Goal: Task Accomplishment & Management: Manage account settings

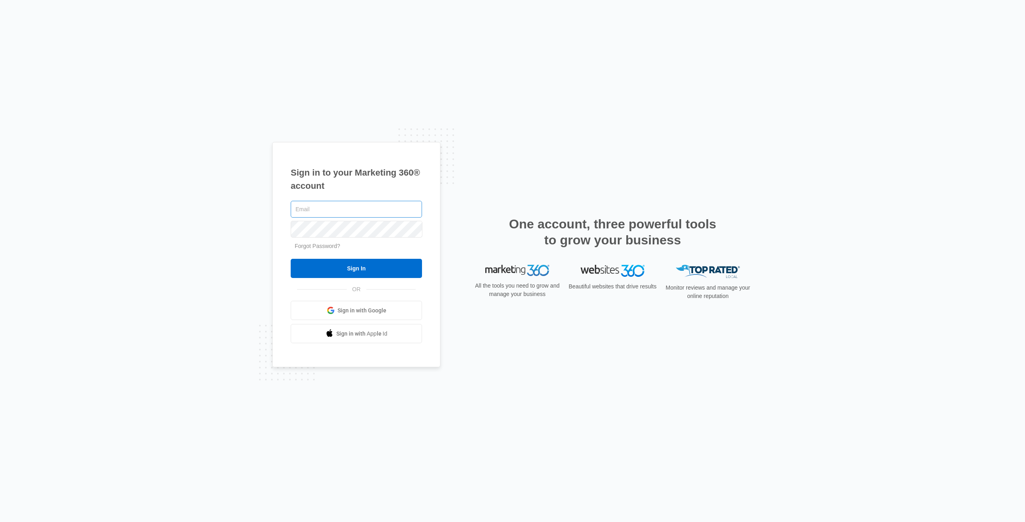
click at [326, 205] on input "text" at bounding box center [356, 209] width 131 height 17
type input "[EMAIL_ADDRESS][DOMAIN_NAME]"
click at [337, 265] on input "Sign In" at bounding box center [356, 268] width 131 height 19
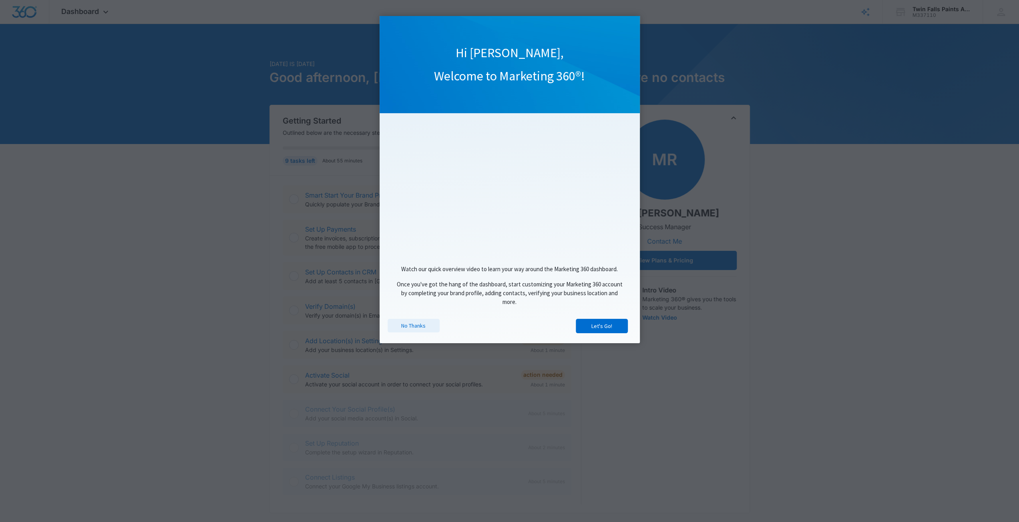
click at [408, 330] on link "No Thanks" at bounding box center [414, 326] width 52 height 14
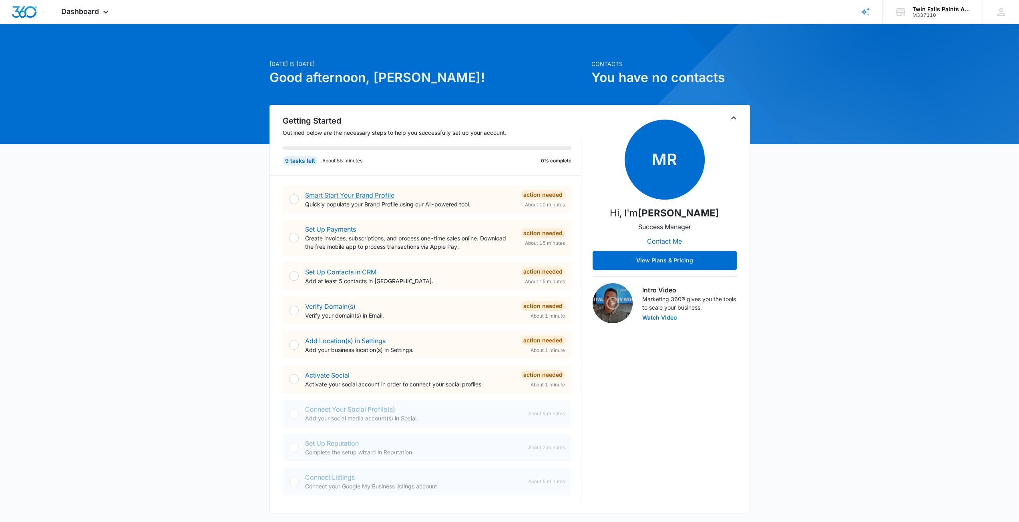
click at [353, 195] on link "Smart Start Your Brand Profile" at bounding box center [349, 195] width 89 height 8
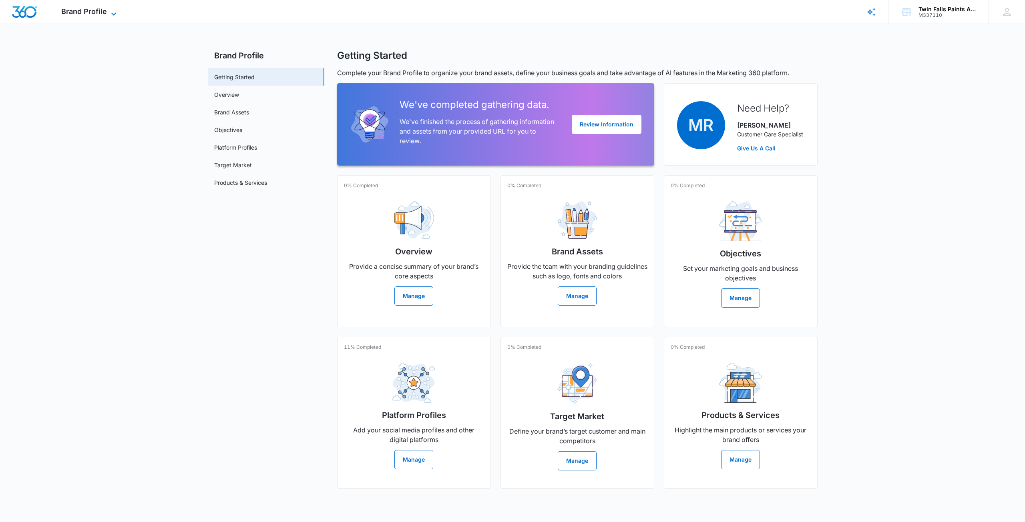
click at [110, 13] on icon at bounding box center [114, 14] width 10 height 10
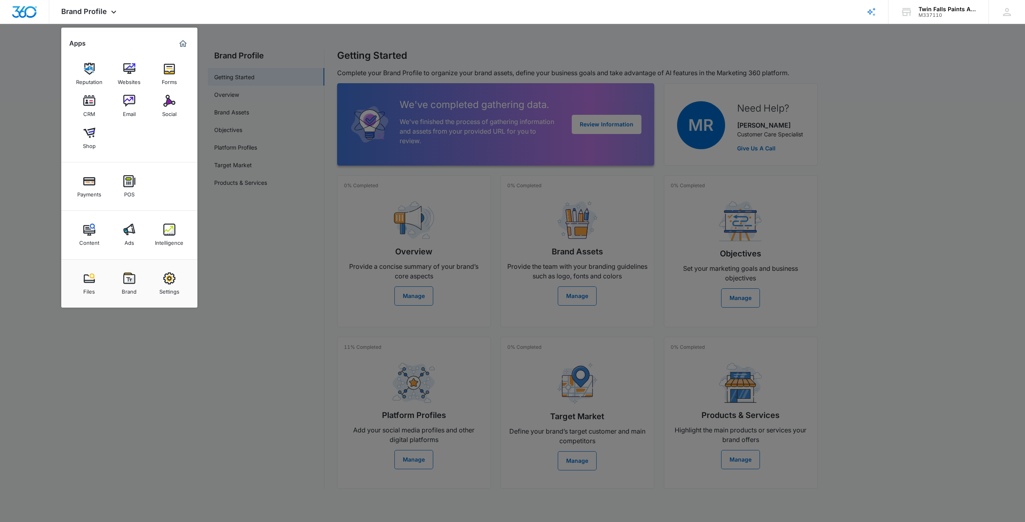
click at [25, 64] on div at bounding box center [512, 261] width 1025 height 522
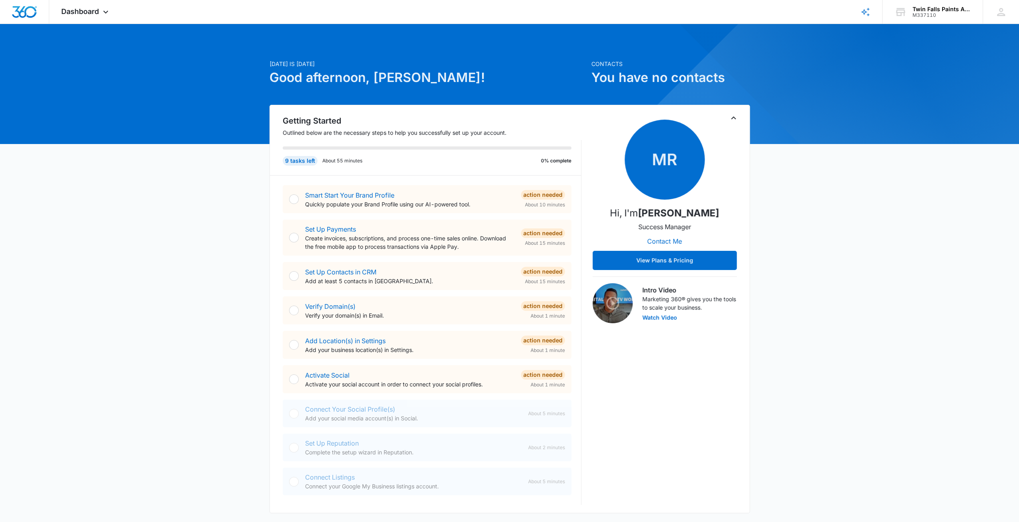
click at [735, 117] on icon "Toggle Collapse" at bounding box center [734, 118] width 10 height 10
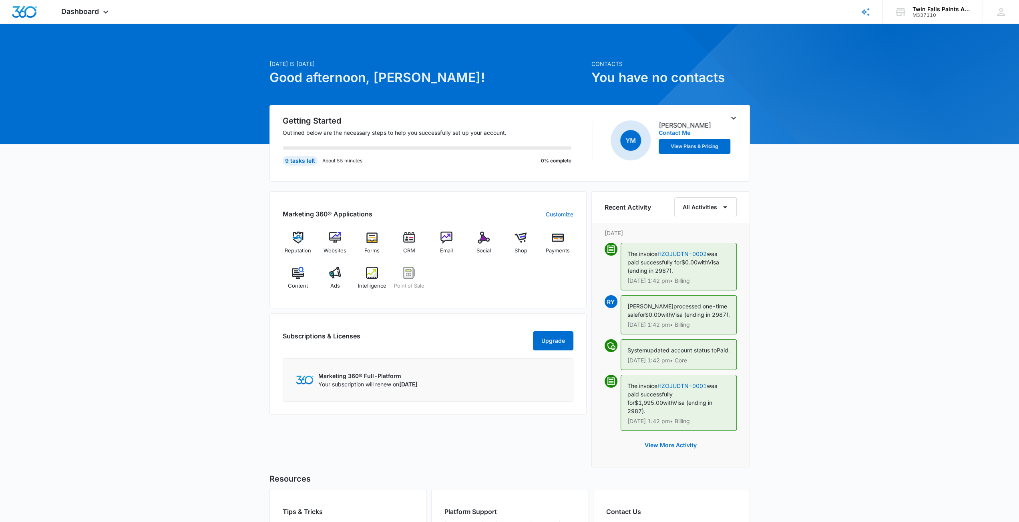
click at [735, 117] on icon "Toggle Collapse" at bounding box center [734, 118] width 10 height 10
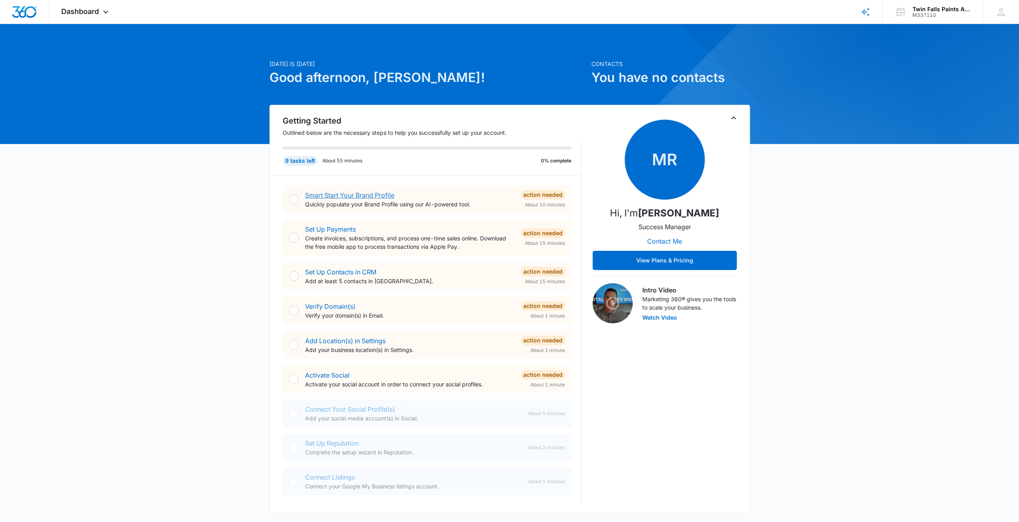
click at [337, 195] on link "Smart Start Your Brand Profile" at bounding box center [349, 195] width 89 height 8
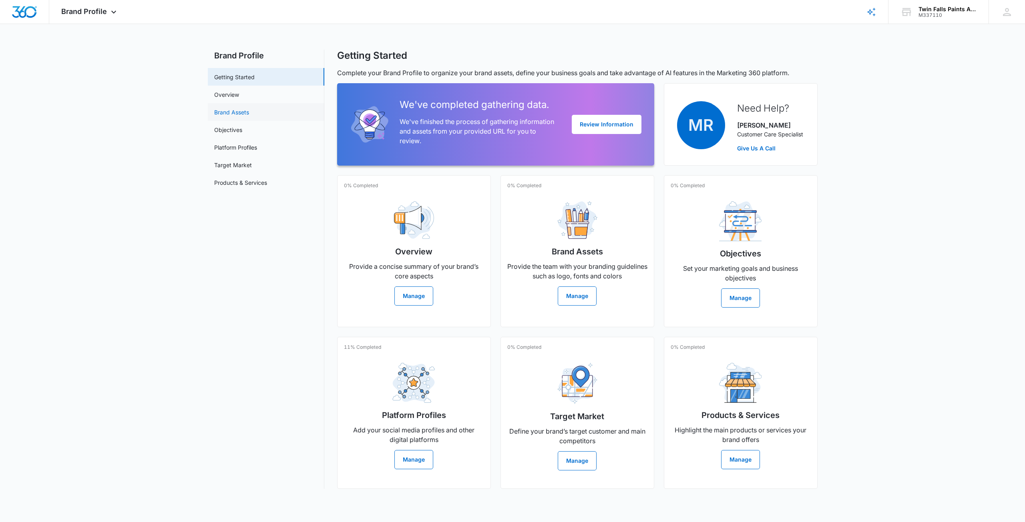
click at [227, 114] on link "Brand Assets" at bounding box center [231, 112] width 35 height 8
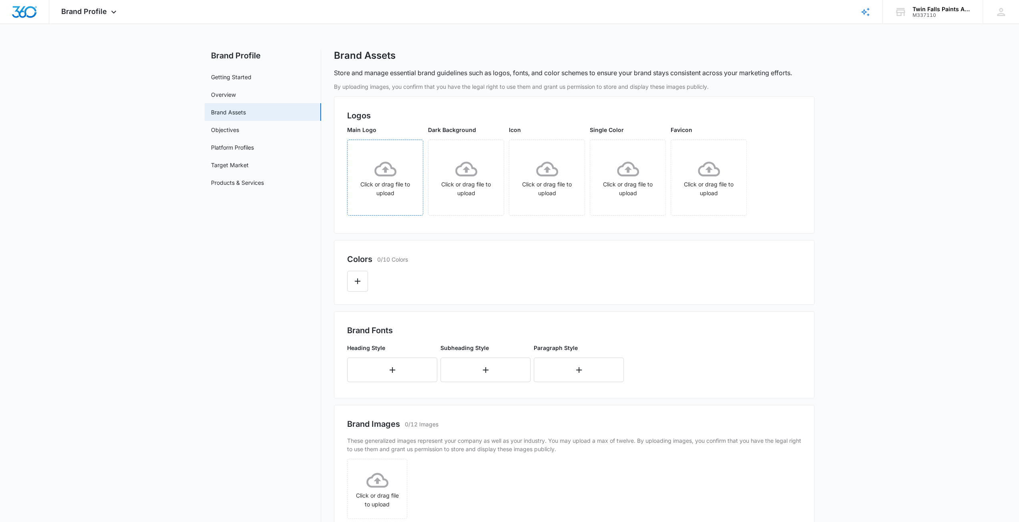
click at [388, 186] on div "Click or drag file to upload" at bounding box center [384, 178] width 75 height 40
click at [370, 161] on div "Click or drag file to upload" at bounding box center [384, 178] width 75 height 40
click at [404, 177] on div "Click or drag file to upload" at bounding box center [384, 178] width 75 height 40
click at [386, 171] on icon at bounding box center [385, 169] width 22 height 22
click at [391, 168] on icon at bounding box center [385, 169] width 22 height 15
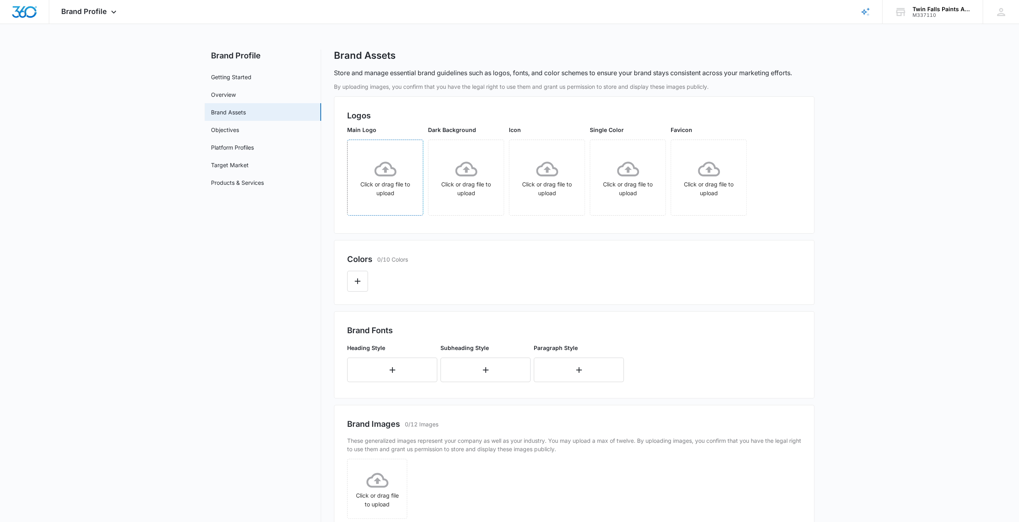
click at [392, 184] on div "Click or drag file to upload" at bounding box center [384, 178] width 75 height 40
click at [378, 164] on icon at bounding box center [385, 169] width 22 height 22
click at [495, 238] on div "By uploading images, you confirm that you have the legal right to use them and …" at bounding box center [574, 309] width 480 height 455
click at [390, 173] on icon at bounding box center [385, 169] width 22 height 22
click at [414, 153] on icon "More" at bounding box center [412, 150] width 10 height 10
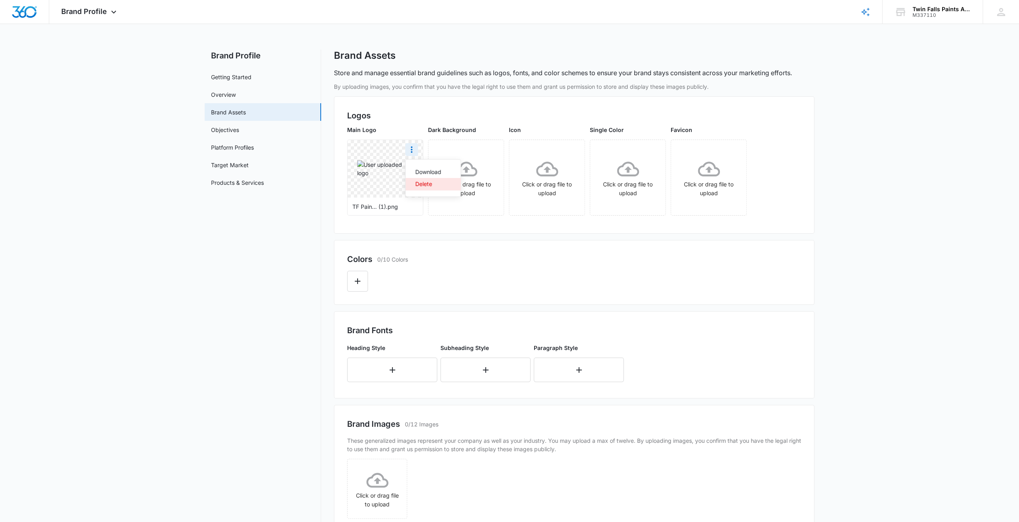
click at [419, 184] on div "Delete" at bounding box center [428, 184] width 26 height 6
click at [384, 182] on div "Click or drag file to upload" at bounding box center [384, 178] width 75 height 40
click at [378, 173] on icon at bounding box center [385, 169] width 22 height 22
click at [373, 168] on div "Click or drag file to upload" at bounding box center [384, 178] width 75 height 40
click at [372, 175] on div "Click or drag file to upload" at bounding box center [384, 178] width 75 height 40
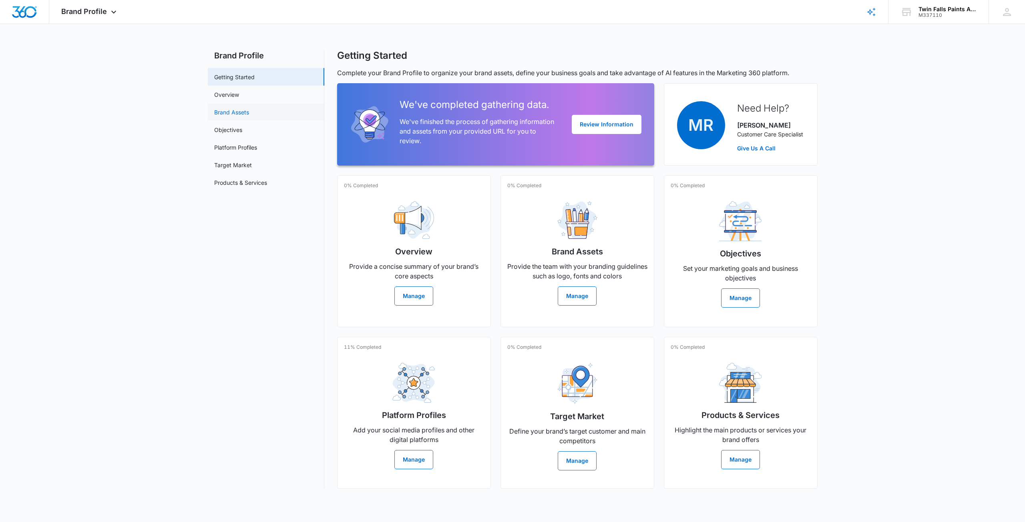
click at [234, 112] on link "Brand Assets" at bounding box center [231, 112] width 35 height 8
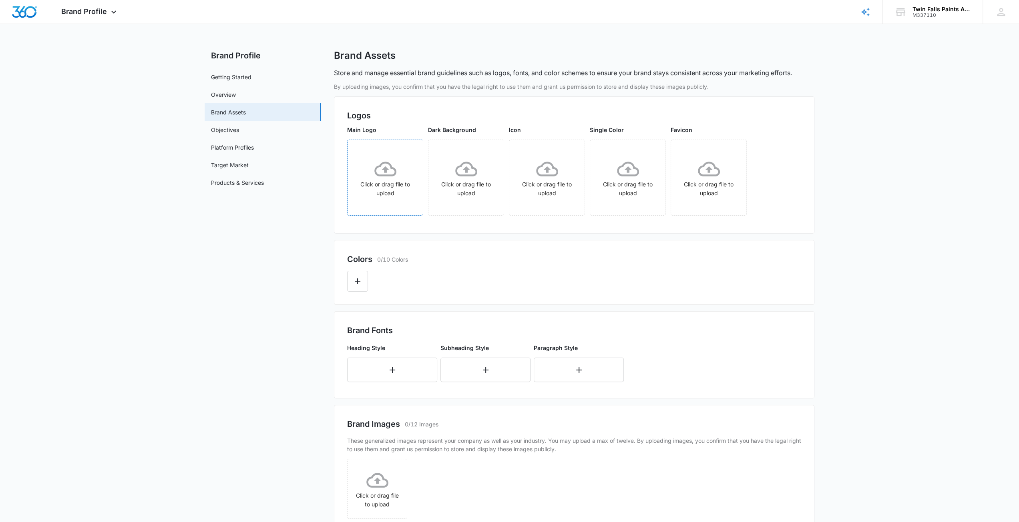
click at [370, 177] on div "Click or drag file to upload" at bounding box center [384, 178] width 75 height 40
click at [379, 181] on div "Click or drag file to upload" at bounding box center [384, 178] width 75 height 40
click at [420, 111] on h2 "Logos" at bounding box center [574, 116] width 454 height 12
click at [394, 175] on icon at bounding box center [385, 169] width 22 height 15
click at [388, 185] on div "Click or drag file to upload" at bounding box center [384, 178] width 75 height 40
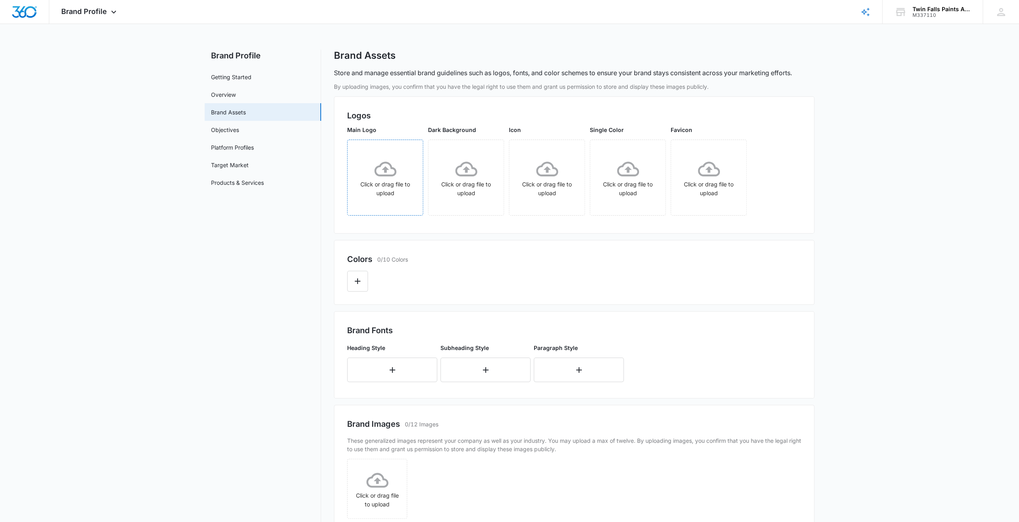
click at [391, 181] on div "Click or drag file to upload" at bounding box center [384, 178] width 75 height 40
click at [389, 185] on div "Click or drag file to upload" at bounding box center [384, 178] width 75 height 40
click at [376, 167] on icon at bounding box center [385, 169] width 22 height 15
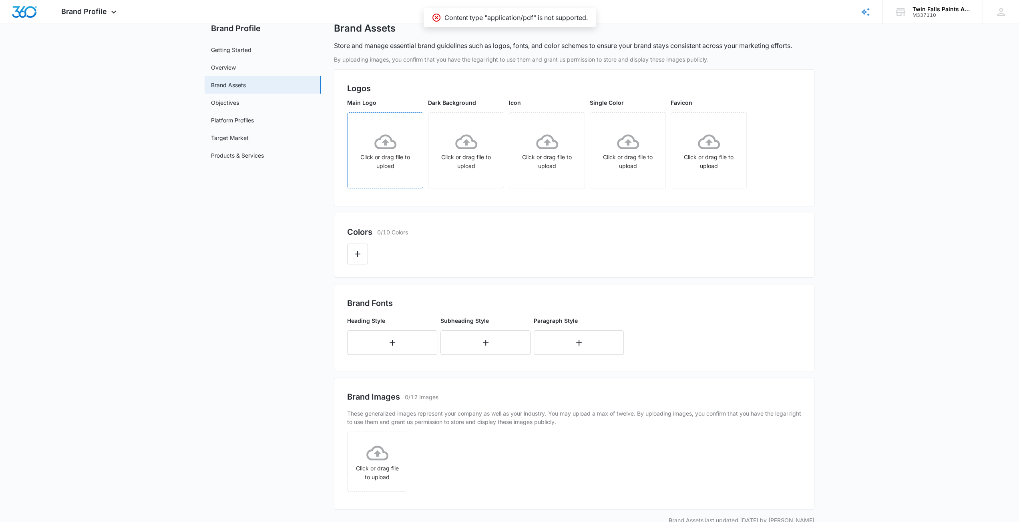
scroll to position [44, 0]
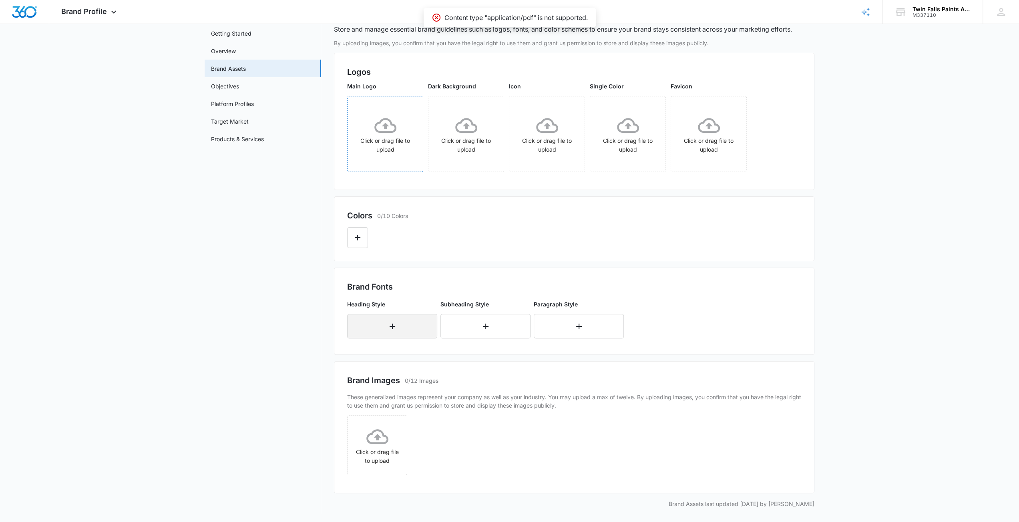
click at [404, 322] on button "button" at bounding box center [392, 326] width 90 height 24
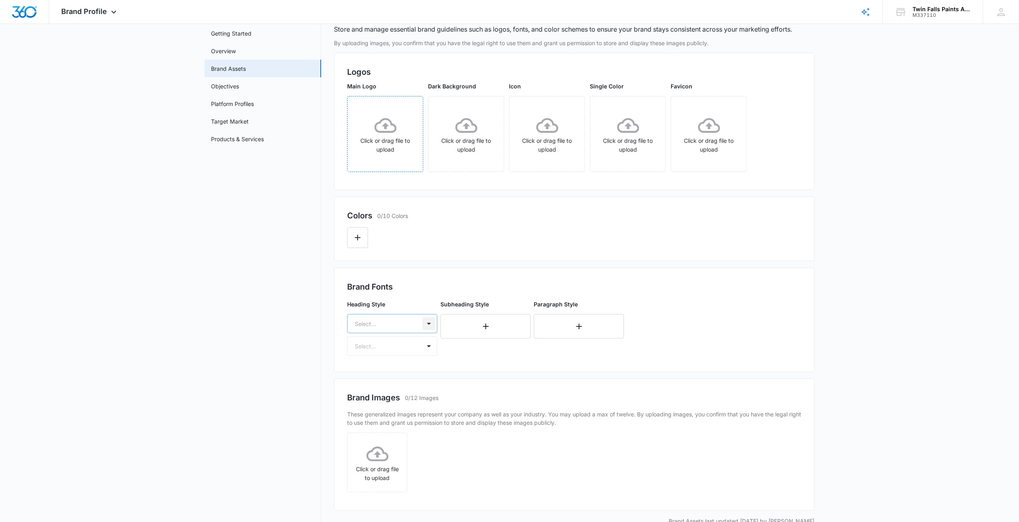
click at [426, 324] on div at bounding box center [428, 323] width 13 height 13
click at [480, 349] on div "Subheading Style" at bounding box center [485, 328] width 90 height 56
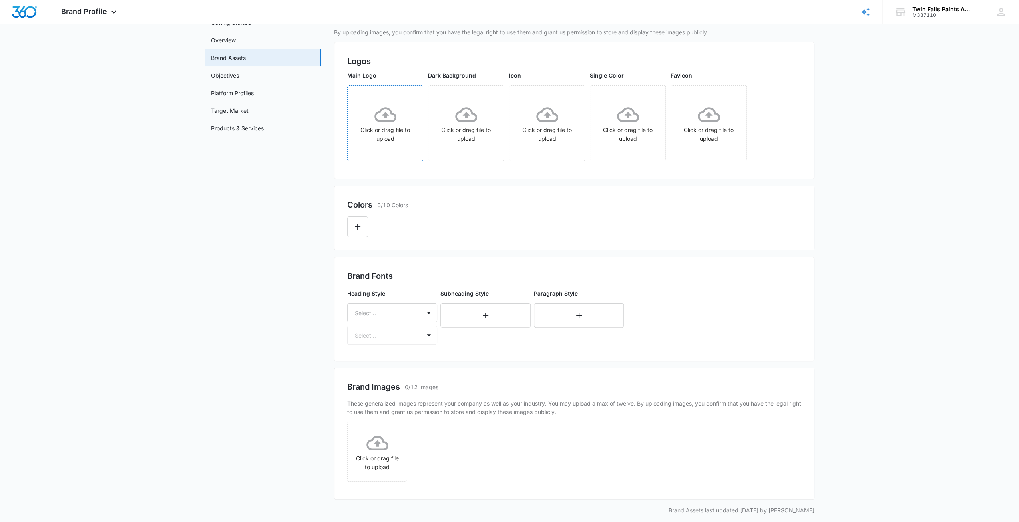
scroll to position [61, 0]
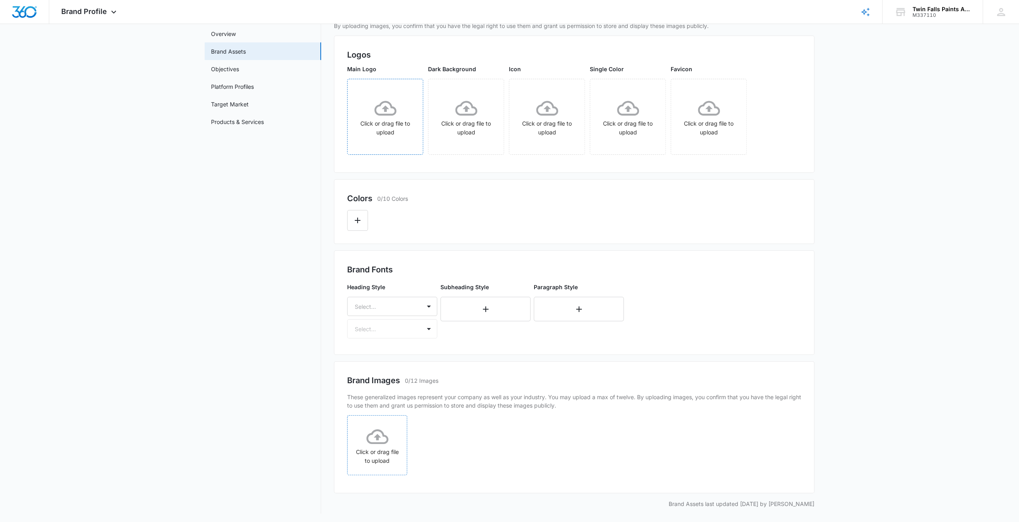
click at [378, 442] on icon at bounding box center [377, 437] width 22 height 15
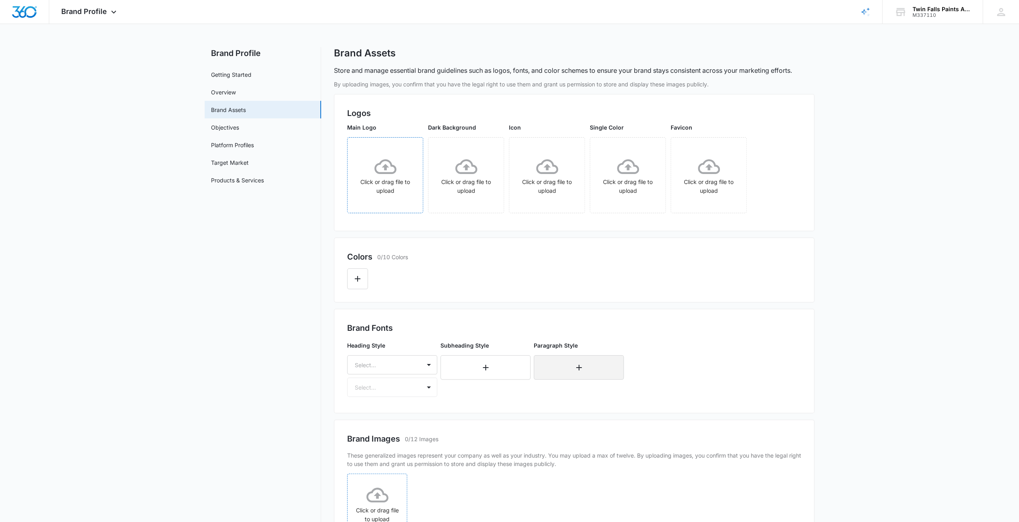
scroll to position [0, 0]
click at [390, 189] on div "Click or drag file to upload" at bounding box center [384, 178] width 75 height 40
click at [254, 143] on link "Platform Profiles" at bounding box center [232, 147] width 43 height 8
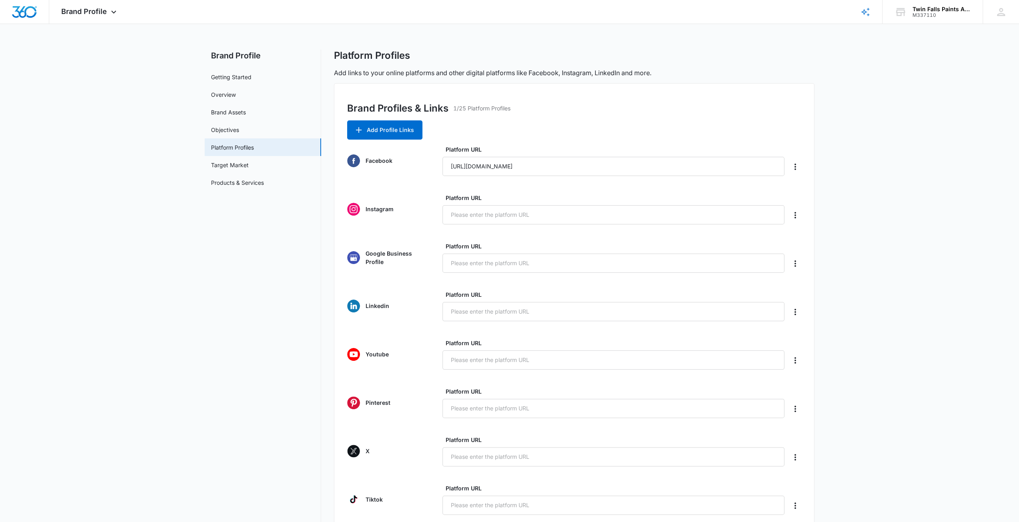
scroll to position [40, 0]
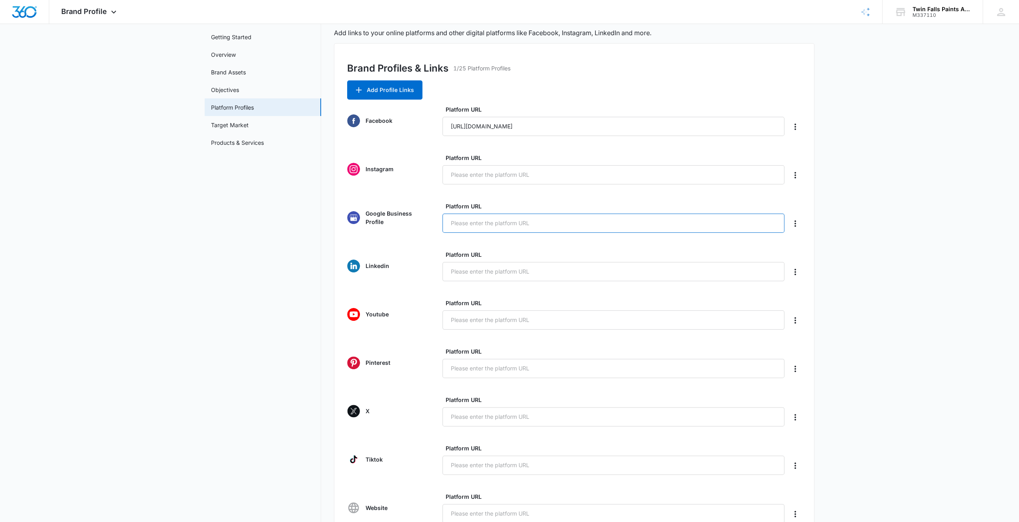
click at [718, 225] on input "Platform URL" at bounding box center [613, 223] width 342 height 19
click at [795, 229] on button "Delete" at bounding box center [795, 223] width 12 height 13
click at [840, 191] on main "Brand Profile Getting Started Overview Brand Assets Objectives Platform Profile…" at bounding box center [509, 300] width 1019 height 581
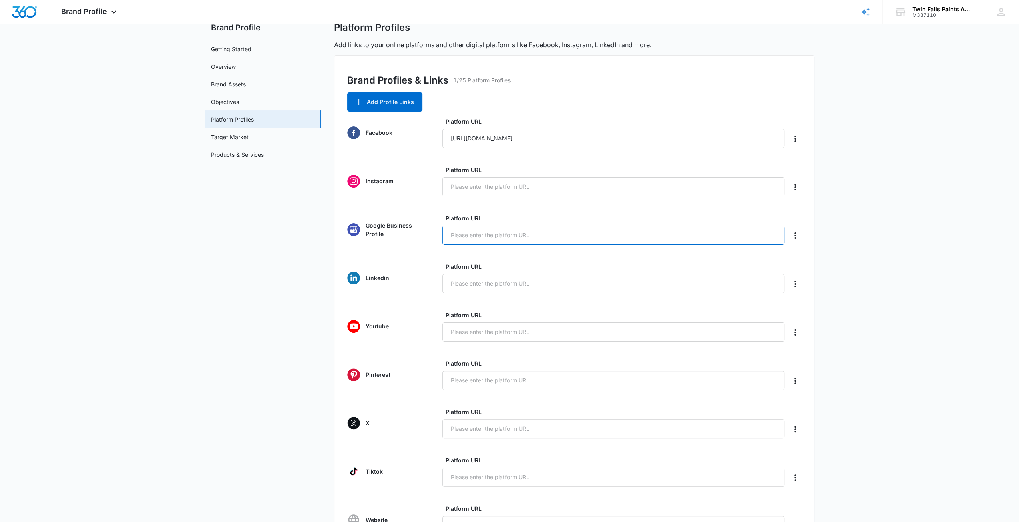
click at [533, 239] on input "Platform URL" at bounding box center [613, 235] width 342 height 19
paste input "https://share.google/KhgSvWVITWH405kXN"
type input "https://share.google/KhgSvWVITWH405kXN"
click at [872, 222] on main "Brand Profile Getting Started Overview Brand Assets Objectives Platform Profile…" at bounding box center [509, 322] width 1019 height 601
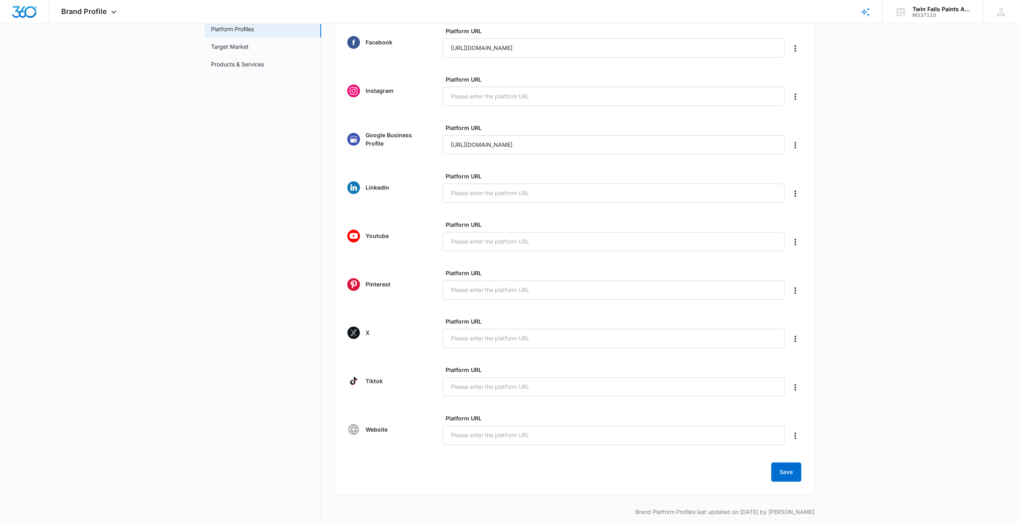
scroll to position [127, 0]
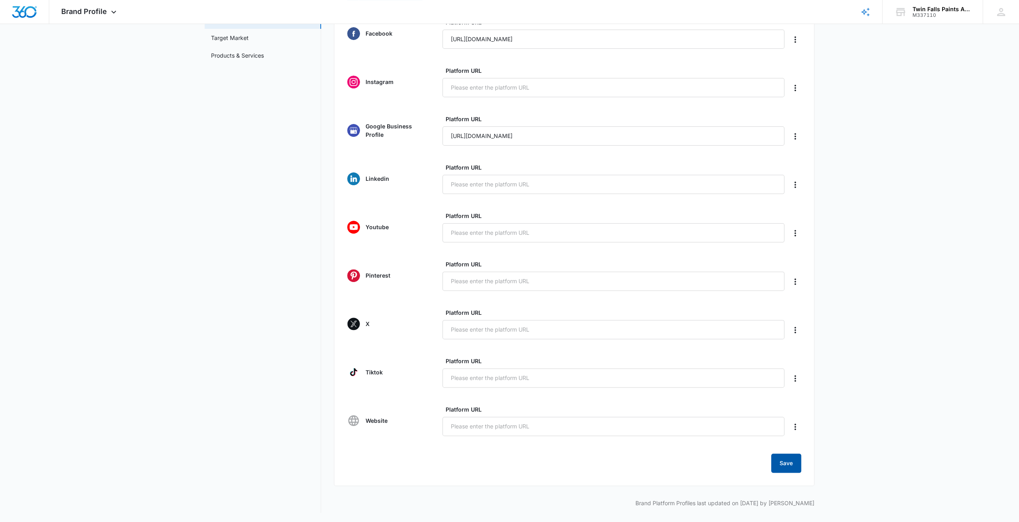
click at [785, 458] on button "Save" at bounding box center [786, 463] width 30 height 19
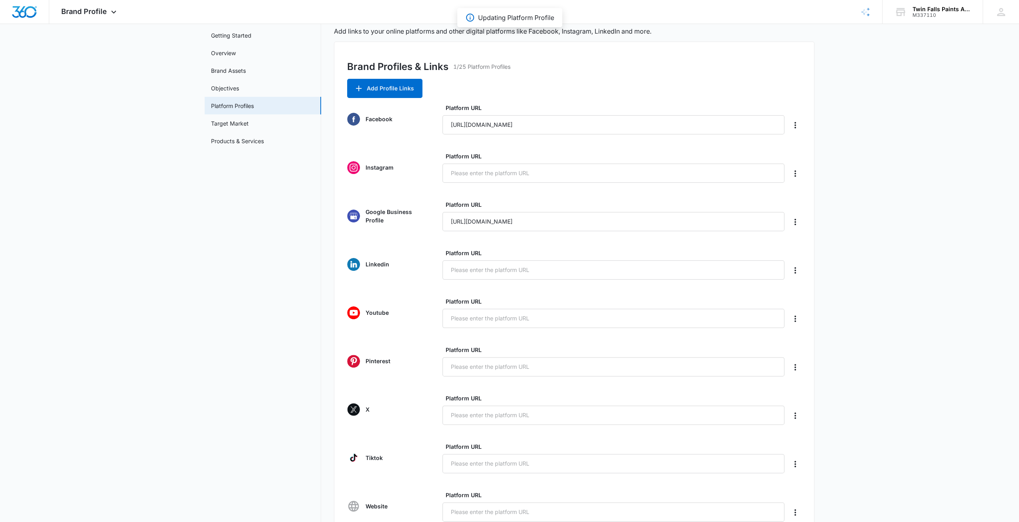
scroll to position [0, 0]
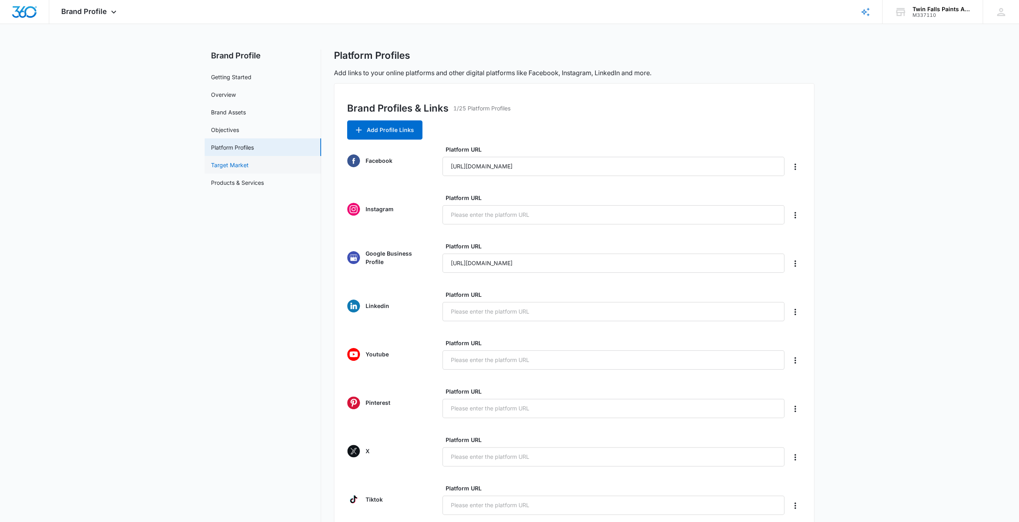
click at [239, 168] on link "Target Market" at bounding box center [230, 165] width 38 height 8
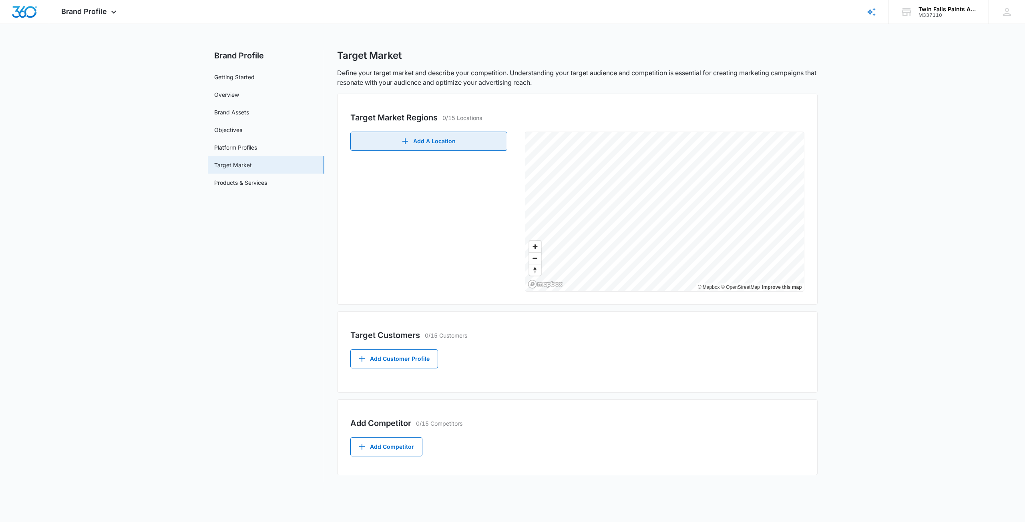
click at [424, 143] on button "Add A Location" at bounding box center [428, 141] width 157 height 19
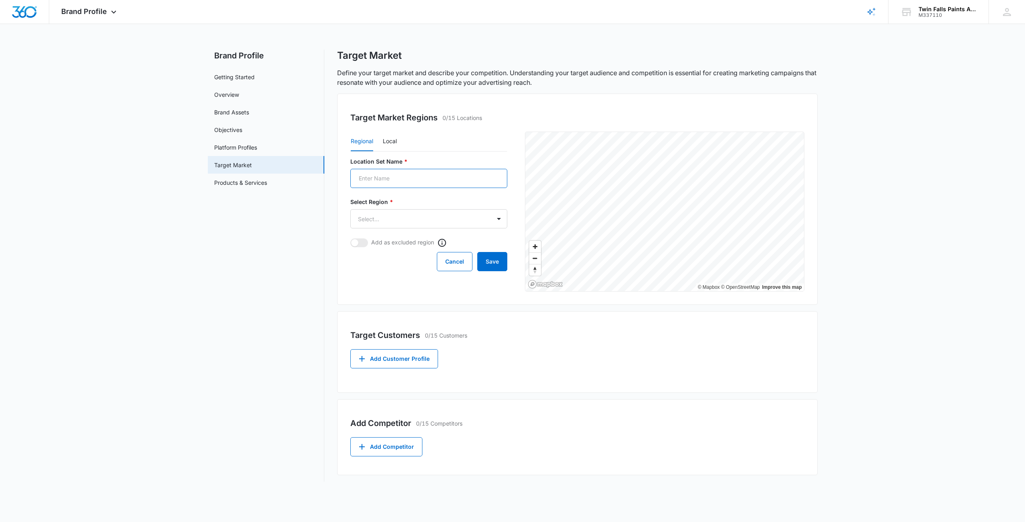
click at [418, 182] on input "Location Set Name *" at bounding box center [428, 178] width 157 height 19
drag, startPoint x: 323, startPoint y: 215, endPoint x: 341, endPoint y: 215, distance: 17.6
click at [323, 215] on nav "Brand Profile Getting Started Overview Brand Assets Objectives Platform Profile…" at bounding box center [266, 266] width 116 height 432
click at [372, 221] on body "Brand Profile Apps Reputation Websites Forms CRM Email Social Shop Payments POS…" at bounding box center [512, 261] width 1025 height 522
click at [384, 258] on p "United States" at bounding box center [388, 257] width 57 height 8
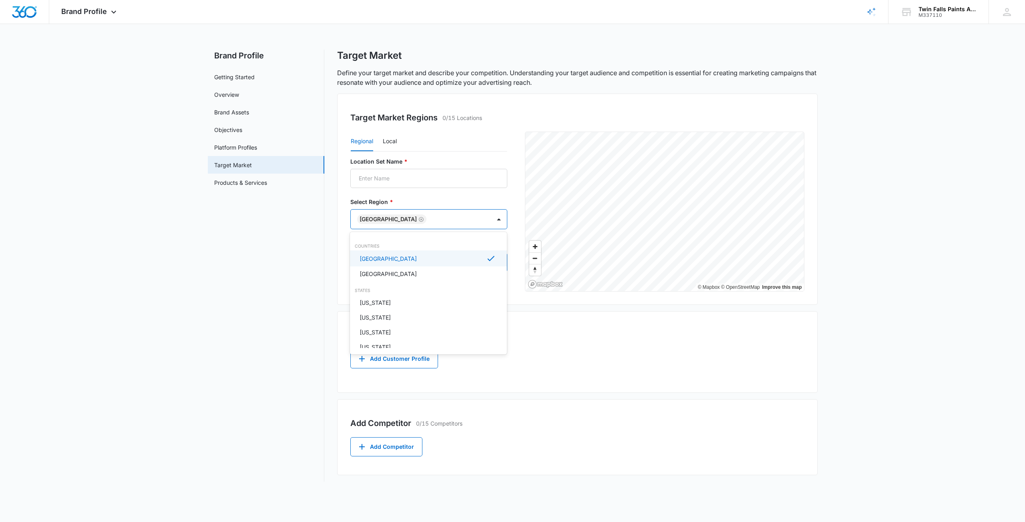
click at [409, 200] on div at bounding box center [512, 261] width 1025 height 522
click at [390, 141] on button "Local" at bounding box center [390, 141] width 14 height 19
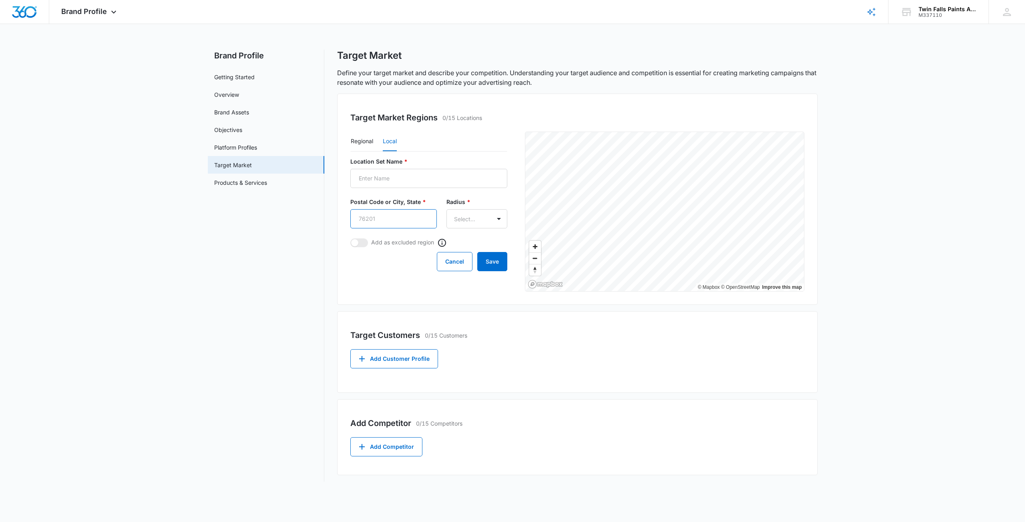
click at [410, 224] on input "Postal Code or City, State *" at bounding box center [393, 218] width 86 height 19
type input "83301"
click at [463, 222] on body "Brand Profile Apps Reputation Websites Forms CRM Email Social Shop Payments POS…" at bounding box center [512, 261] width 1025 height 522
click at [464, 305] on p "150mi" at bounding box center [460, 306] width 17 height 8
click at [422, 179] on input "Location Set Name *" at bounding box center [428, 178] width 157 height 19
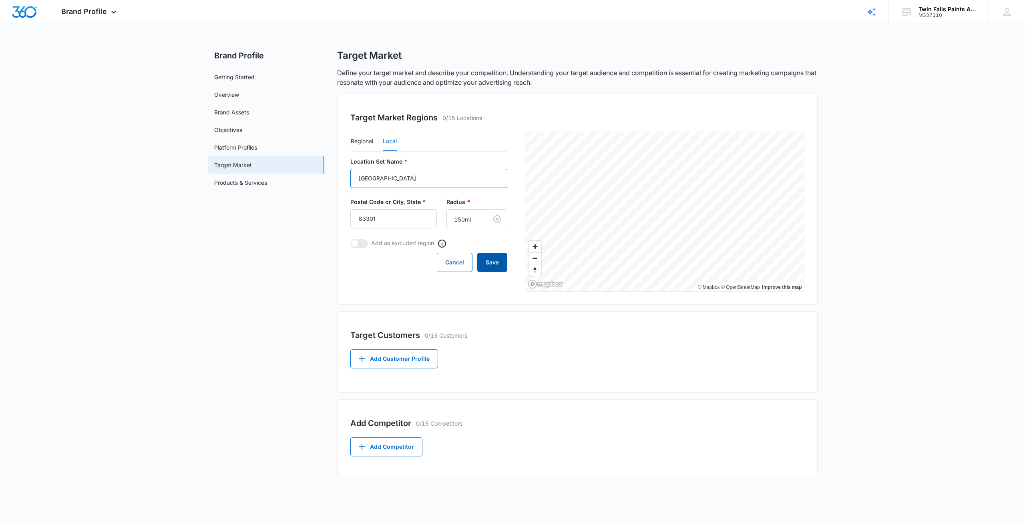
type input "Twin Falls"
click at [496, 263] on button "Save" at bounding box center [492, 262] width 30 height 19
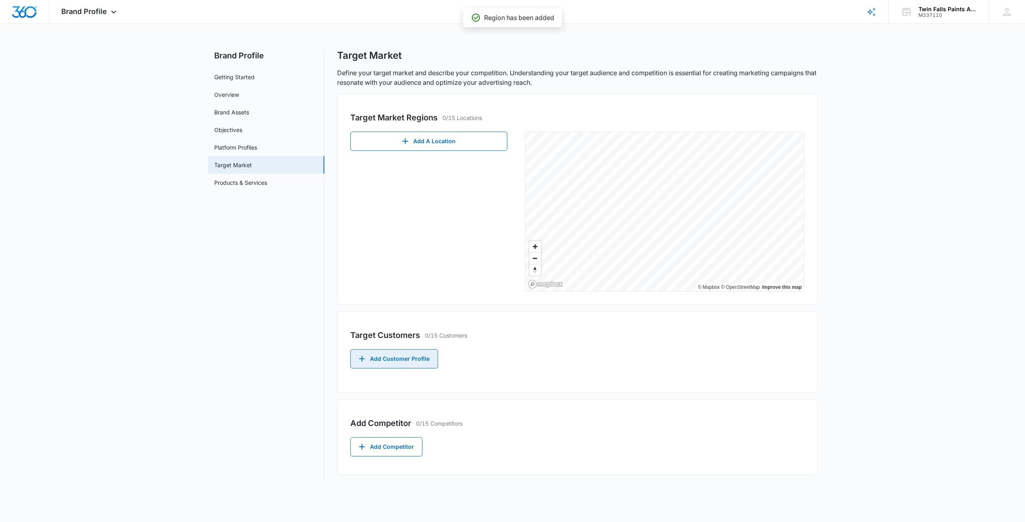
click at [422, 359] on button "Add Customer Profile" at bounding box center [394, 358] width 88 height 19
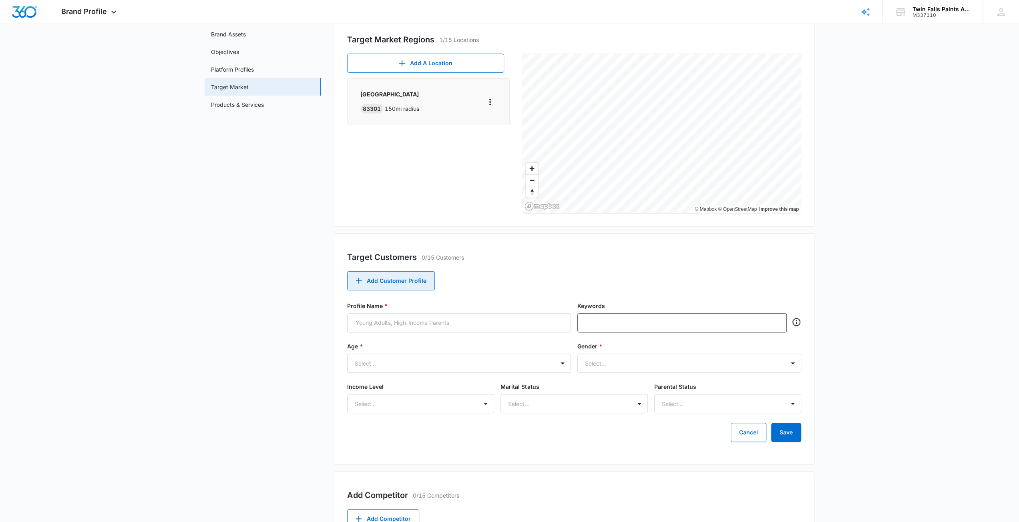
scroll to position [80, 0]
click at [744, 433] on button "Cancel" at bounding box center [749, 430] width 36 height 19
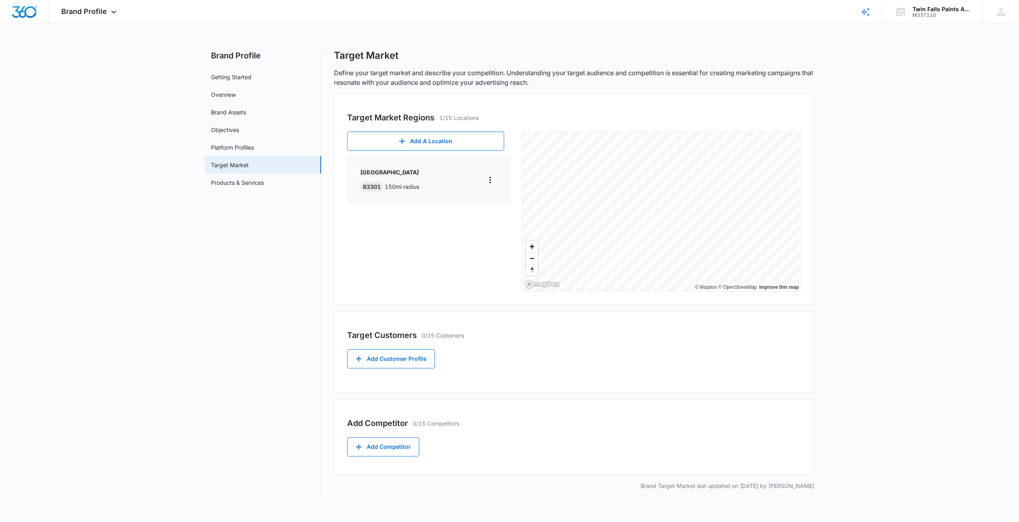
scroll to position [0, 0]
click at [231, 146] on link "Platform Profiles" at bounding box center [235, 147] width 43 height 8
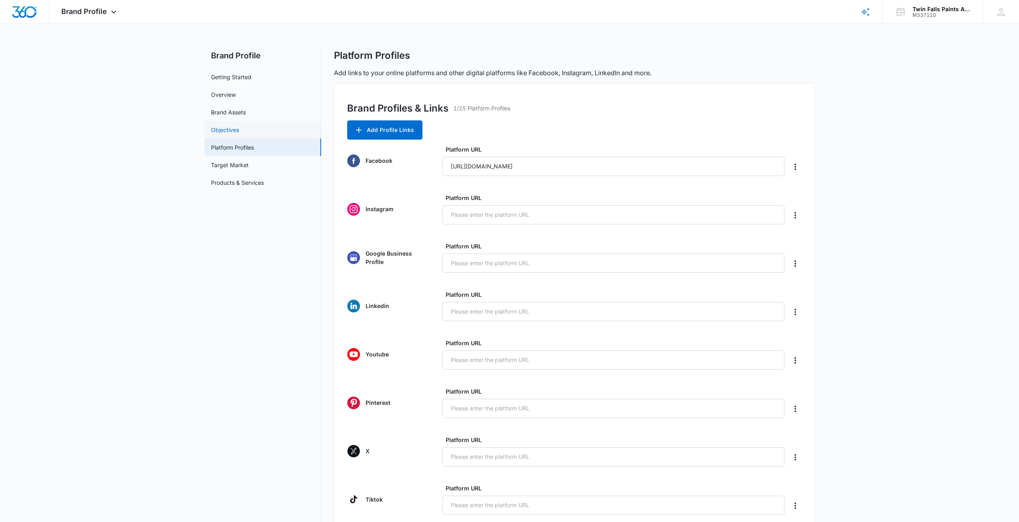
click at [234, 133] on link "Objectives" at bounding box center [225, 130] width 28 height 8
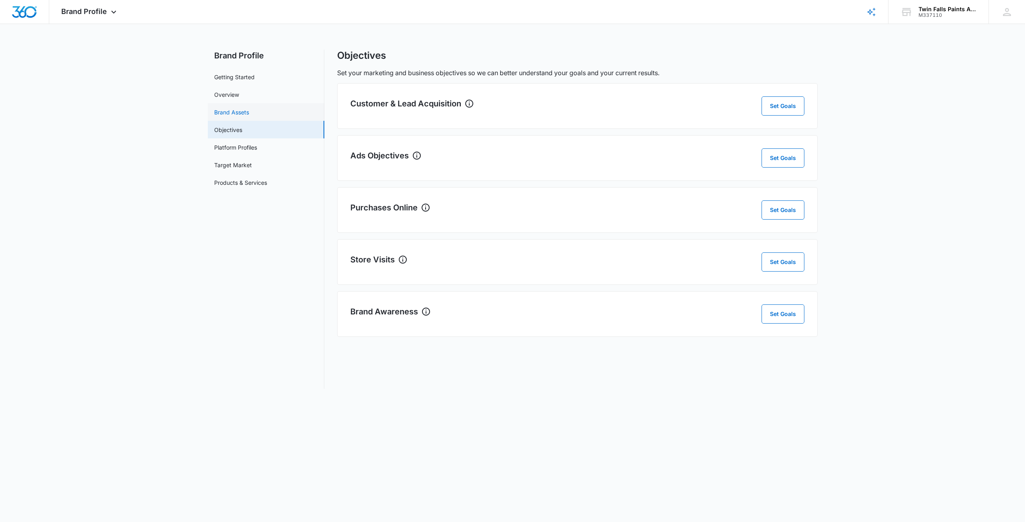
click at [237, 114] on link "Brand Assets" at bounding box center [231, 112] width 35 height 8
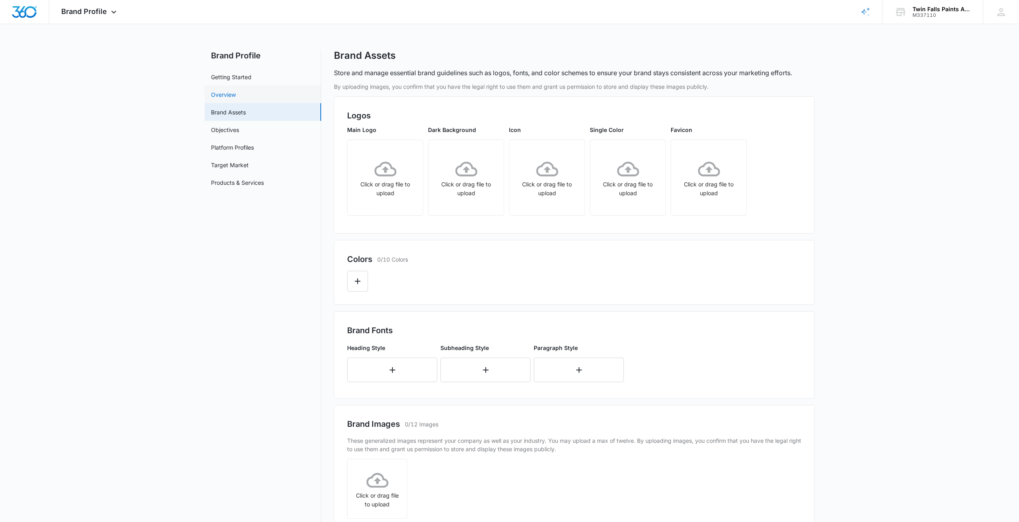
click at [235, 90] on link "Overview" at bounding box center [223, 94] width 25 height 8
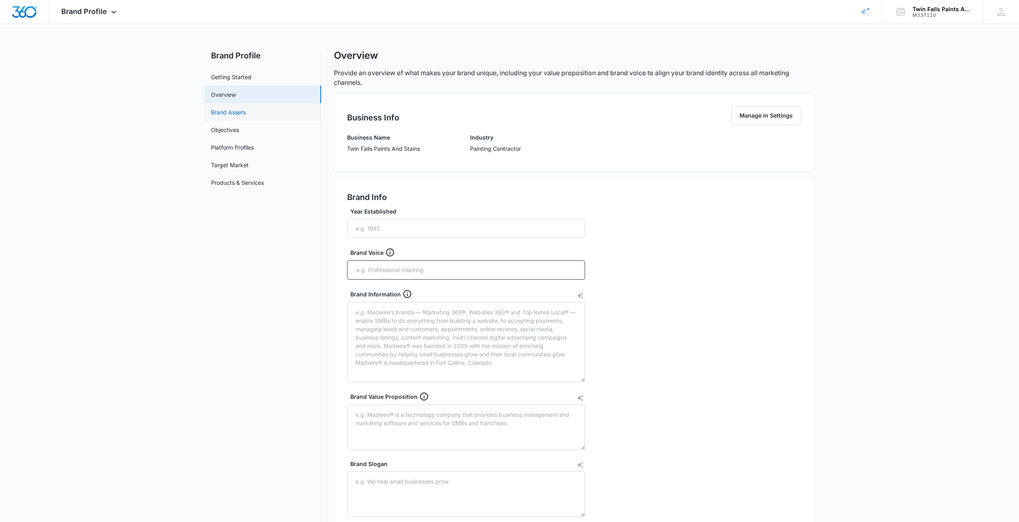
click at [246, 112] on link "Brand Assets" at bounding box center [228, 112] width 35 height 8
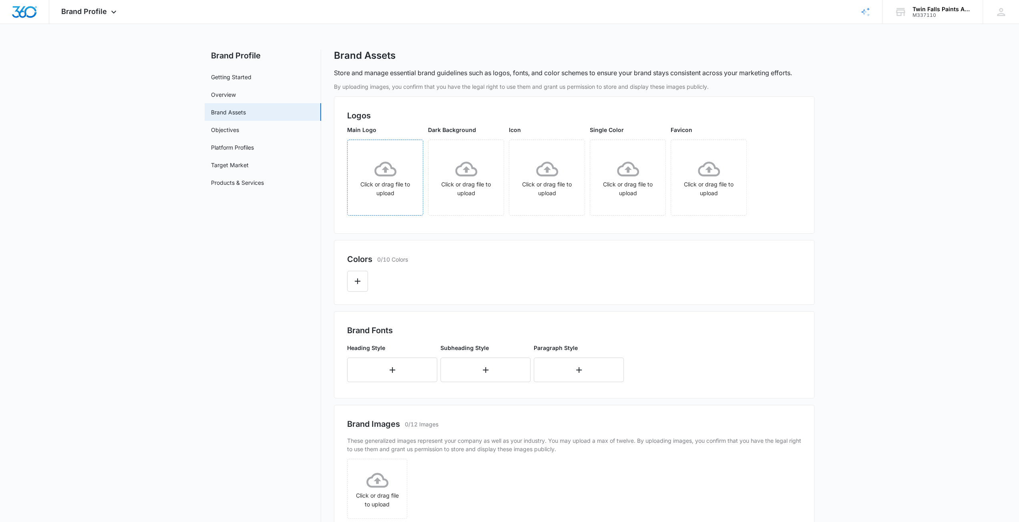
click at [379, 188] on div "Click or drag file to upload" at bounding box center [384, 178] width 75 height 40
click at [527, 179] on div "Click or drag file to upload" at bounding box center [546, 178] width 75 height 40
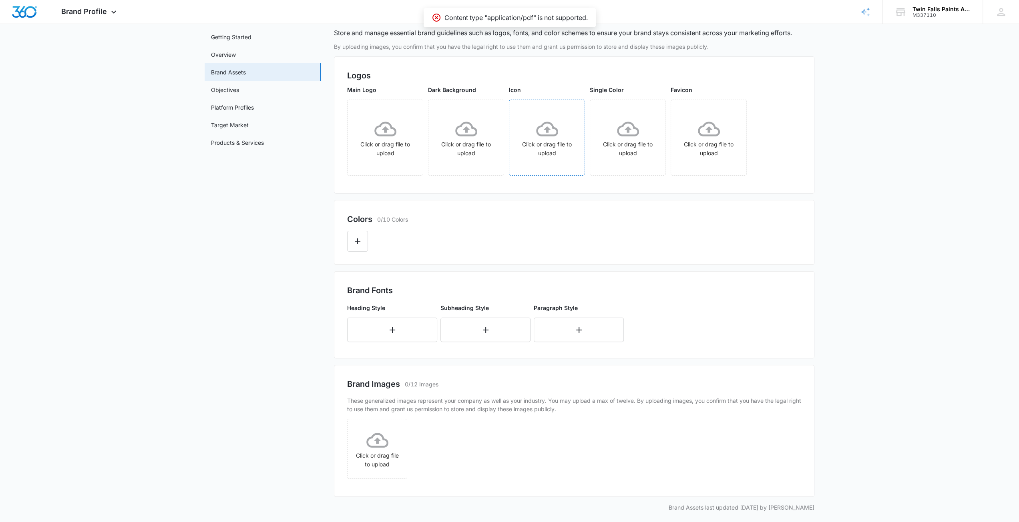
scroll to position [44, 0]
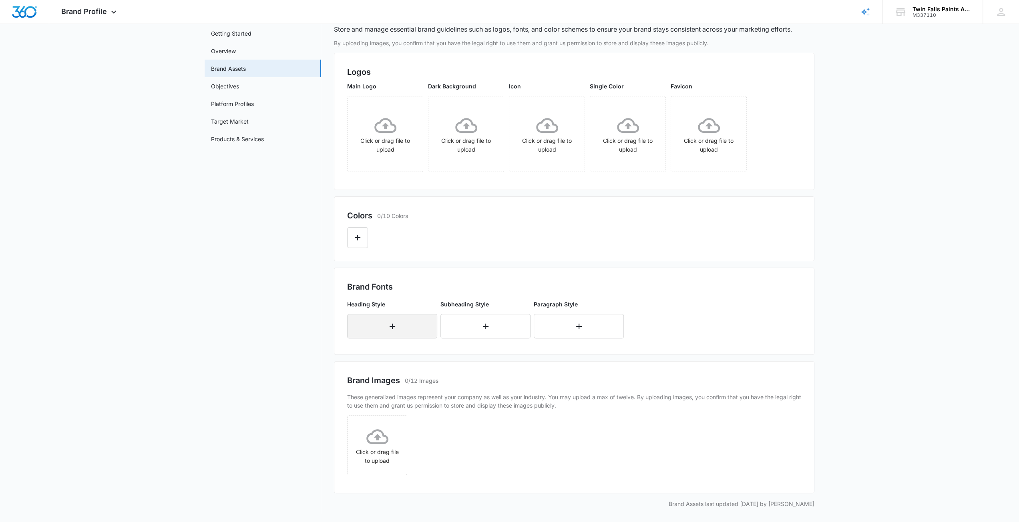
click at [414, 327] on button "button" at bounding box center [392, 326] width 90 height 24
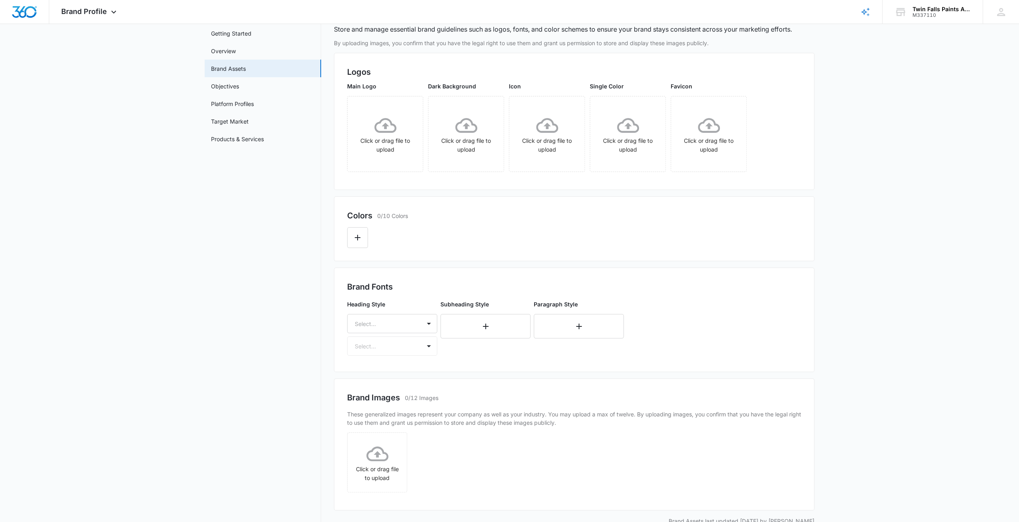
scroll to position [61, 0]
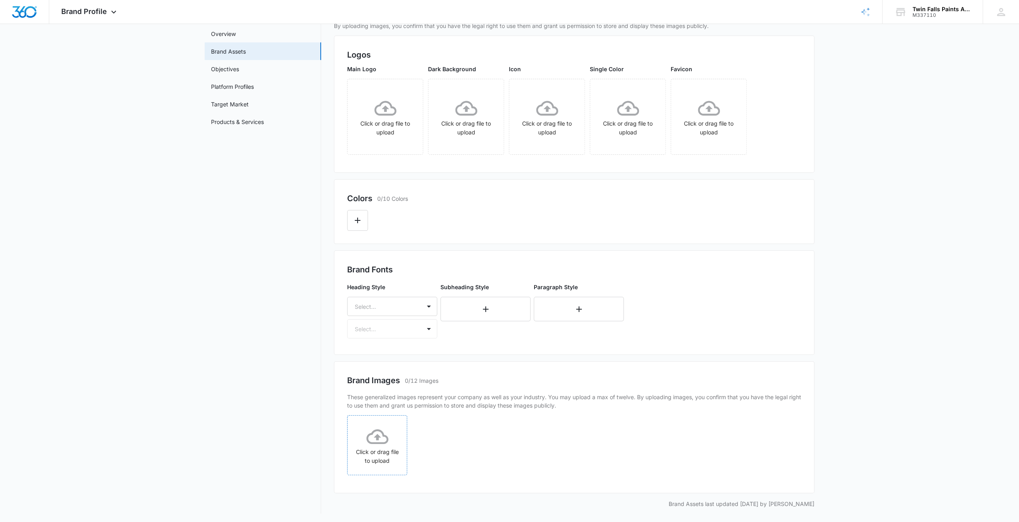
click at [388, 440] on icon at bounding box center [377, 437] width 22 height 22
click at [390, 451] on div "Click or drag file to upload" at bounding box center [376, 446] width 59 height 40
click at [454, 447] on div "Click or drag file to upload" at bounding box center [442, 446] width 59 height 40
click at [452, 454] on div "Click or drag file to upload" at bounding box center [442, 446] width 59 height 40
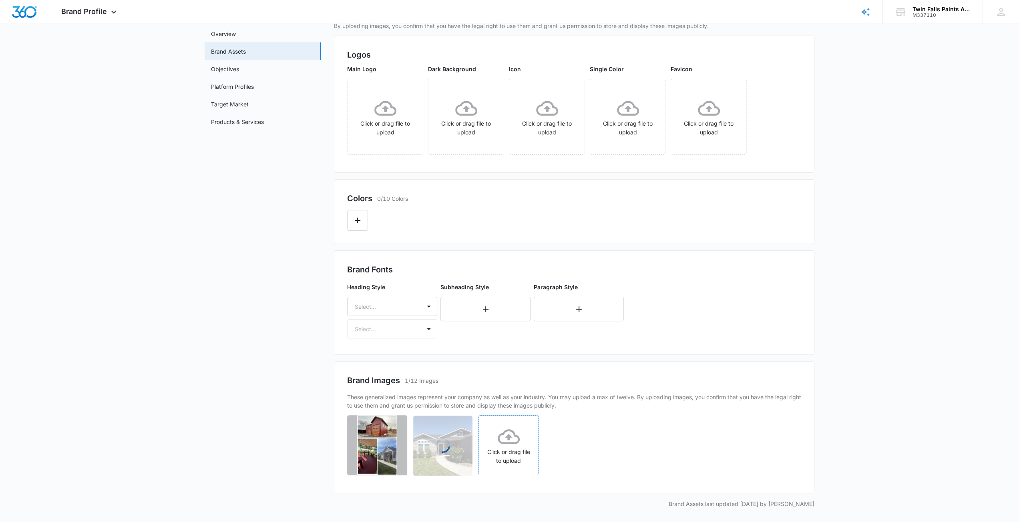
click at [499, 450] on div "Click or drag file to upload" at bounding box center [508, 446] width 59 height 40
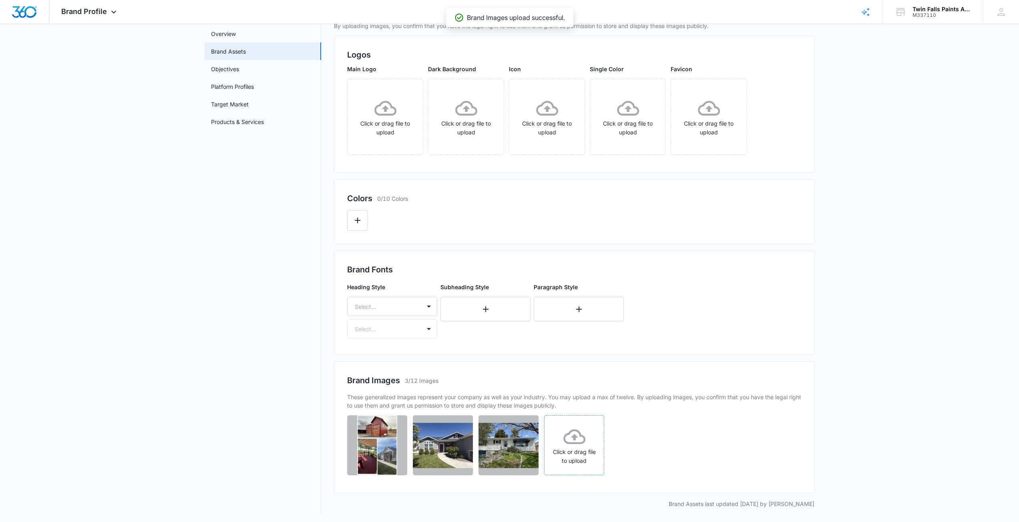
click at [568, 446] on icon at bounding box center [574, 437] width 22 height 22
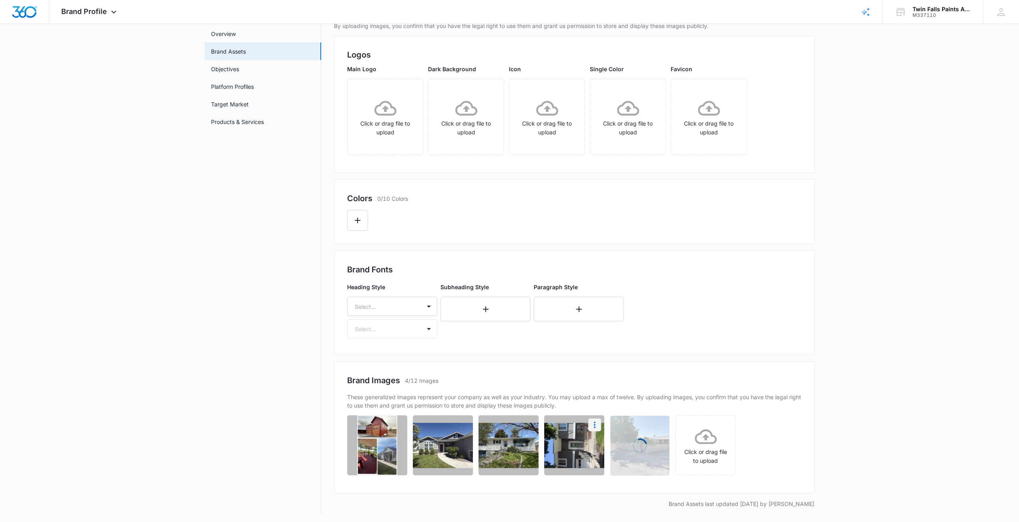
click at [590, 425] on icon "More" at bounding box center [595, 425] width 10 height 10
click at [572, 429] on img at bounding box center [574, 445] width 60 height 45
click at [703, 446] on icon at bounding box center [706, 437] width 22 height 22
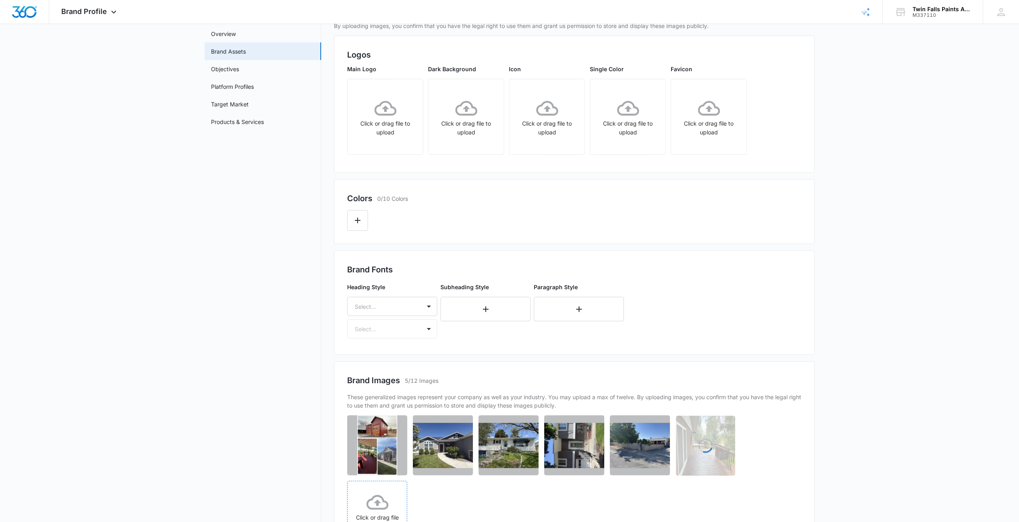
scroll to position [127, 0]
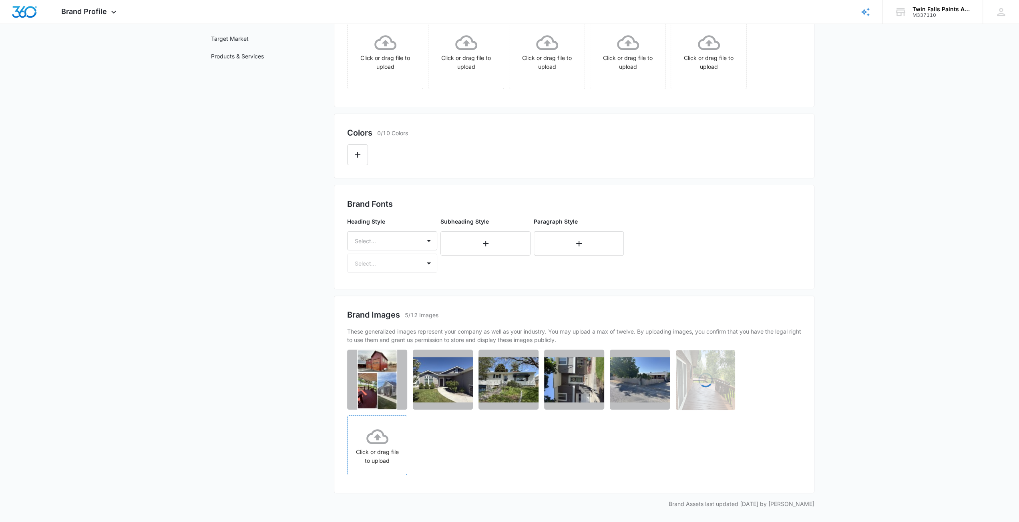
click at [370, 452] on div "Click or drag file to upload" at bounding box center [376, 446] width 59 height 40
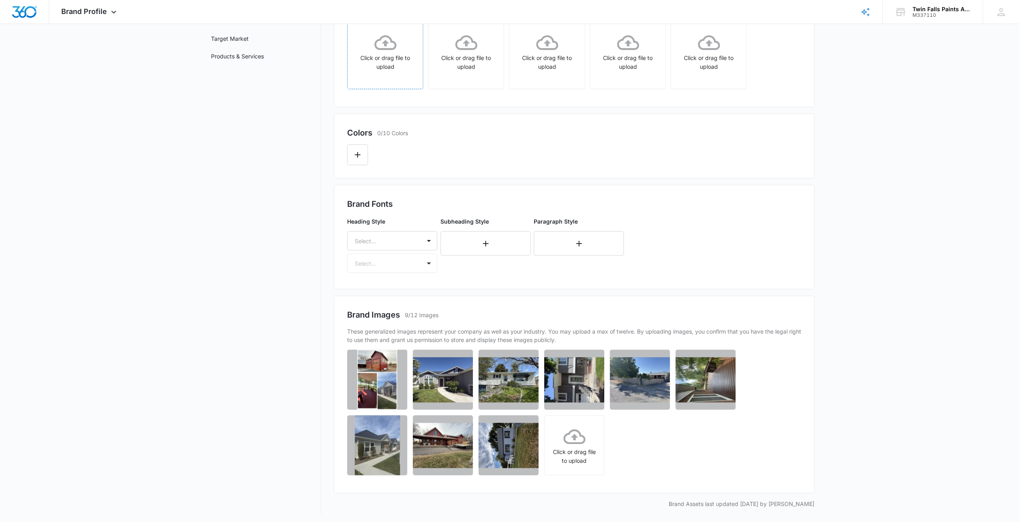
click at [380, 49] on icon at bounding box center [385, 42] width 22 height 15
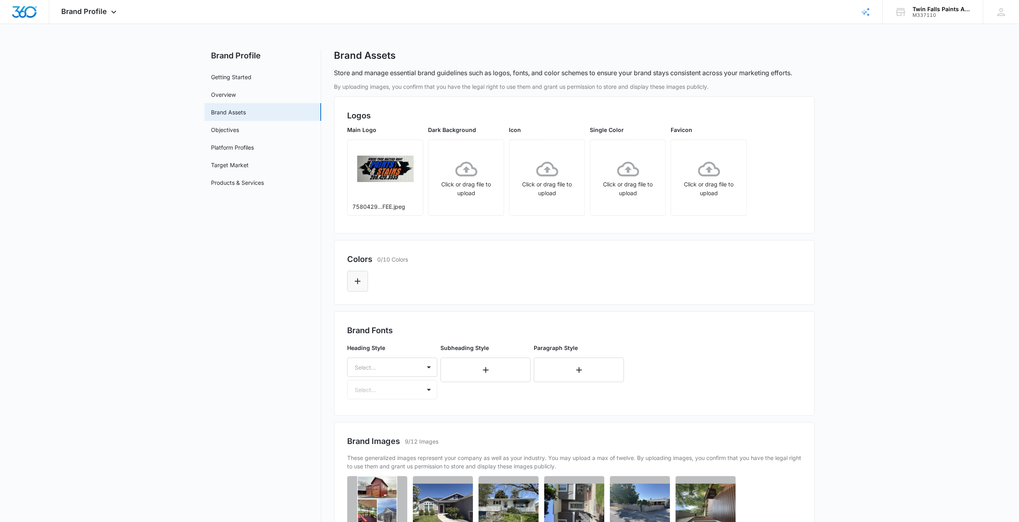
click at [356, 283] on icon "Edit Color" at bounding box center [358, 282] width 10 height 10
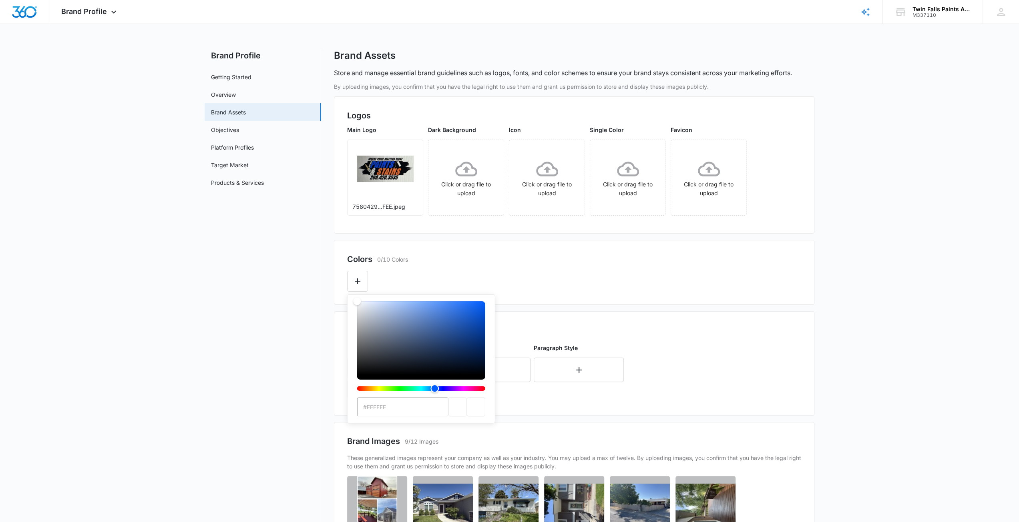
click at [434, 388] on div "Hue" at bounding box center [421, 388] width 128 height 5
click at [440, 389] on div "Hue" at bounding box center [421, 388] width 128 height 5
click at [470, 313] on div "Color" at bounding box center [421, 338] width 128 height 74
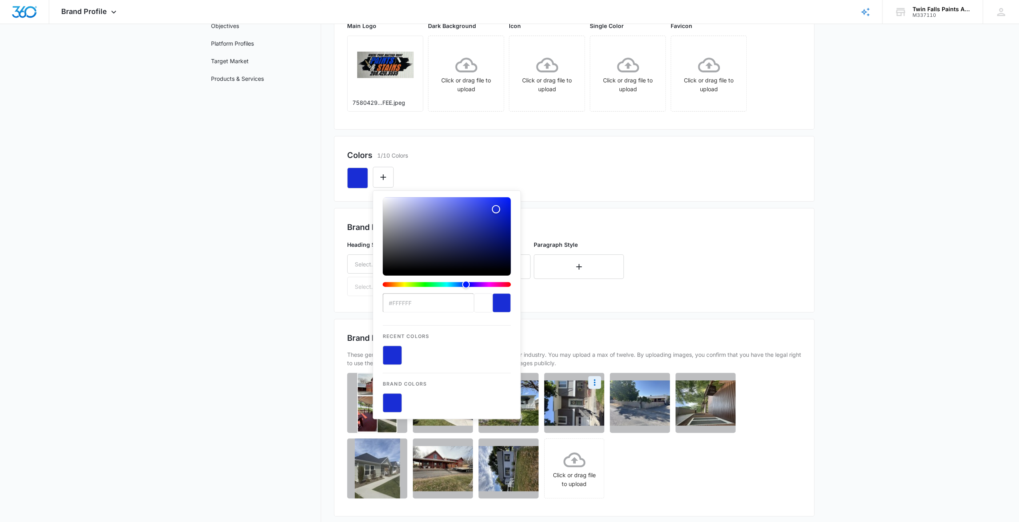
scroll to position [120, 0]
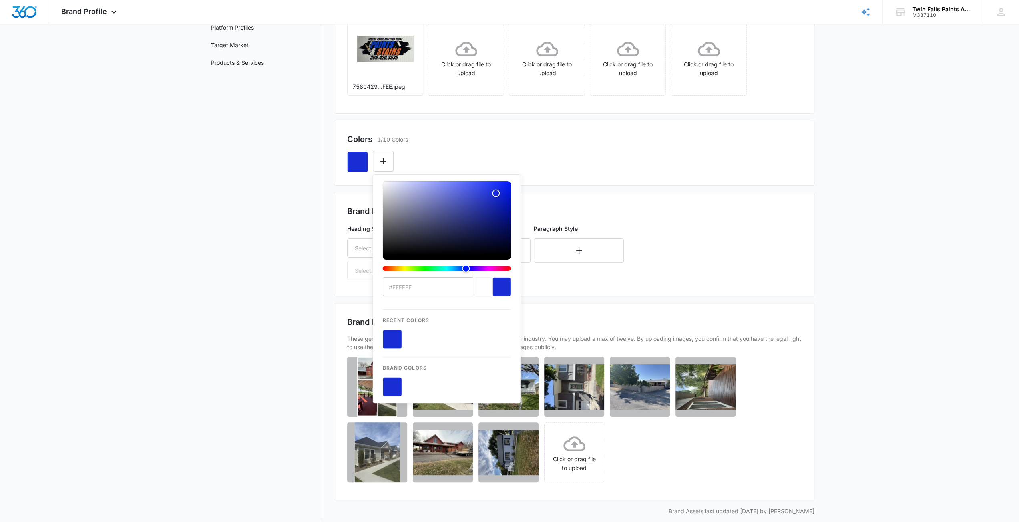
click at [428, 163] on div "#FFFFFF Recent Colors Brand Colors" at bounding box center [574, 158] width 454 height 27
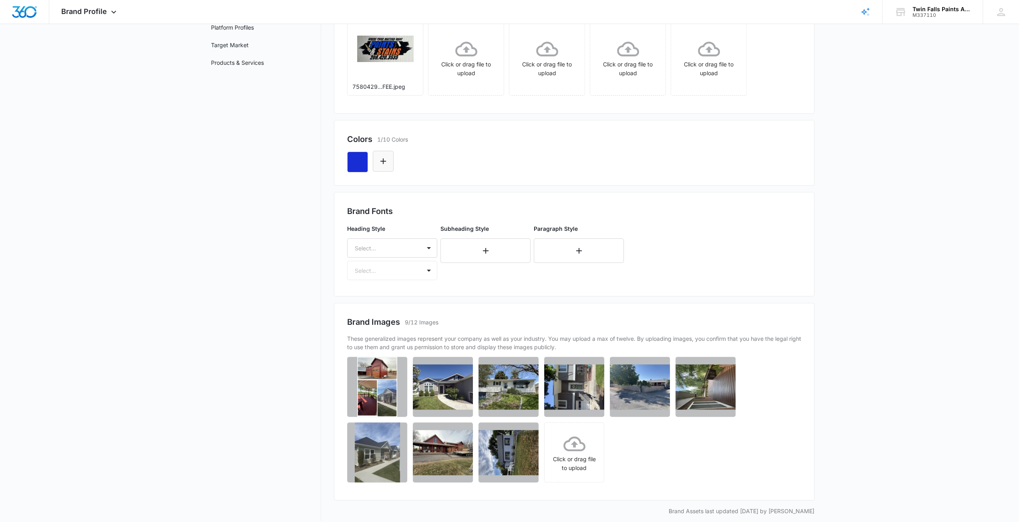
click at [384, 158] on icon "Edit Color" at bounding box center [383, 162] width 10 height 10
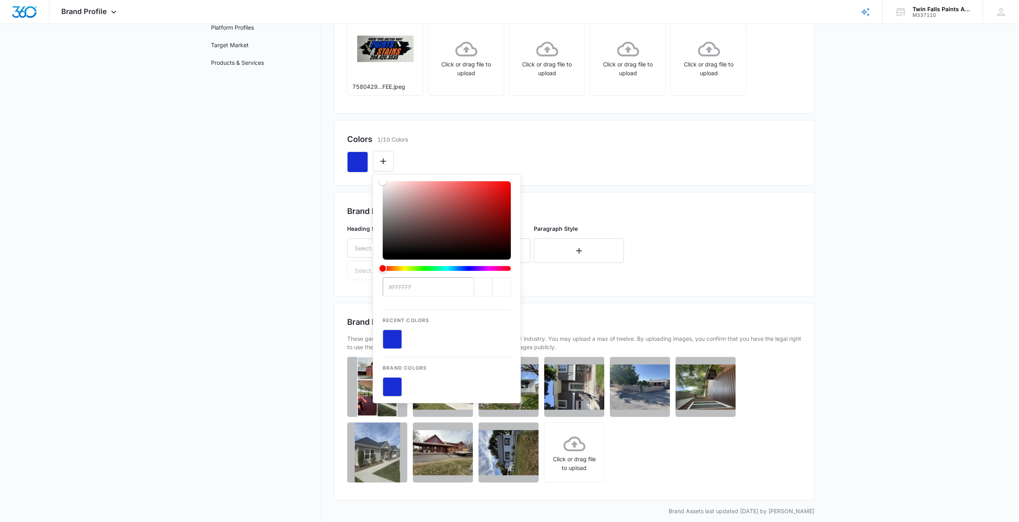
click at [396, 269] on div "Hue" at bounding box center [447, 268] width 128 height 5
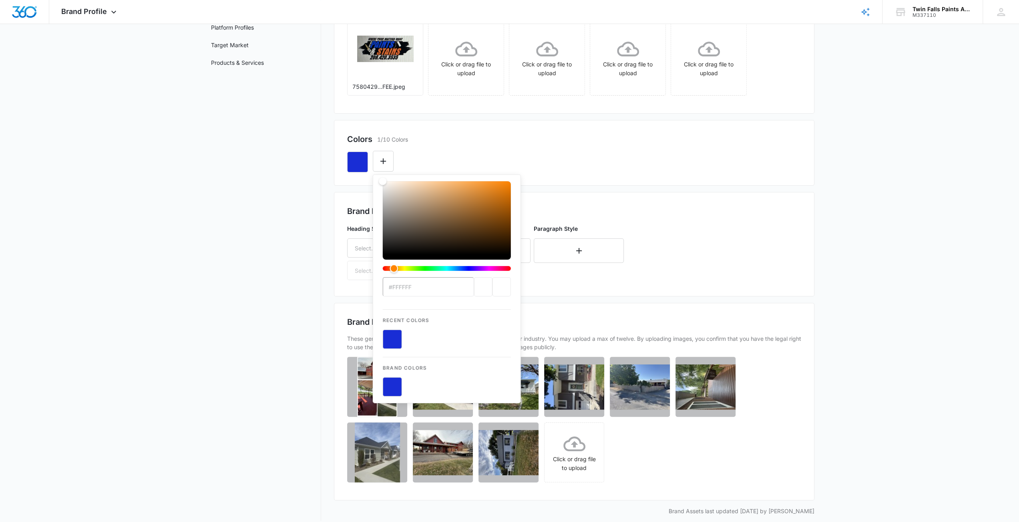
click at [394, 267] on div "Hue" at bounding box center [394, 269] width 8 height 8
click at [505, 195] on div "Color" at bounding box center [447, 218] width 128 height 74
click at [505, 185] on div "Color" at bounding box center [447, 218] width 128 height 74
click at [504, 202] on div "Color" at bounding box center [447, 218] width 128 height 74
click at [412, 339] on button "color-picker-container" at bounding box center [414, 339] width 19 height 19
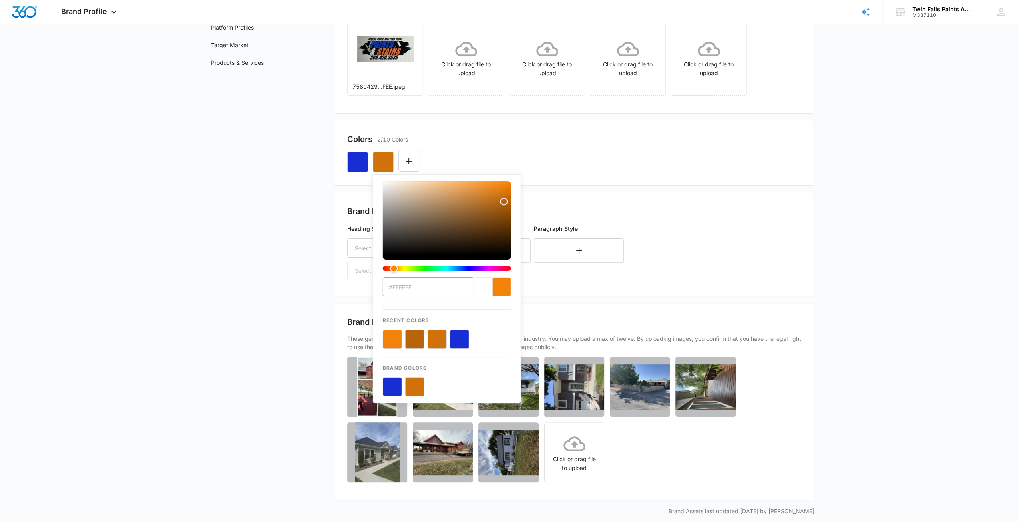
type input "#f2820a"
click at [510, 163] on div "#f2820a Recent Colors Brand Colors" at bounding box center [574, 158] width 454 height 27
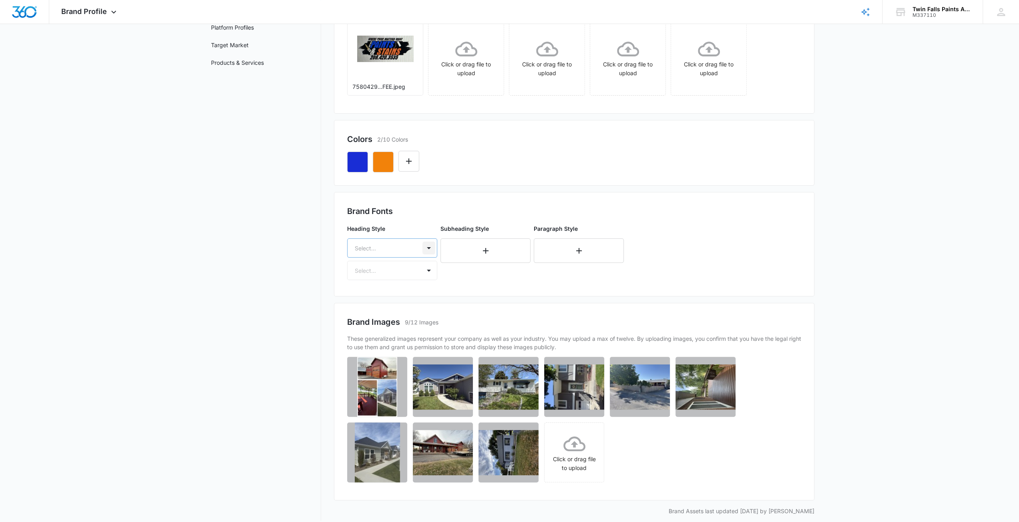
click at [431, 248] on div at bounding box center [428, 248] width 13 height 13
click at [228, 250] on nav "Brand Profile Getting Started Overview Brand Assets Objectives Platform Profile…" at bounding box center [263, 226] width 116 height 592
click at [859, 216] on main "Brand Profile Getting Started Overview Brand Assets Objectives Platform Profile…" at bounding box center [509, 230] width 1019 height 601
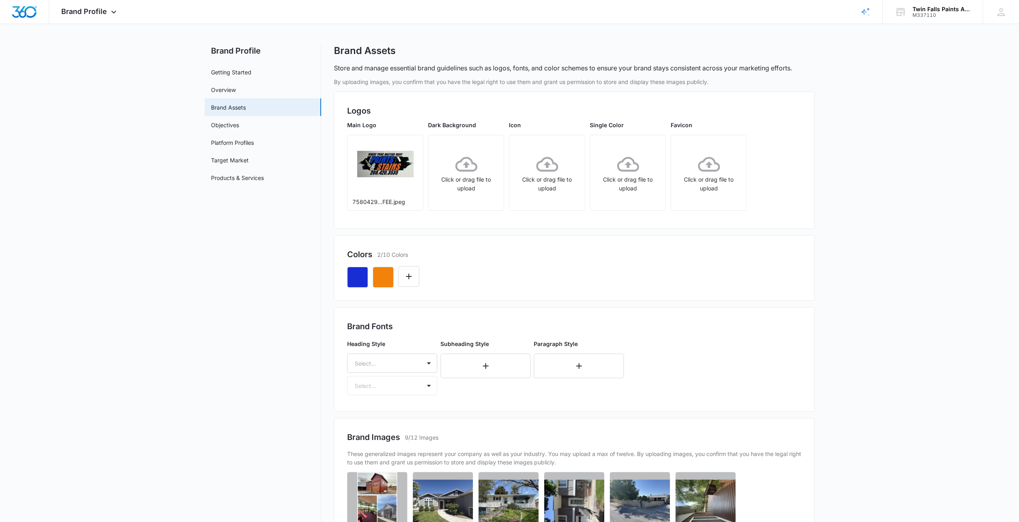
scroll to position [0, 0]
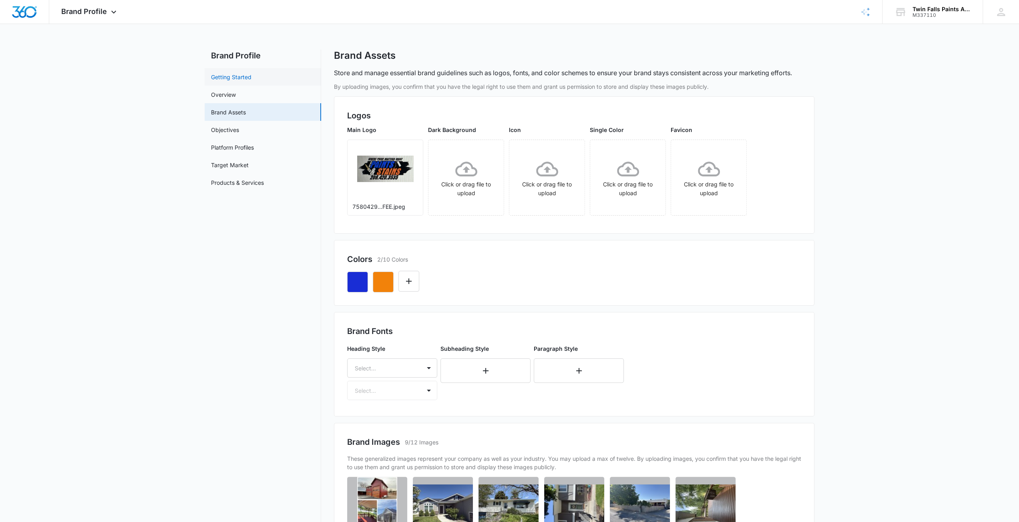
click at [251, 74] on link "Getting Started" at bounding box center [231, 77] width 40 height 8
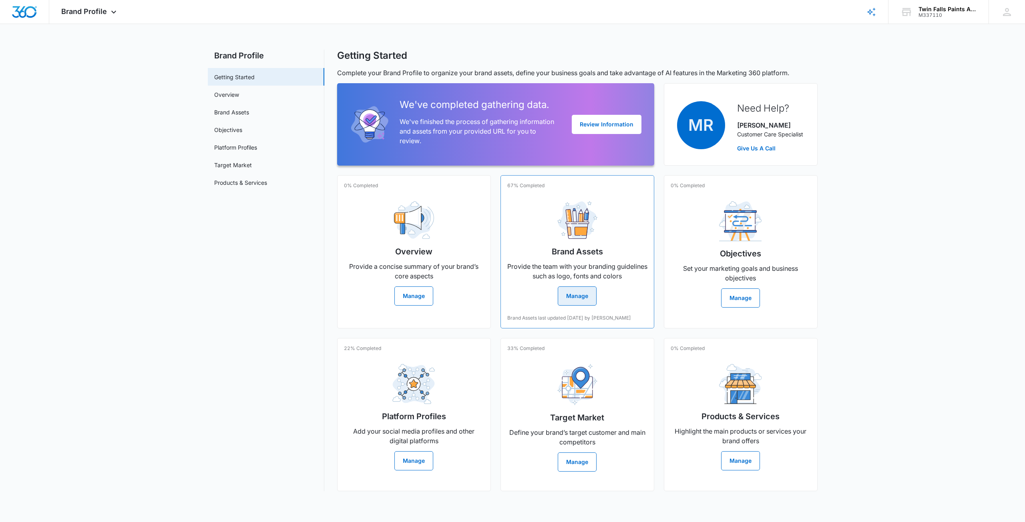
click at [579, 294] on button "Manage" at bounding box center [577, 296] width 39 height 19
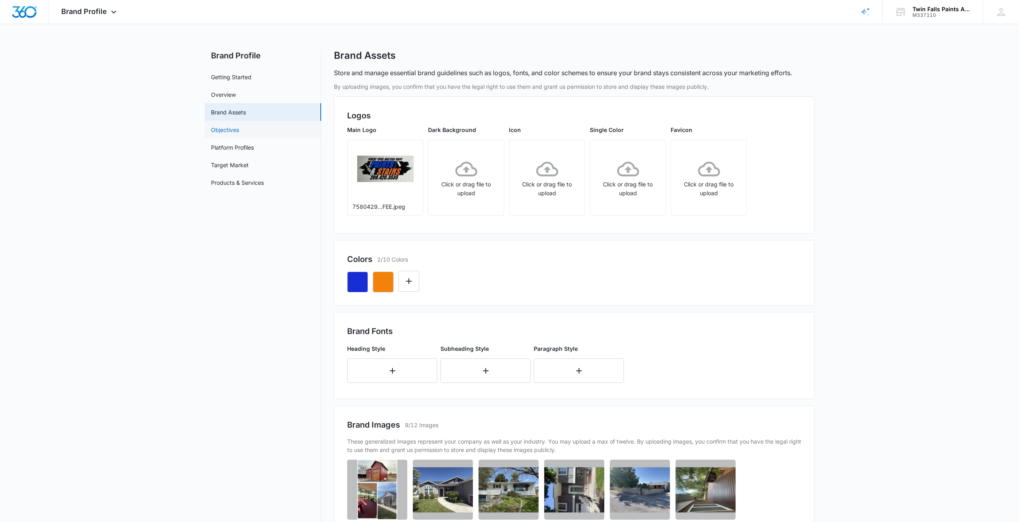
click at [239, 126] on link "Objectives" at bounding box center [225, 130] width 28 height 8
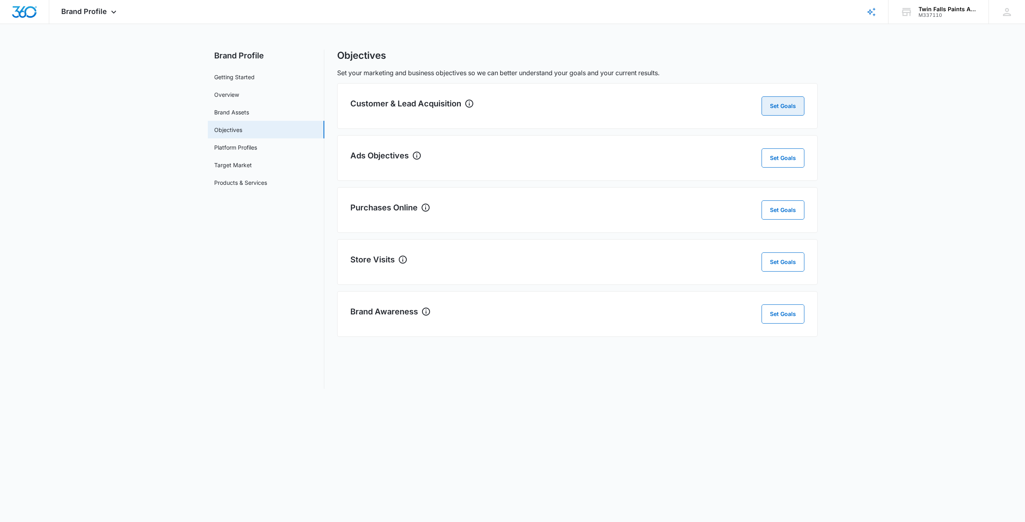
click at [796, 108] on button "Set Goals" at bounding box center [782, 105] width 43 height 19
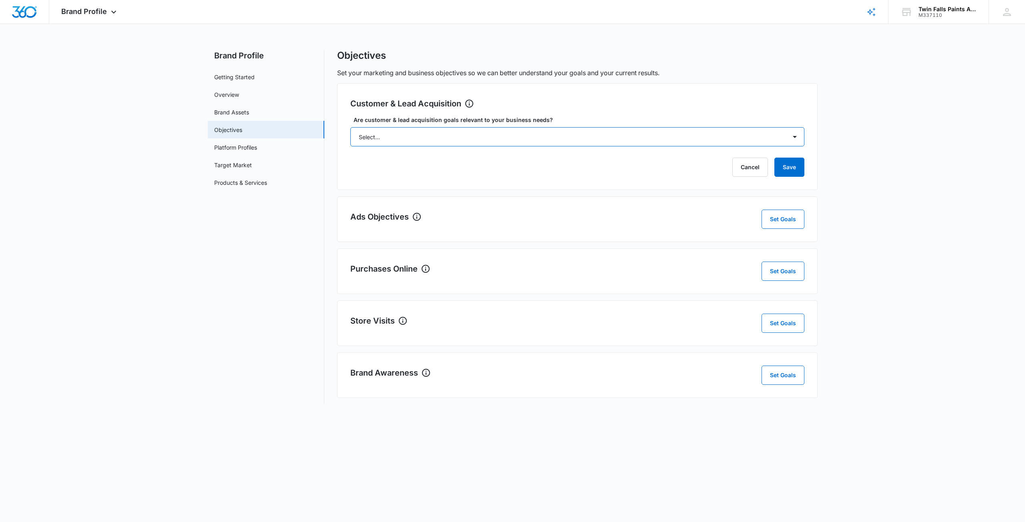
click at [738, 141] on select "Select... Yes No Yes, but don't currently have the data" at bounding box center [577, 136] width 454 height 19
click at [350, 127] on select "Select... Yes No Yes, but don't currently have the data" at bounding box center [577, 136] width 454 height 19
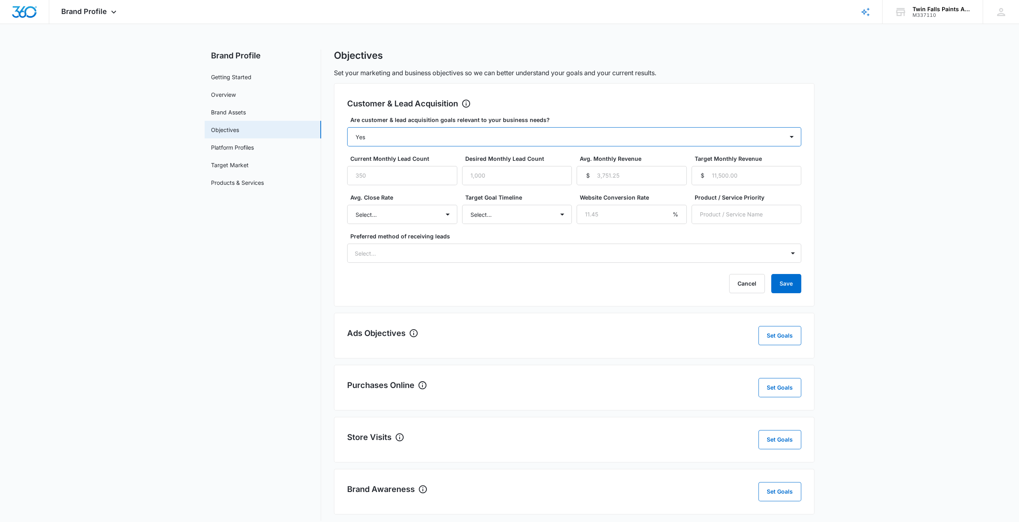
click at [719, 137] on select "Select... Yes No Yes, but don't currently have the data" at bounding box center [574, 136] width 454 height 19
select select "yes, but later"
click at [350, 127] on select "Select... Yes No Yes, but don't currently have the data" at bounding box center [574, 136] width 454 height 19
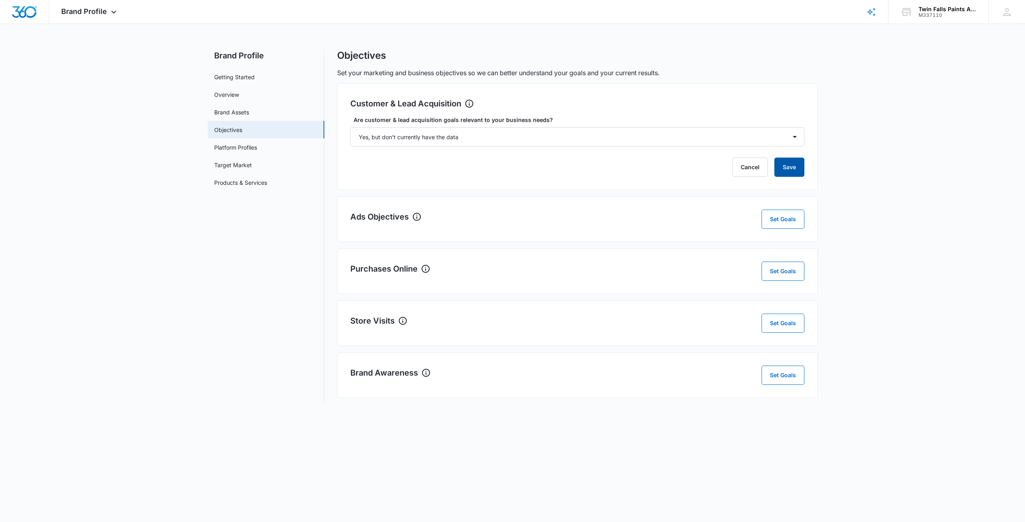
click at [783, 165] on button "Save" at bounding box center [789, 167] width 30 height 19
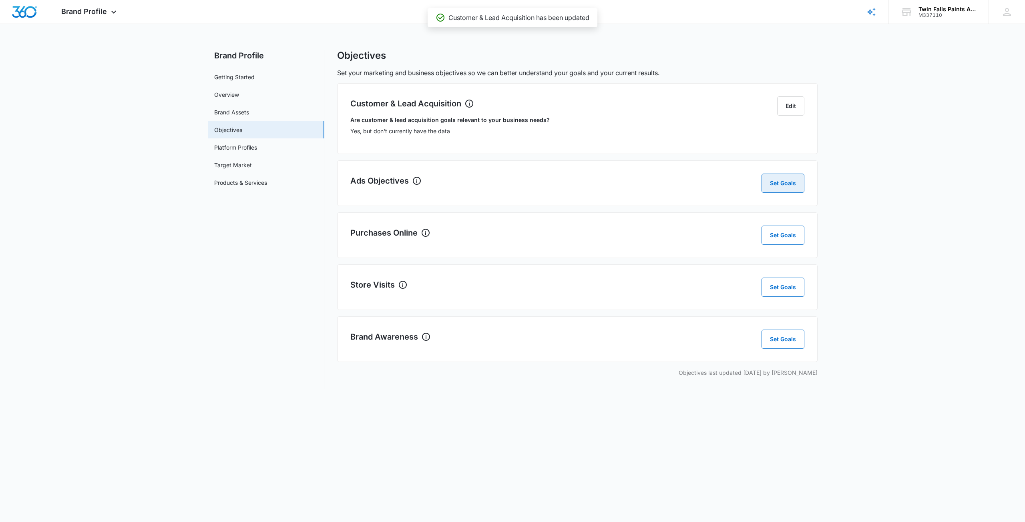
click at [771, 184] on button "Set Goals" at bounding box center [782, 183] width 43 height 19
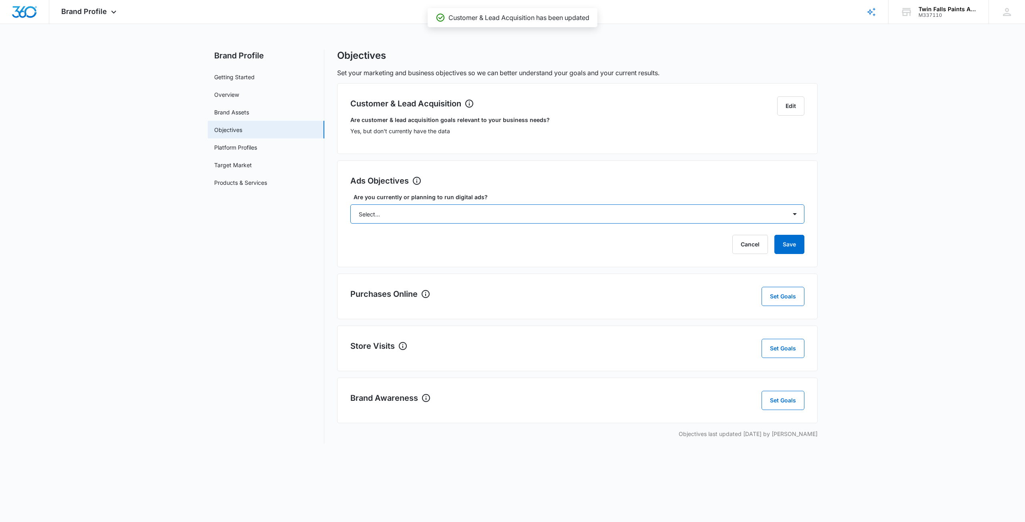
click at [648, 219] on select "Select... Yes No Yes, but don't currently have the data" at bounding box center [577, 214] width 454 height 19
click at [350, 205] on select "Select... Yes No Yes, but don't currently have the data" at bounding box center [577, 214] width 454 height 19
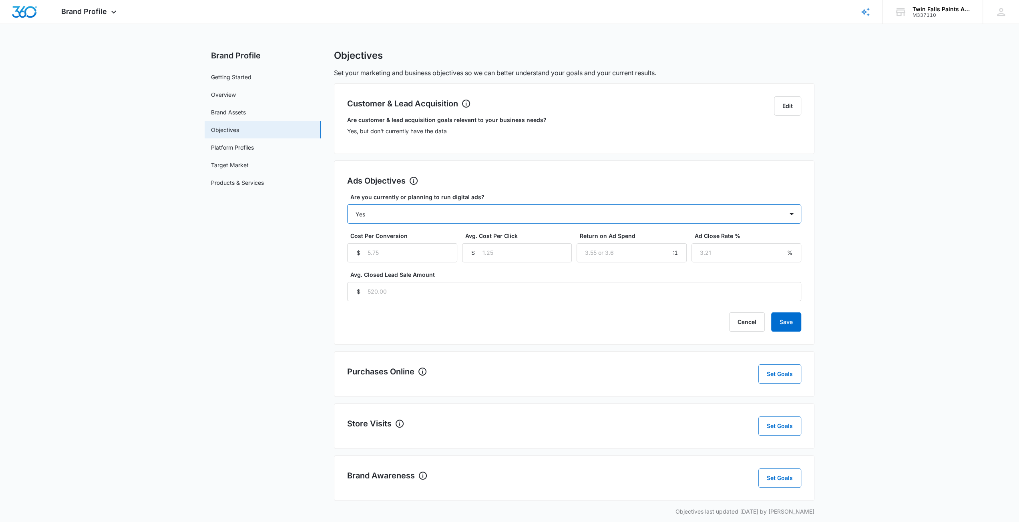
click at [646, 214] on select "Select... Yes No Yes, but don't currently have the data" at bounding box center [574, 214] width 454 height 19
select select "yes, but later"
click at [350, 205] on select "Select... Yes No Yes, but don't currently have the data" at bounding box center [574, 214] width 454 height 19
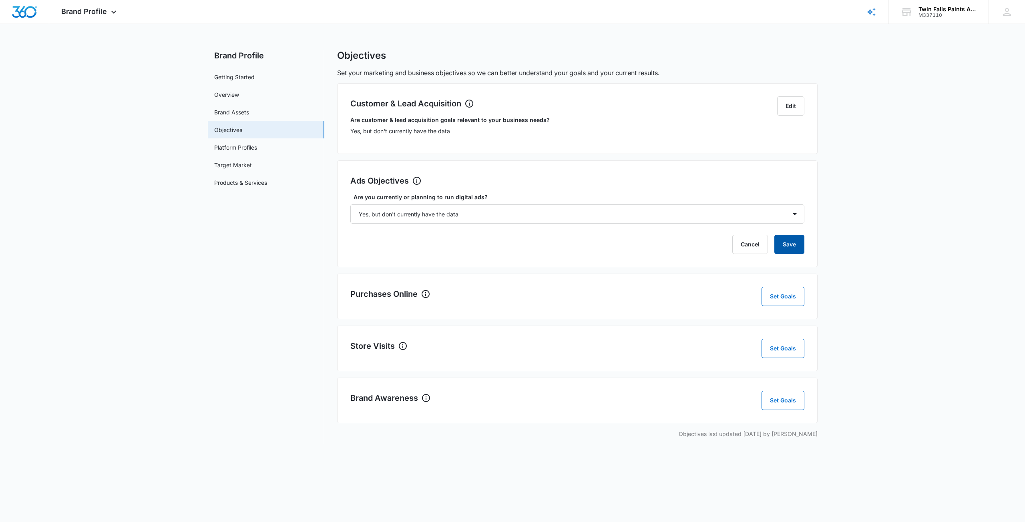
click at [791, 242] on button "Save" at bounding box center [789, 244] width 30 height 19
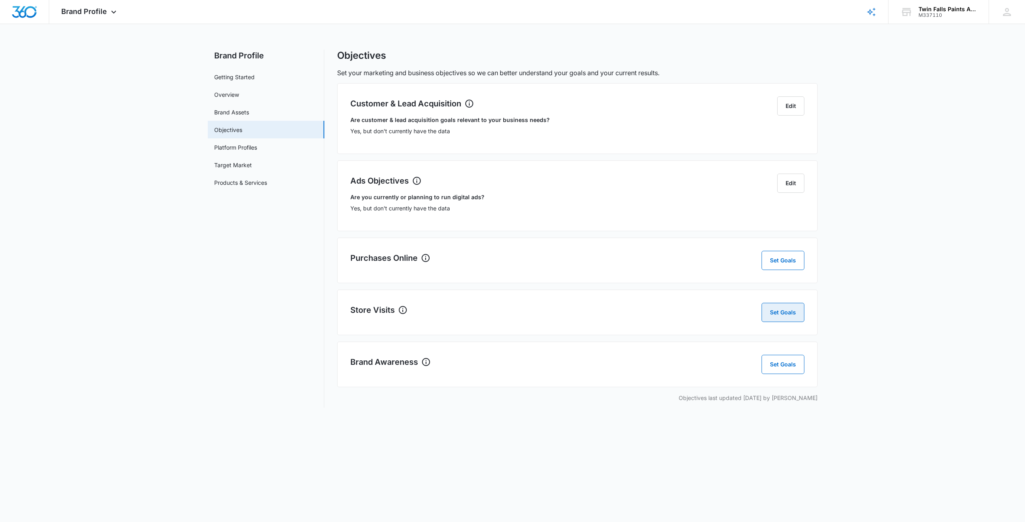
click at [783, 314] on button "Set Goals" at bounding box center [782, 312] width 43 height 19
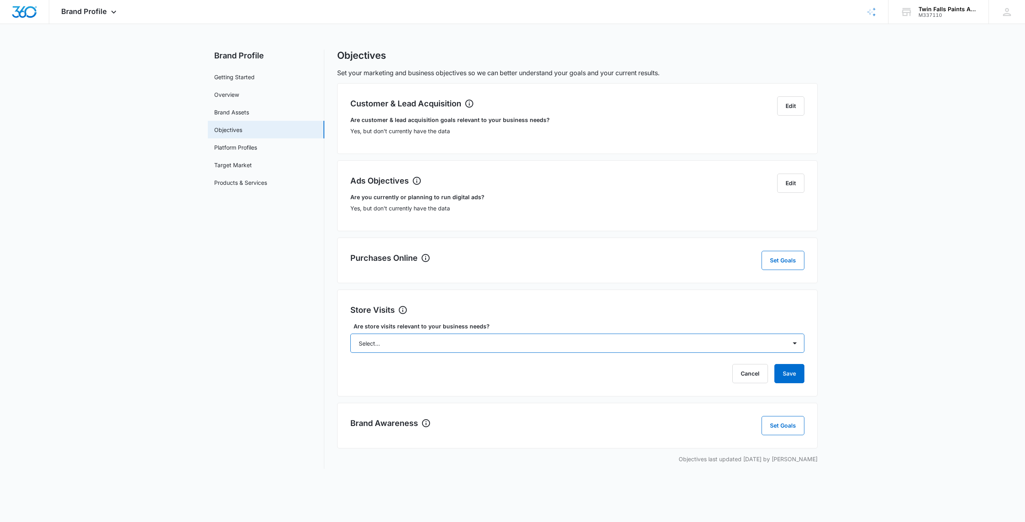
click at [790, 340] on select "Select... Yes No Yes, but don't currently have the data" at bounding box center [577, 343] width 454 height 19
select select "no"
click at [350, 334] on select "Select... Yes No Yes, but don't currently have the data" at bounding box center [577, 343] width 454 height 19
click at [796, 375] on button "Save" at bounding box center [789, 373] width 30 height 19
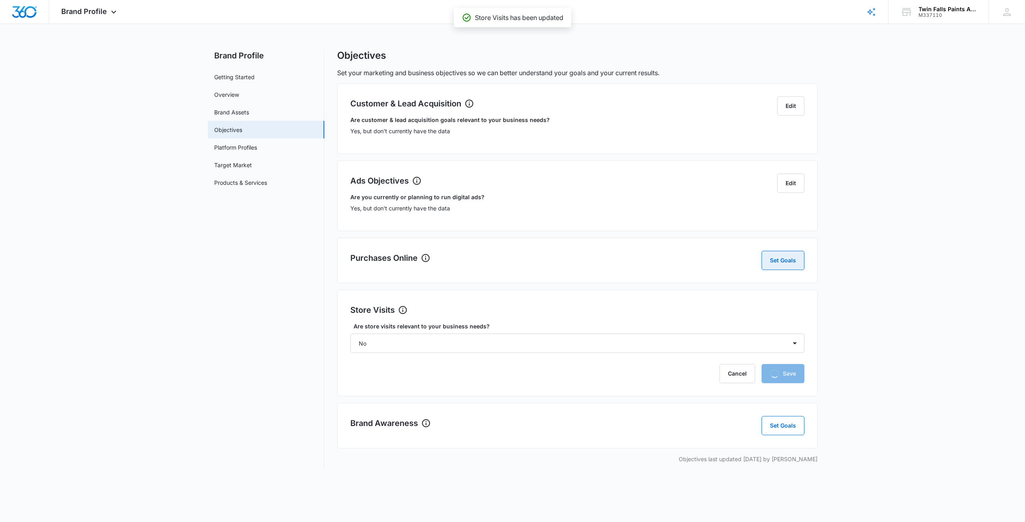
click at [779, 260] on button "Set Goals" at bounding box center [782, 260] width 43 height 19
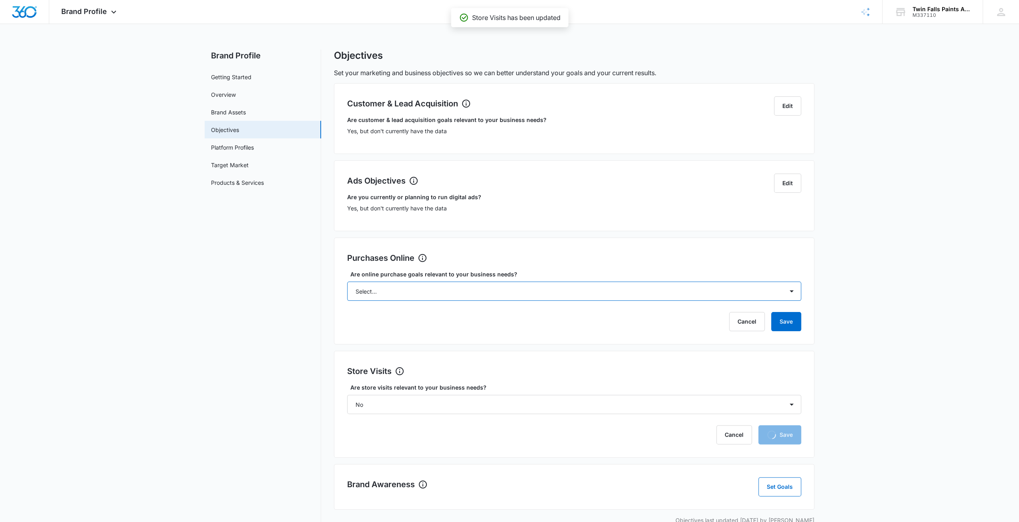
click at [773, 296] on select "Select... Yes No Yes, but don't currently have the data" at bounding box center [574, 291] width 454 height 19
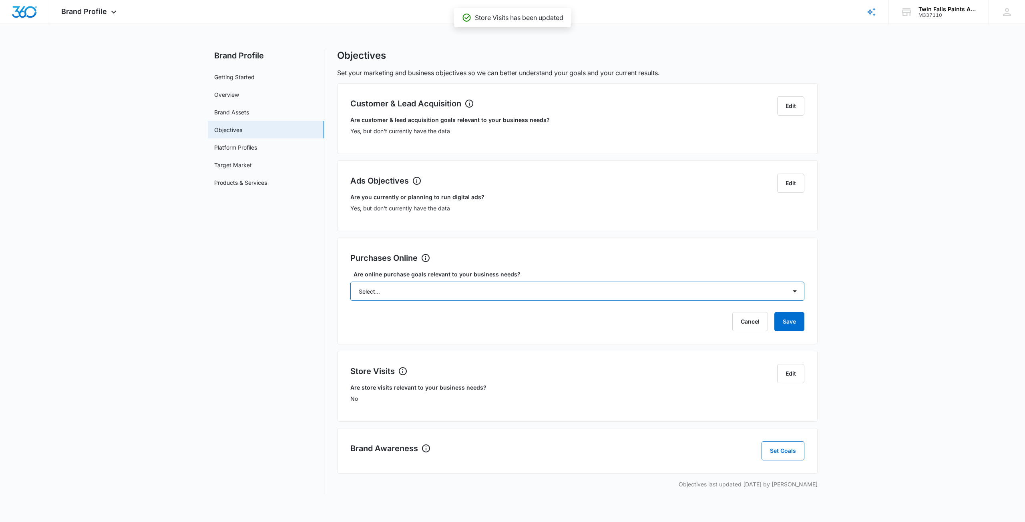
select select "no"
click at [350, 282] on select "Select... Yes No Yes, but don't currently have the data" at bounding box center [577, 291] width 454 height 19
click at [785, 323] on button "Save" at bounding box center [789, 321] width 30 height 19
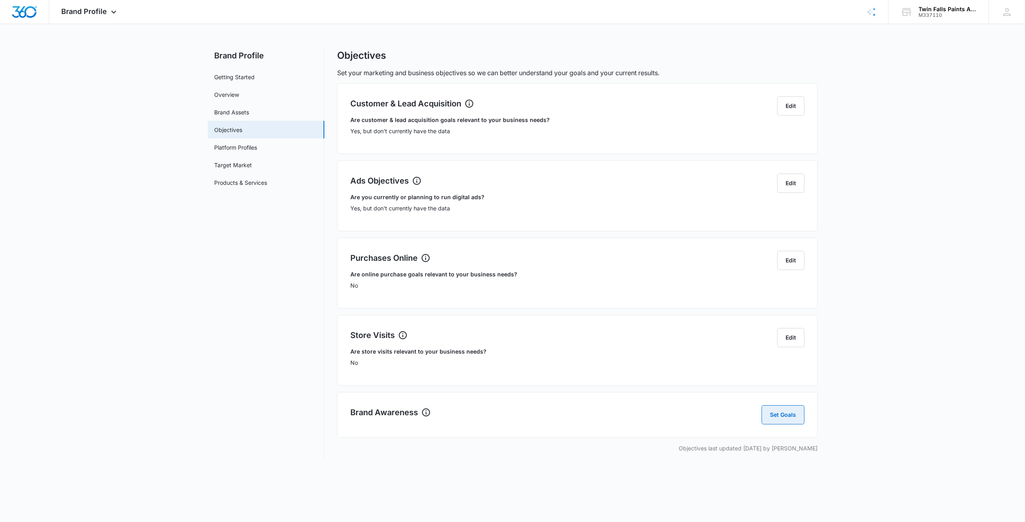
click at [789, 413] on button "Set Goals" at bounding box center [782, 415] width 43 height 19
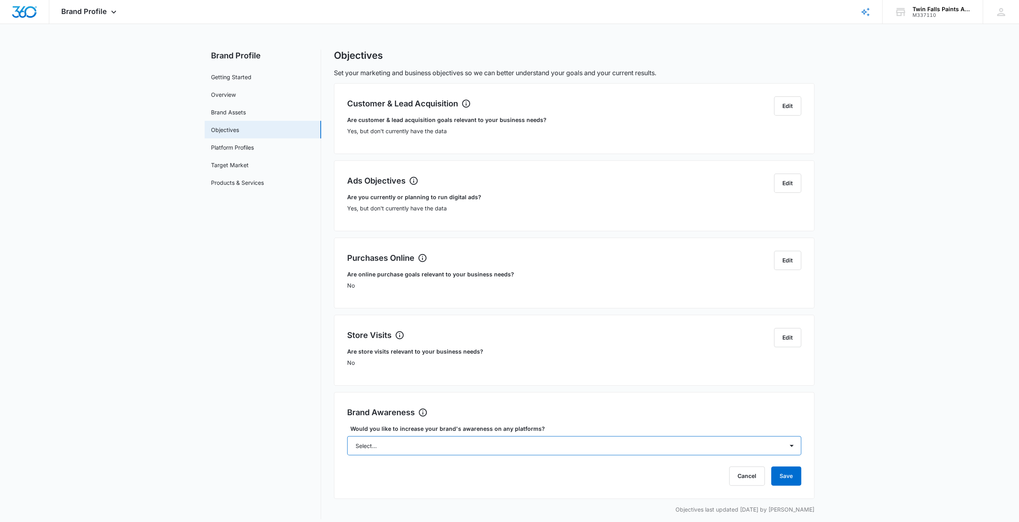
click at [705, 446] on select "Select... Yes No" at bounding box center [574, 445] width 454 height 19
select select "yes"
click at [347, 436] on select "Select... Yes No" at bounding box center [574, 445] width 454 height 19
click at [747, 473] on div "Select..." at bounding box center [574, 473] width 454 height 19
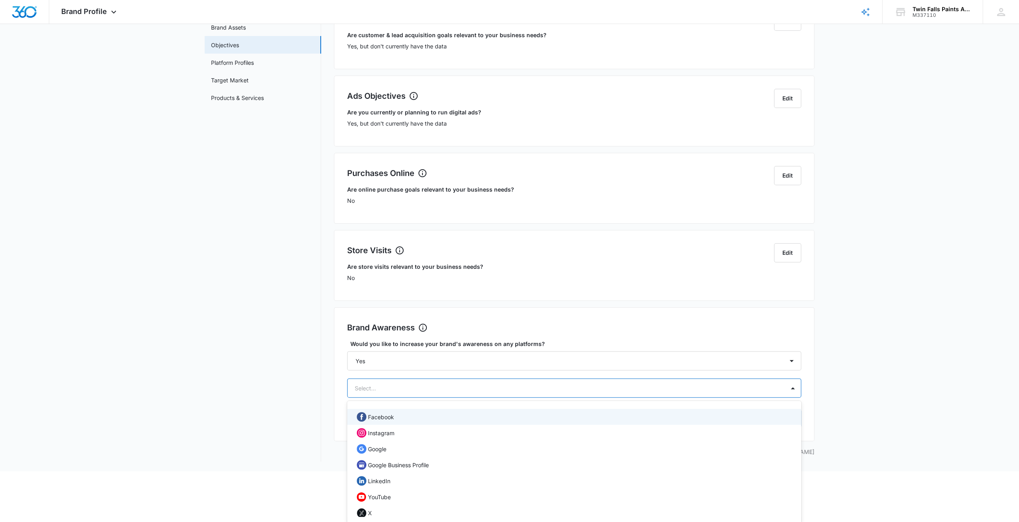
click at [388, 418] on p "Facebook" at bounding box center [381, 417] width 26 height 8
click at [386, 450] on p "Google" at bounding box center [377, 449] width 18 height 8
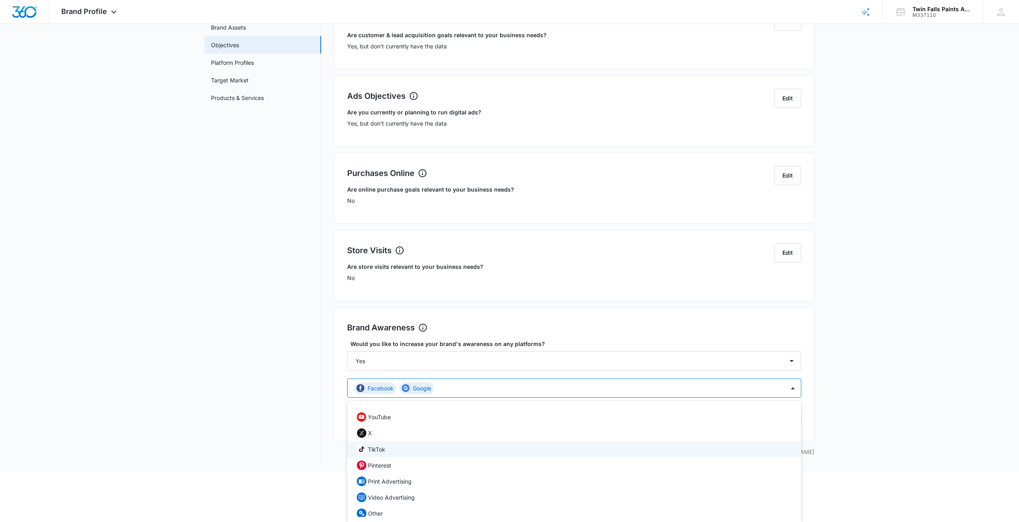
scroll to position [86, 0]
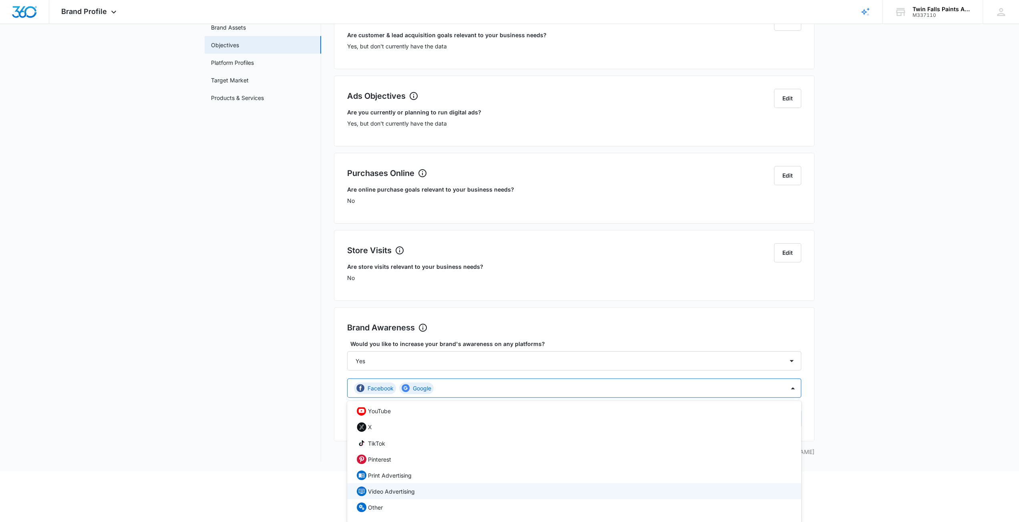
click at [429, 487] on div "Video Advertising" at bounding box center [573, 492] width 433 height 10
click at [870, 362] on main "Brand Profile Getting Started Overview Brand Assets Objectives Platform Profile…" at bounding box center [509, 218] width 1019 height 507
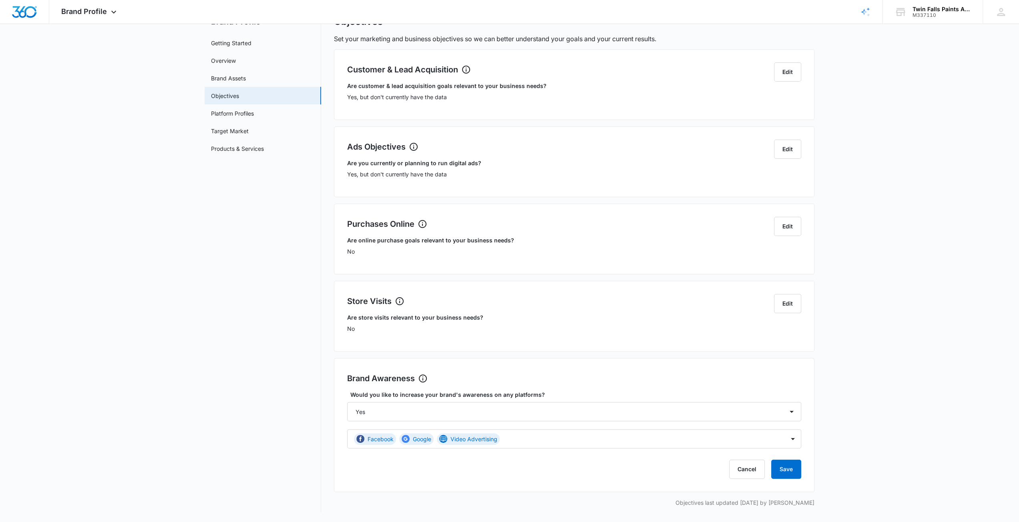
scroll to position [32, 0]
click at [789, 469] on button "Save" at bounding box center [786, 471] width 30 height 19
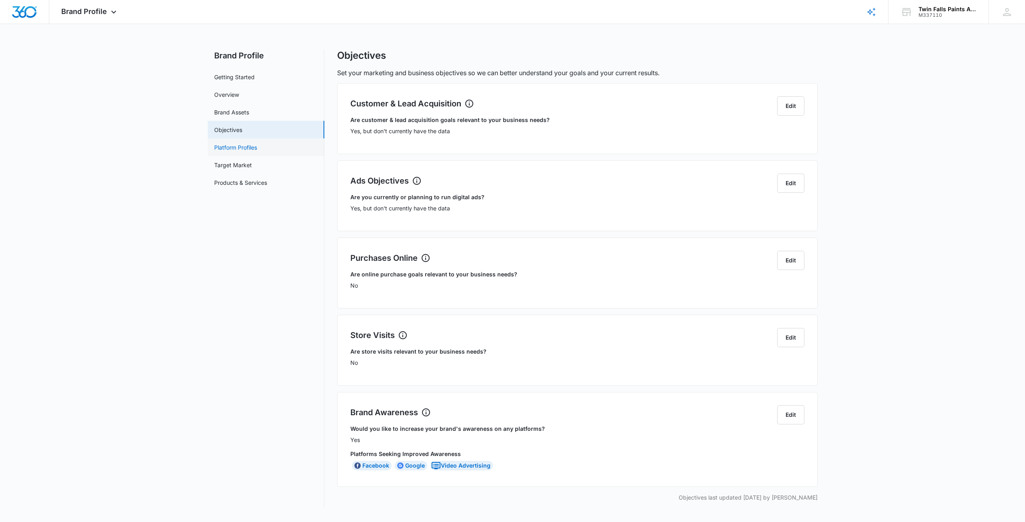
click at [238, 144] on link "Platform Profiles" at bounding box center [235, 147] width 43 height 8
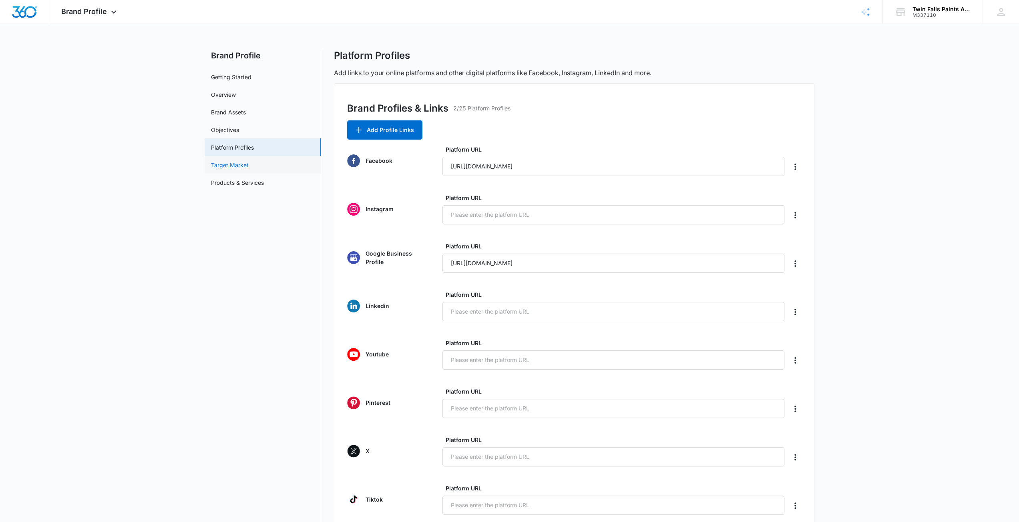
click at [239, 165] on link "Target Market" at bounding box center [230, 165] width 38 height 8
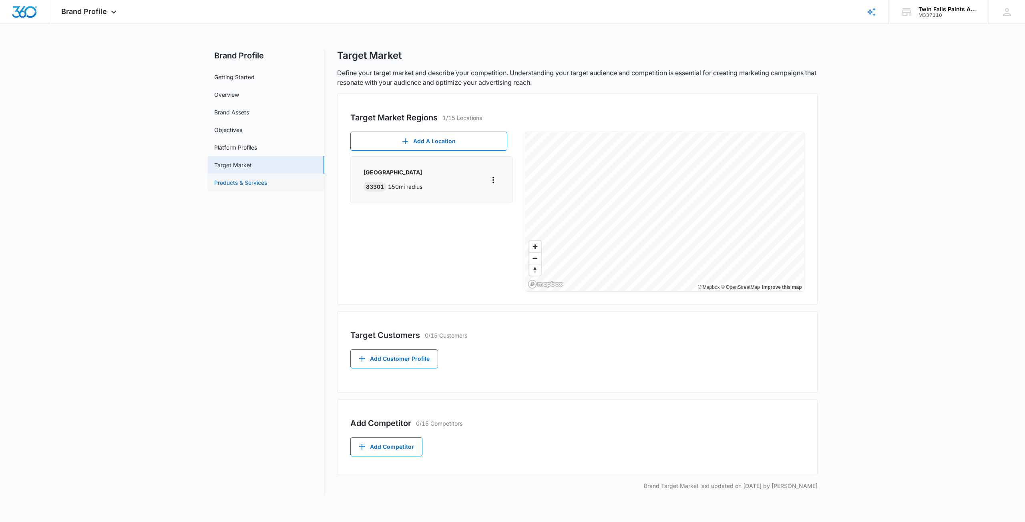
click at [235, 183] on link "Products & Services" at bounding box center [240, 183] width 53 height 8
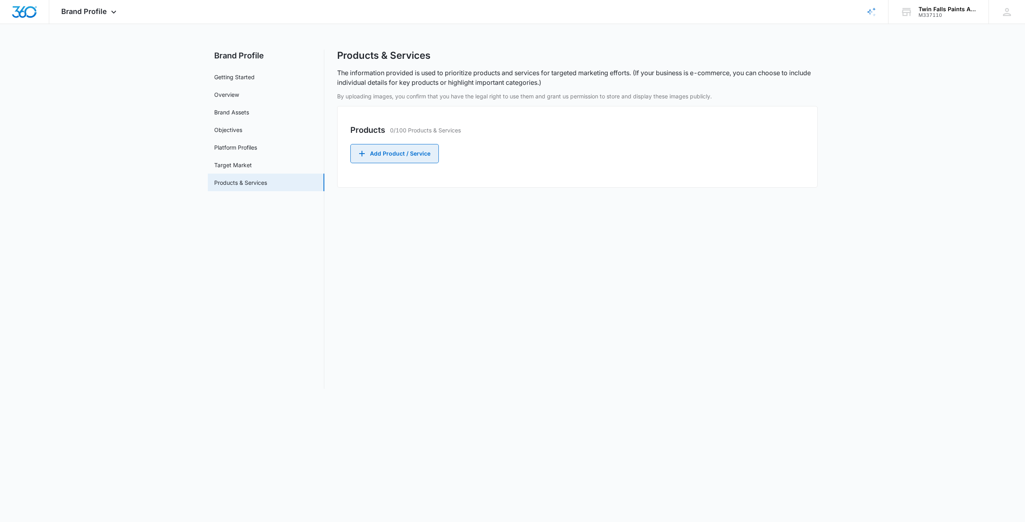
click at [386, 158] on button "Add Product / Service" at bounding box center [394, 153] width 88 height 19
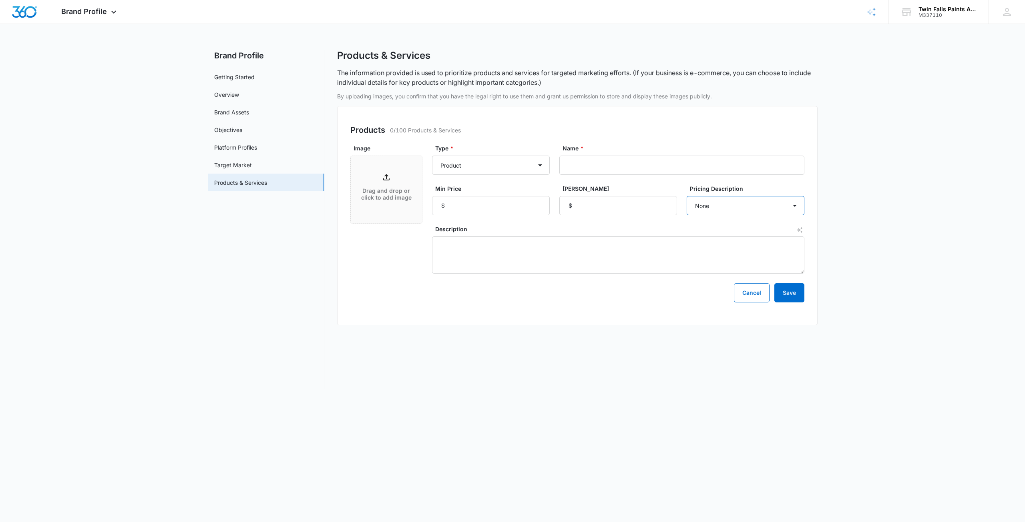
click at [724, 200] on select "None Each Per month Per year Per hour Per day" at bounding box center [746, 205] width 118 height 19
click at [852, 177] on main "Brand Profile Getting Started Overview Brand Assets Objectives Platform Profile…" at bounding box center [512, 224] width 1025 height 349
click at [754, 293] on button "Cancel" at bounding box center [752, 292] width 36 height 19
click at [19, 12] on img "Dashboard" at bounding box center [25, 12] width 26 height 12
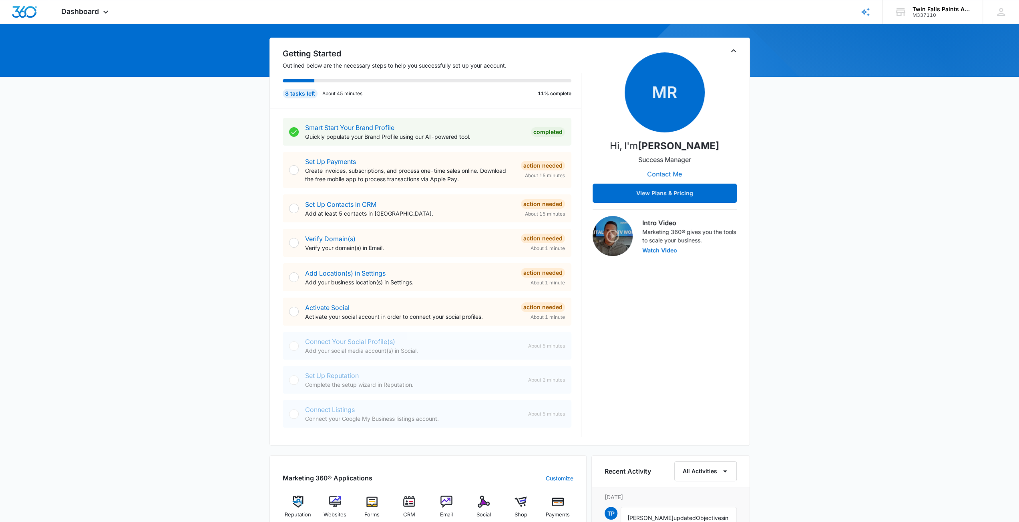
scroll to position [80, 0]
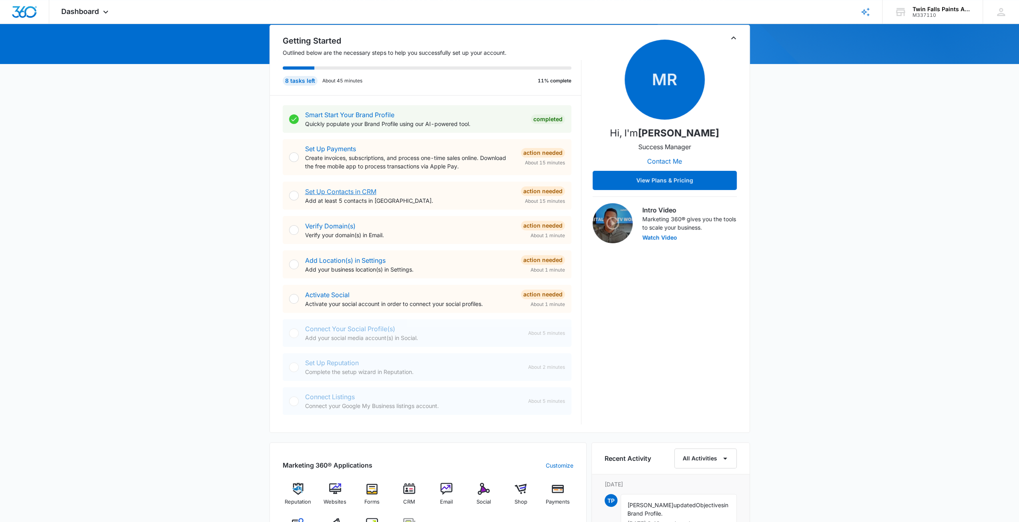
click at [349, 193] on link "Set Up Contacts in CRM" at bounding box center [340, 192] width 71 height 8
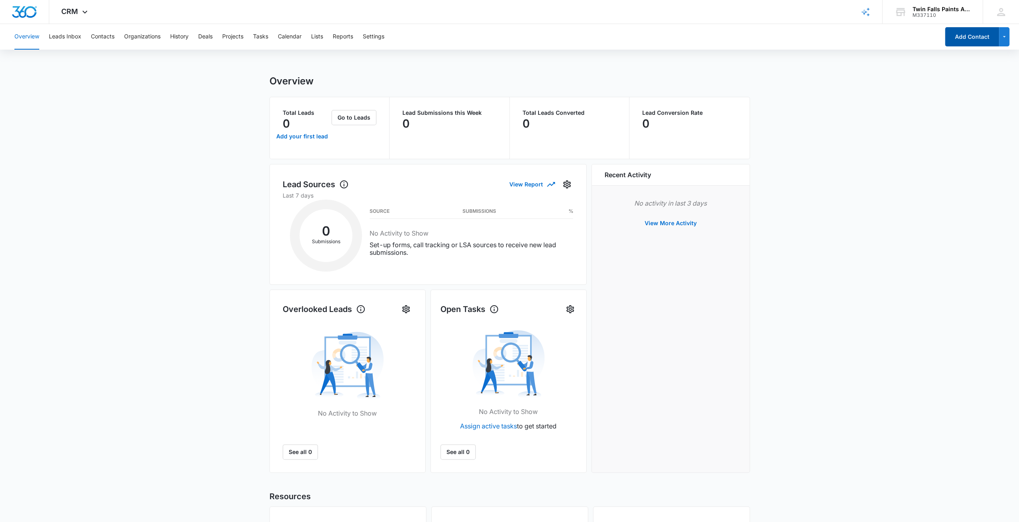
click at [961, 39] on button "Add Contact" at bounding box center [972, 36] width 54 height 19
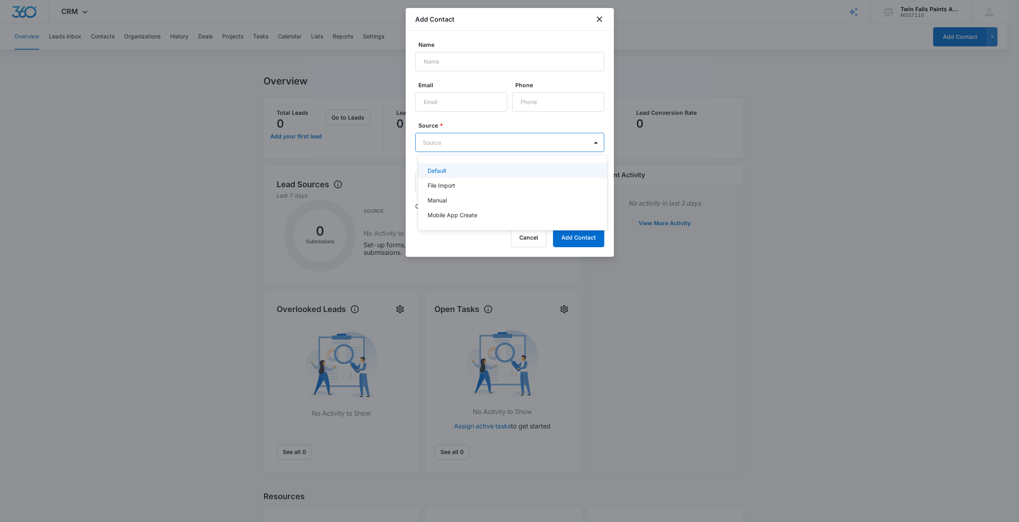
click at [532, 143] on body "CRM Apps Reputation Websites Forms CRM Email Social Shop Payments POS Content A…" at bounding box center [509, 261] width 1019 height 522
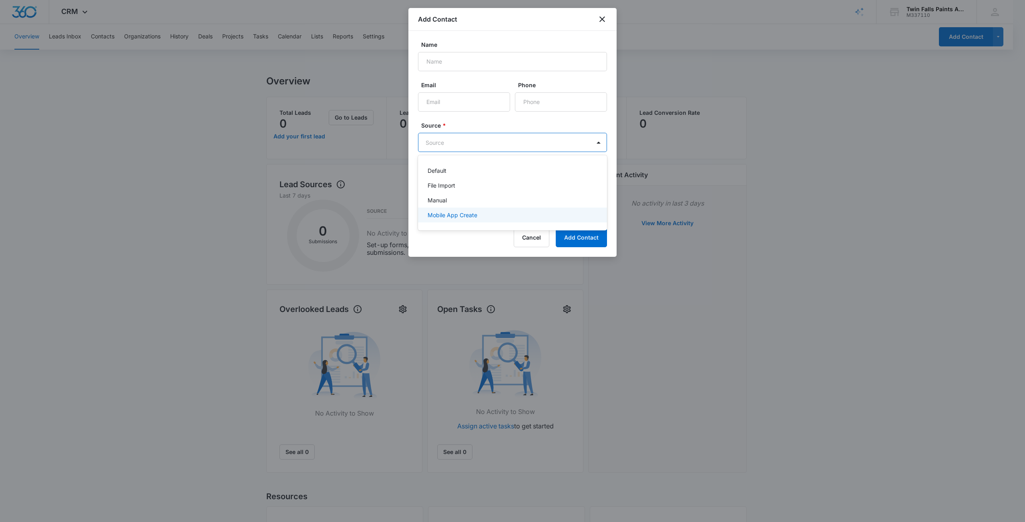
click at [536, 243] on div at bounding box center [512, 261] width 1025 height 522
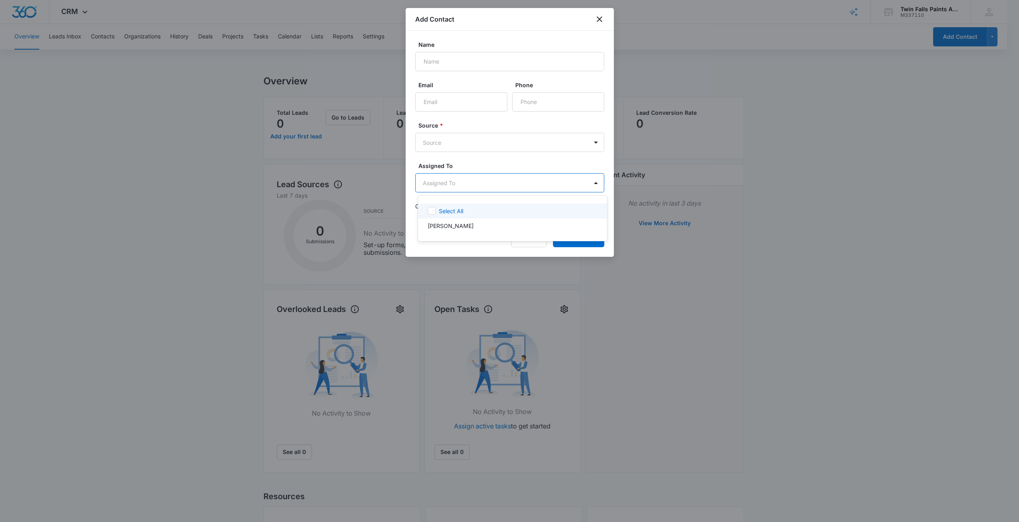
click at [508, 179] on body "CRM Apps Reputation Websites Forms CRM Email Social Shop Payments POS Content A…" at bounding box center [509, 261] width 1019 height 522
click at [601, 18] on div at bounding box center [512, 261] width 1025 height 522
click at [601, 18] on icon "close" at bounding box center [600, 19] width 10 height 10
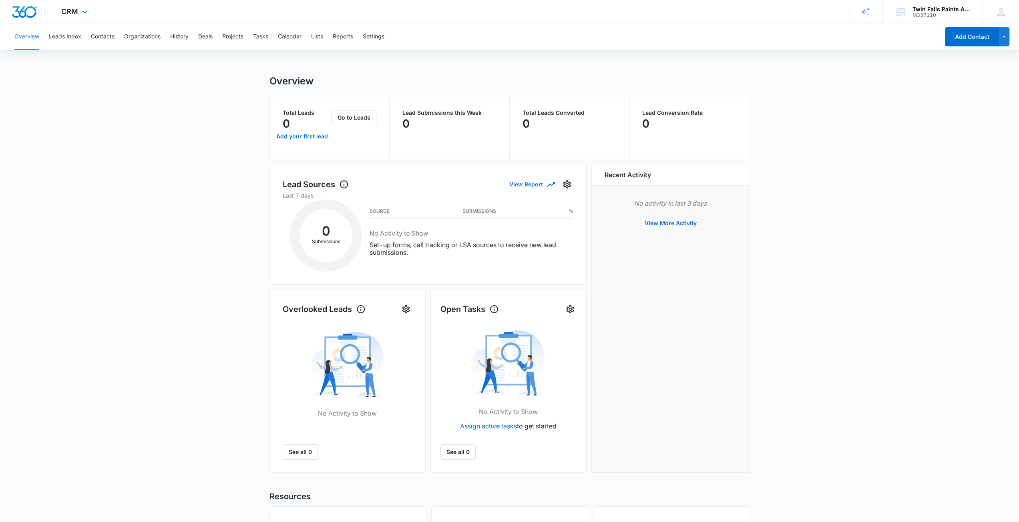
click at [21, 15] on img "Dashboard" at bounding box center [25, 12] width 26 height 12
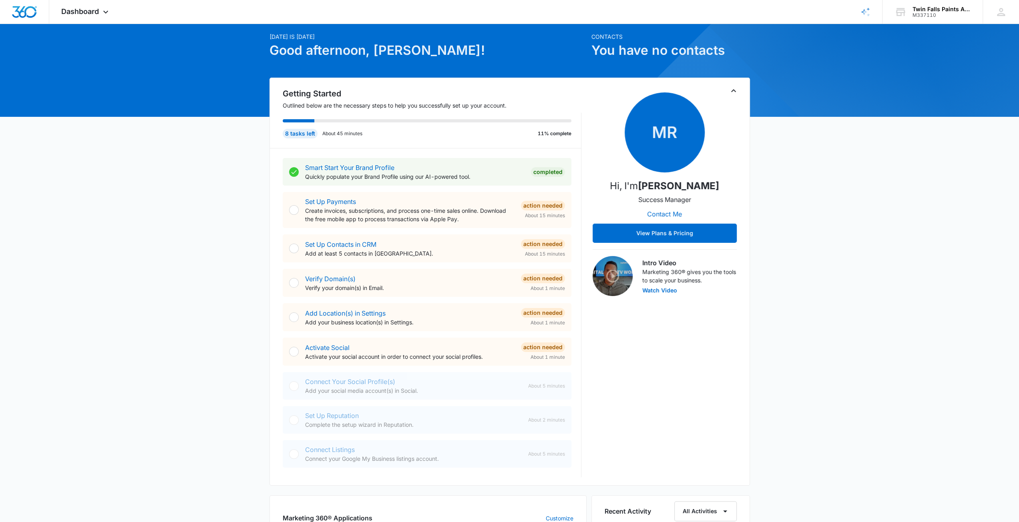
scroll to position [40, 0]
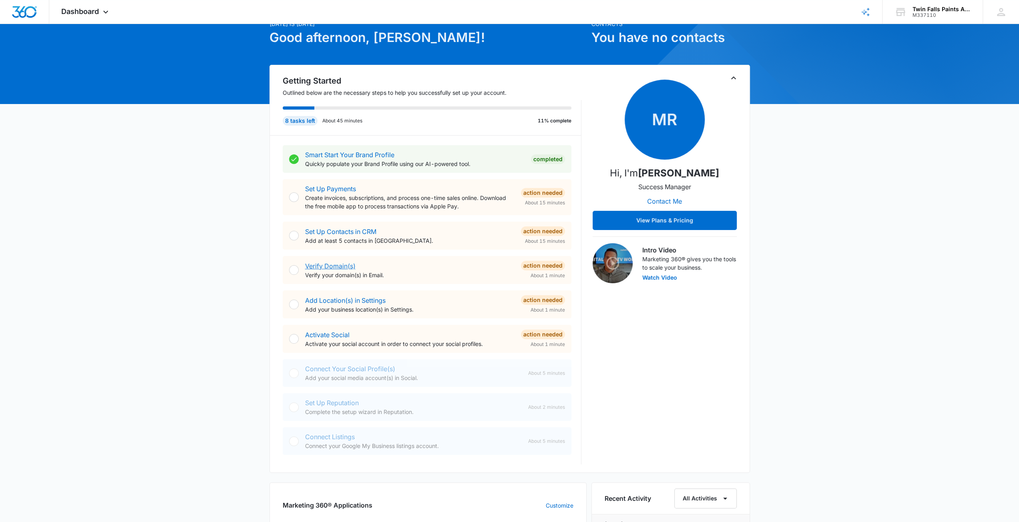
click at [337, 265] on link "Verify Domain(s)" at bounding box center [330, 266] width 50 height 8
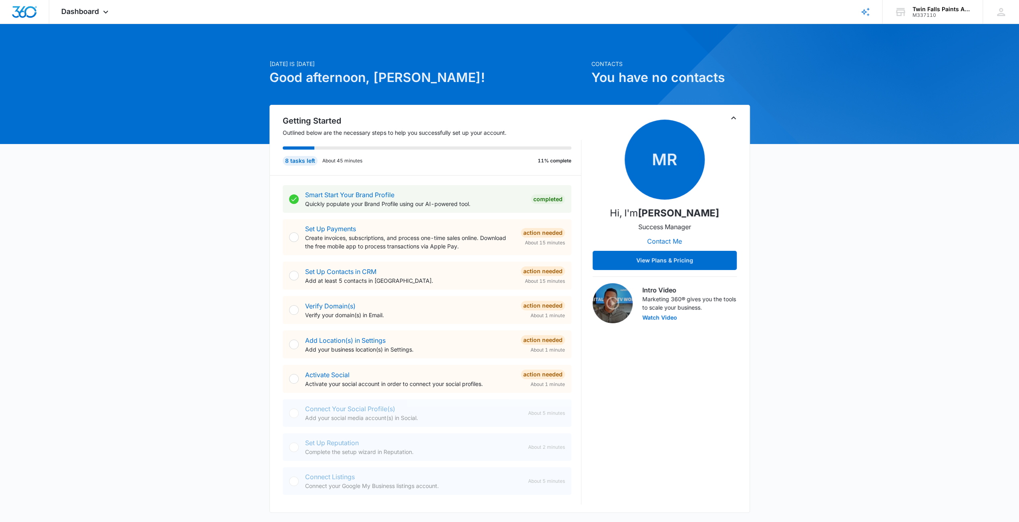
scroll to position [40, 0]
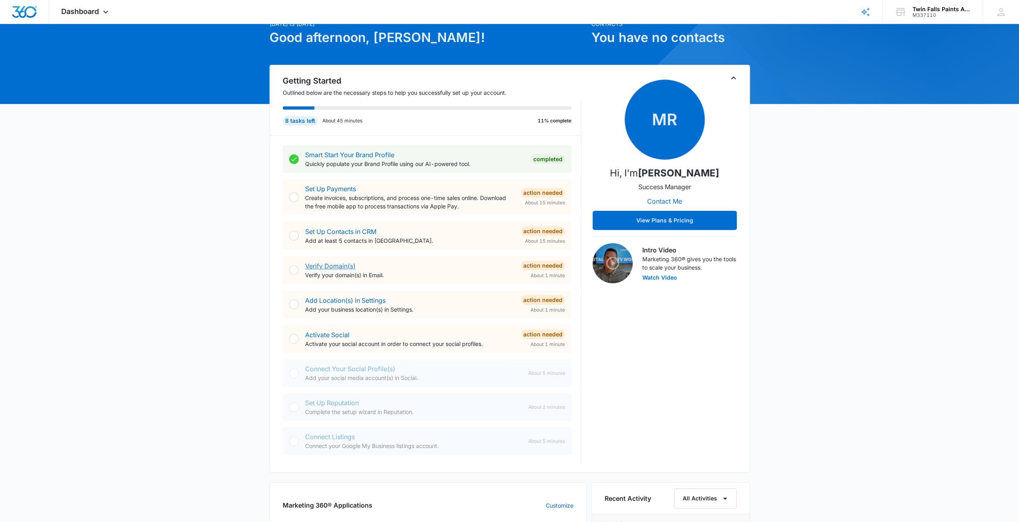
click at [342, 266] on link "Verify Domain(s)" at bounding box center [330, 266] width 50 height 8
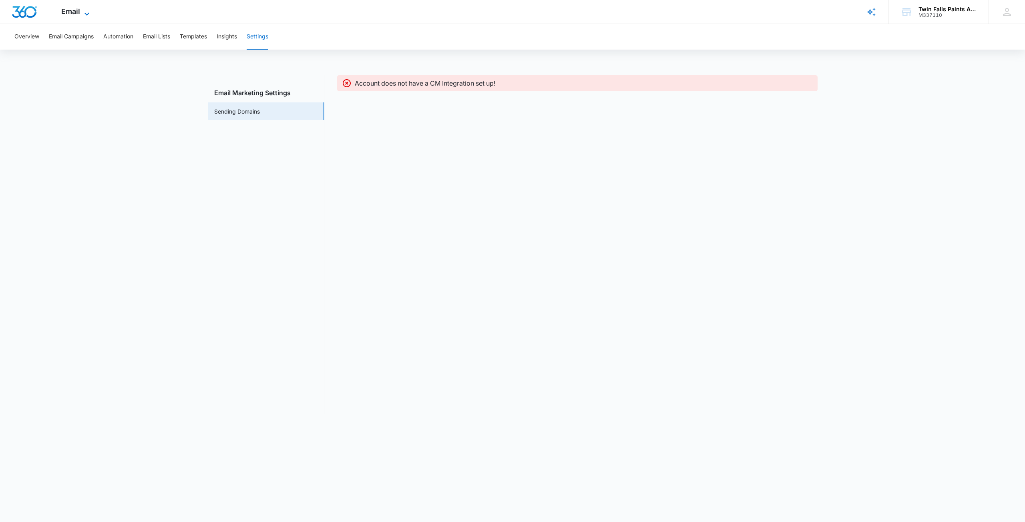
click at [82, 11] on icon at bounding box center [87, 14] width 10 height 10
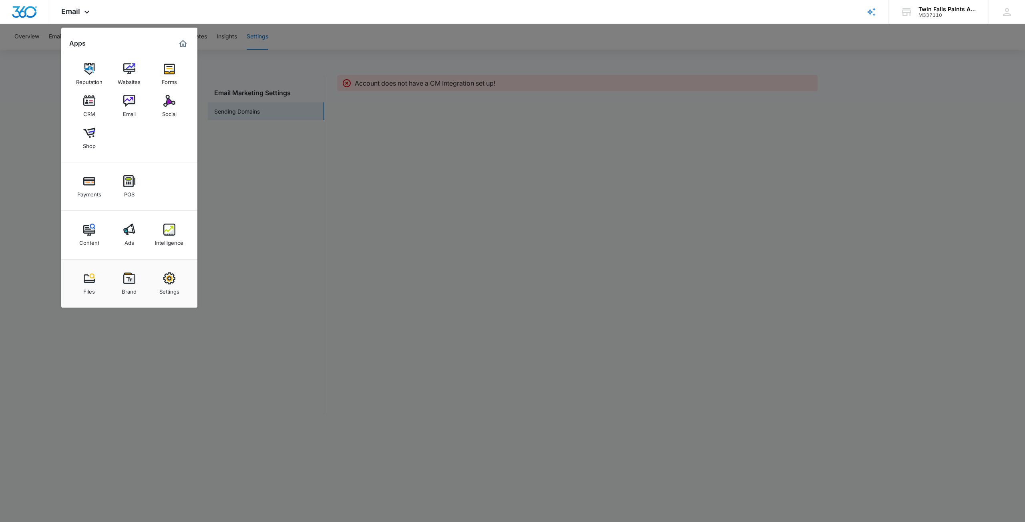
click at [33, 94] on div at bounding box center [512, 261] width 1025 height 522
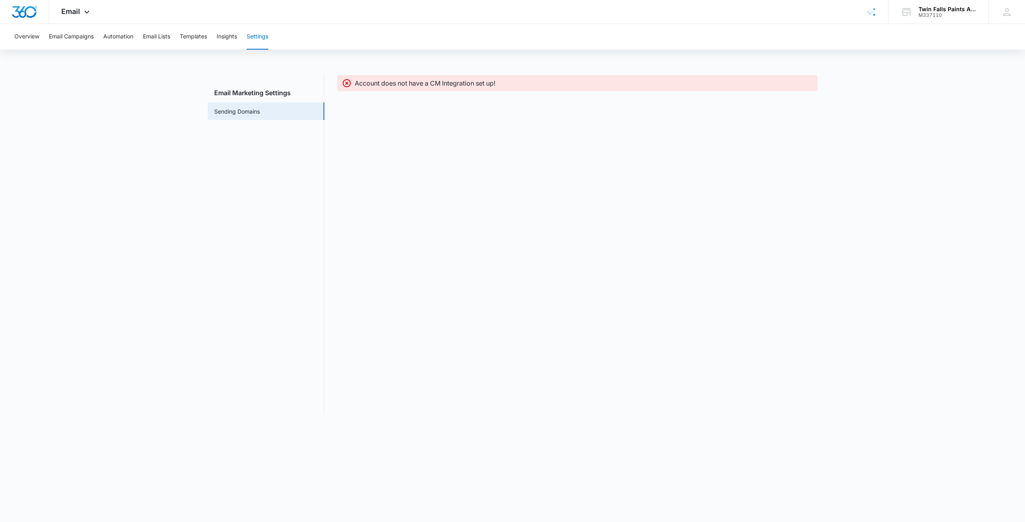
click at [340, 83] on div "Account does not have a CM Integration set up!" at bounding box center [577, 83] width 480 height 16
click at [388, 90] on div "Account does not have a CM Integration set up!" at bounding box center [577, 83] width 480 height 16
click at [231, 112] on link "Sending Domains" at bounding box center [237, 111] width 46 height 8
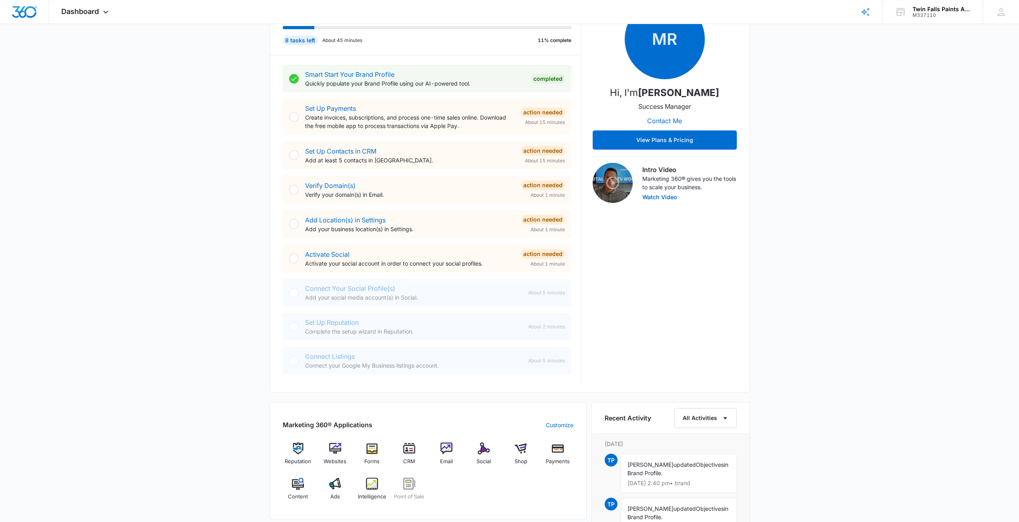
scroll to position [160, 0]
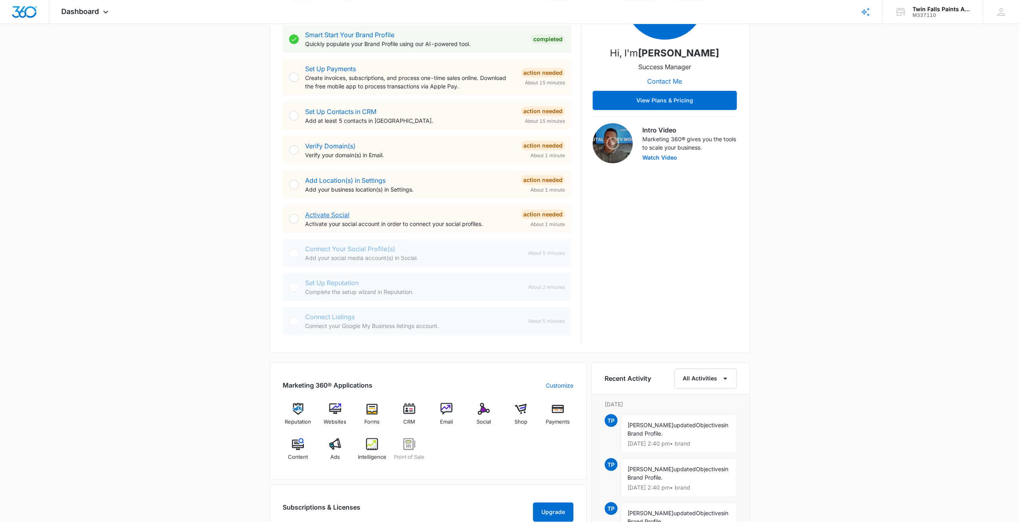
click at [326, 214] on link "Activate Social" at bounding box center [327, 215] width 44 height 8
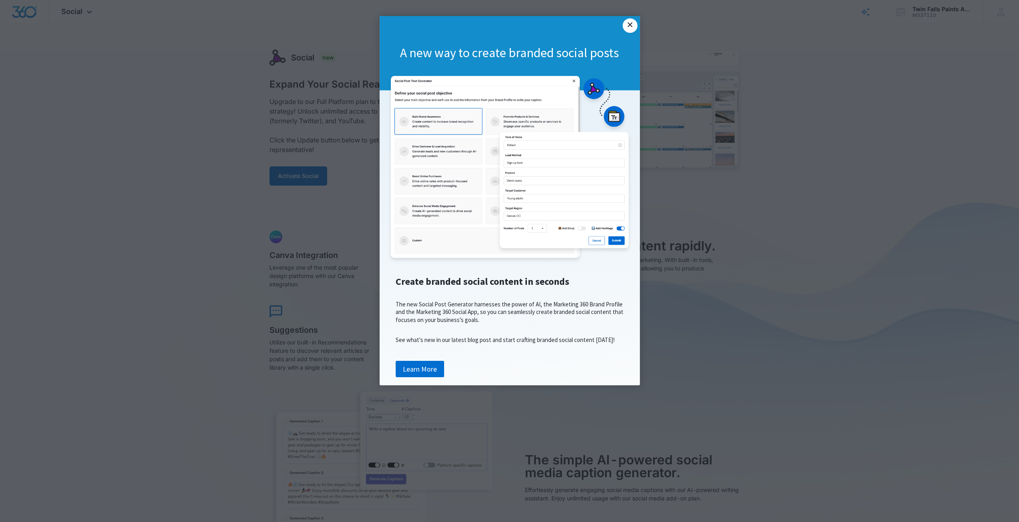
click at [630, 24] on link "×" at bounding box center [630, 25] width 14 height 14
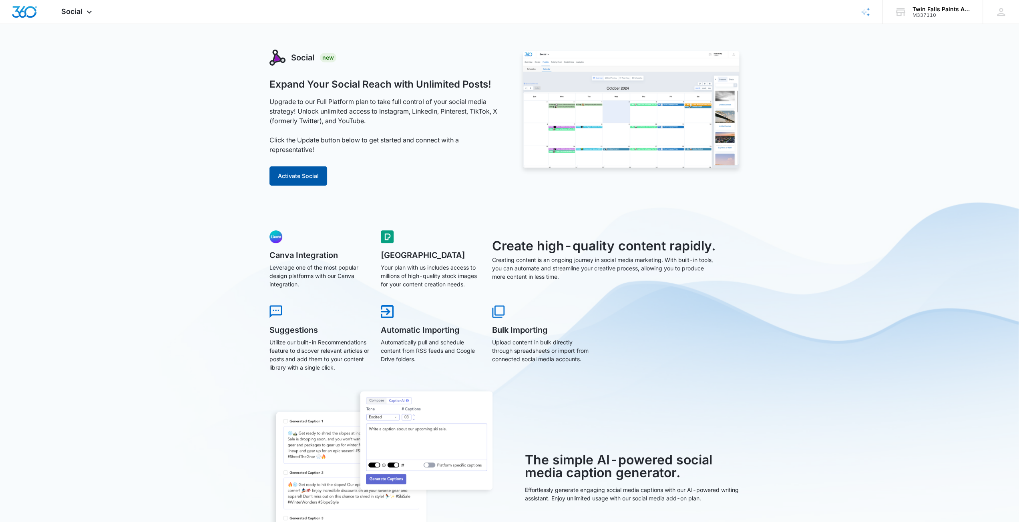
click at [282, 177] on button "Activate Social" at bounding box center [298, 176] width 58 height 19
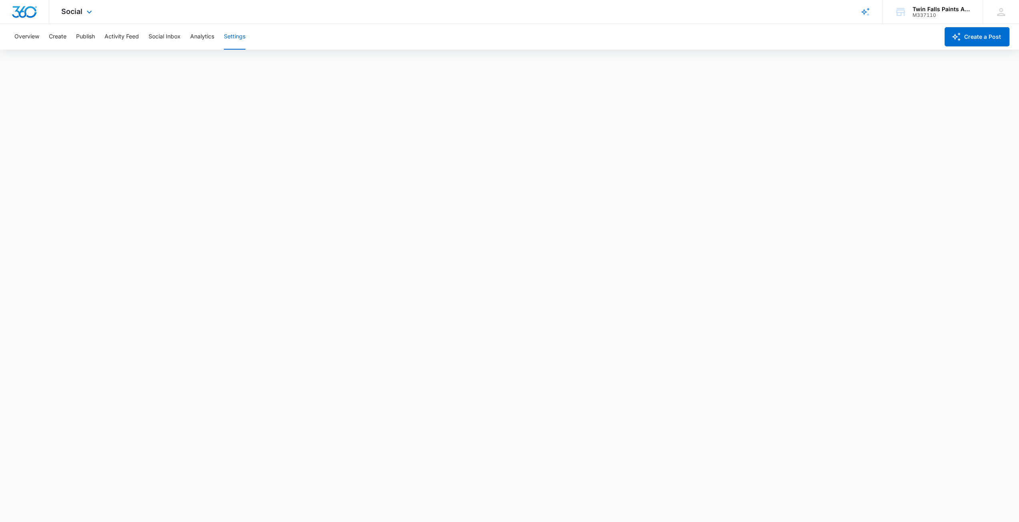
click at [14, 12] on img "Dashboard" at bounding box center [25, 12] width 26 height 12
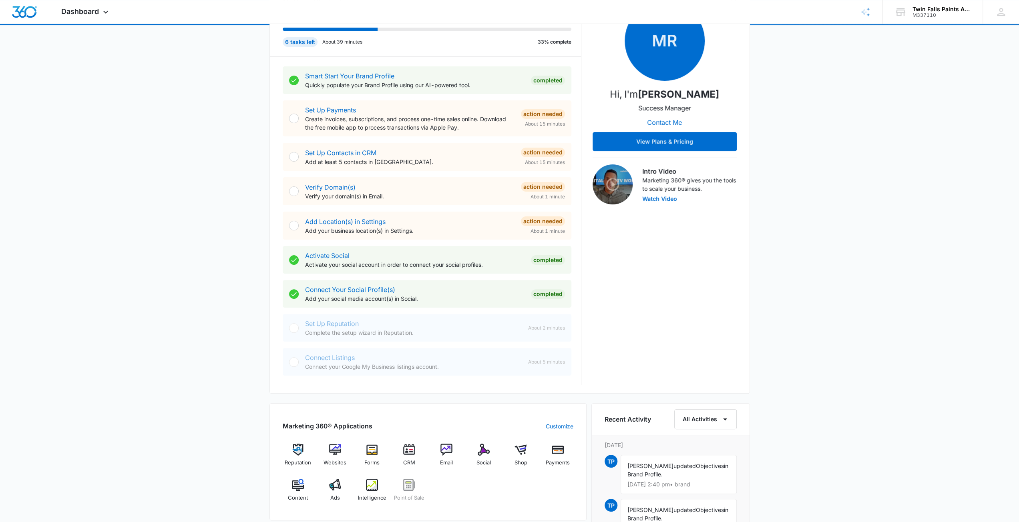
scroll to position [120, 0]
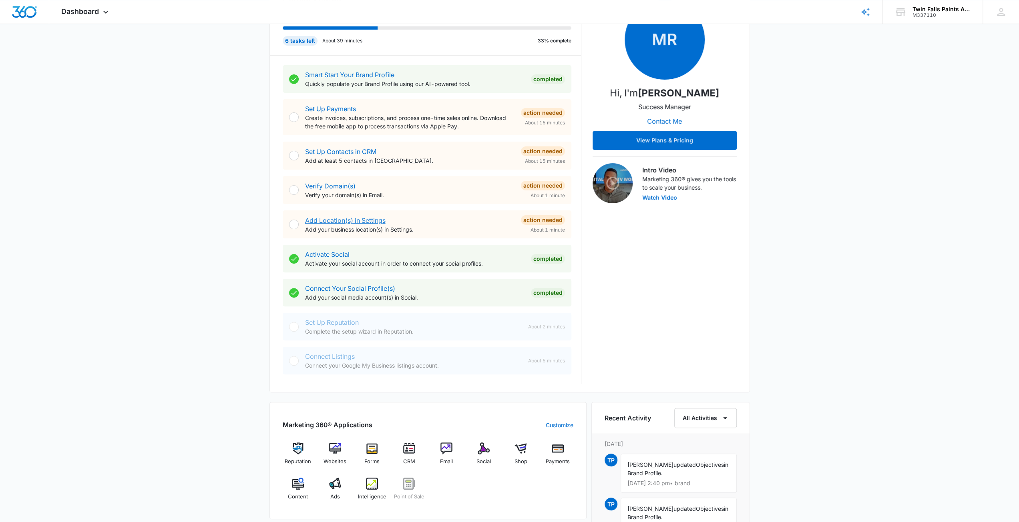
click at [364, 221] on link "Add Location(s) in Settings" at bounding box center [345, 221] width 80 height 8
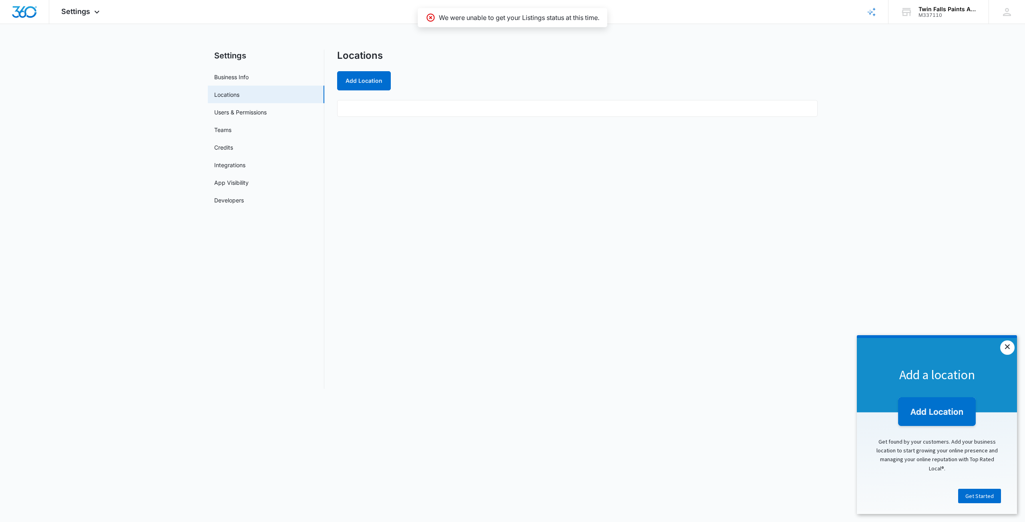
click at [1008, 348] on link "×" at bounding box center [1007, 348] width 14 height 14
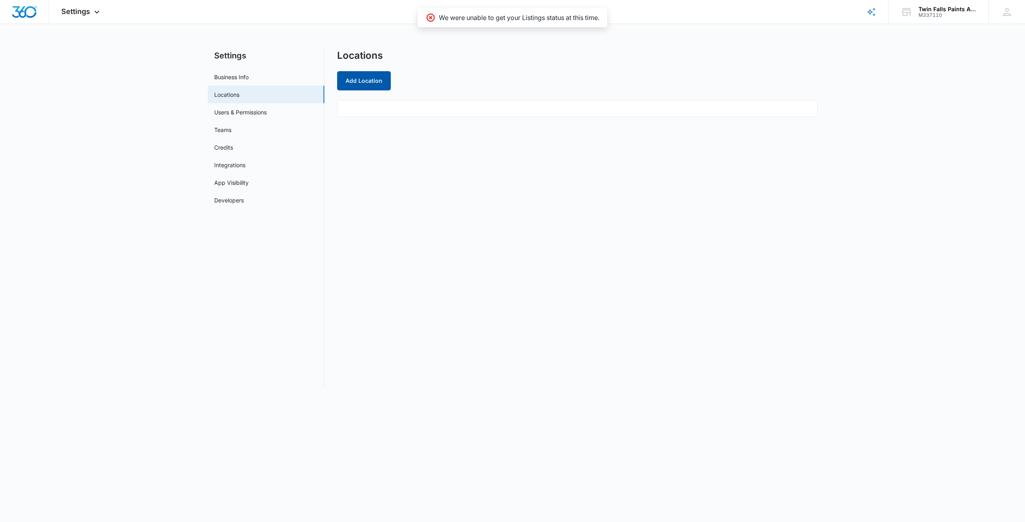
click at [363, 86] on button "Add Location" at bounding box center [364, 80] width 54 height 19
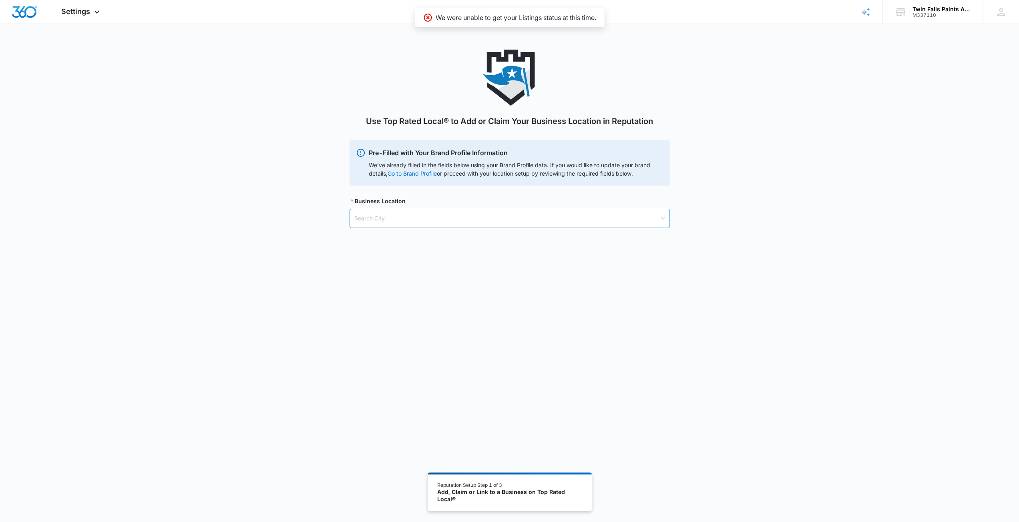
click at [412, 224] on input "search" at bounding box center [506, 218] width 305 height 18
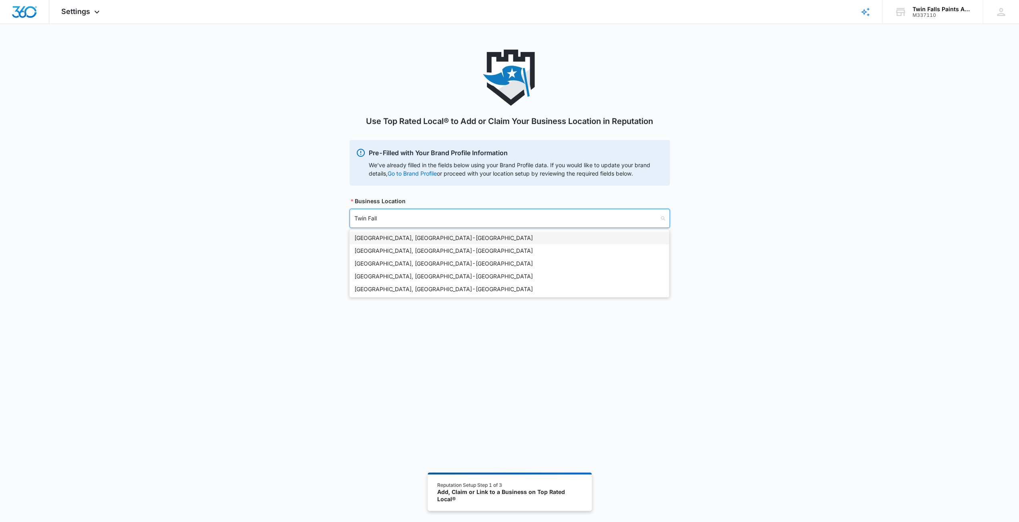
type input "Twin Falls"
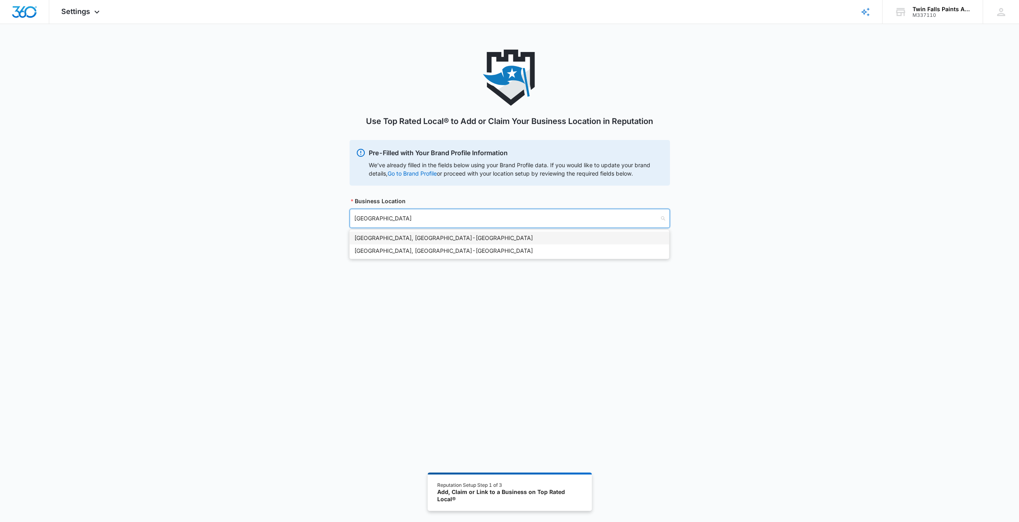
click at [404, 237] on div "Twin Falls, ID - USA" at bounding box center [509, 238] width 310 height 9
click at [416, 259] on input "search" at bounding box center [506, 259] width 305 height 18
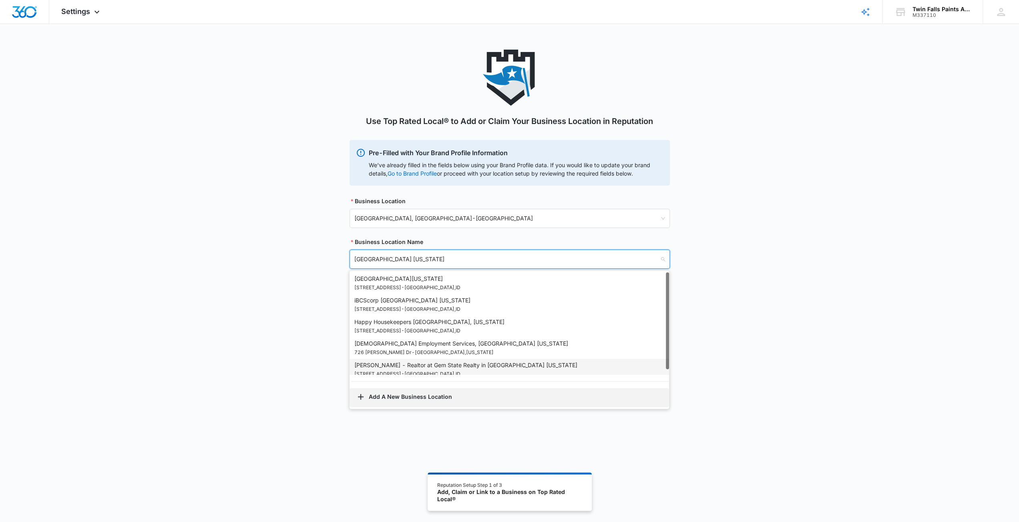
type input "Twin Falls Idaho"
click at [413, 400] on button "Add A New Business Location" at bounding box center [508, 397] width 319 height 19
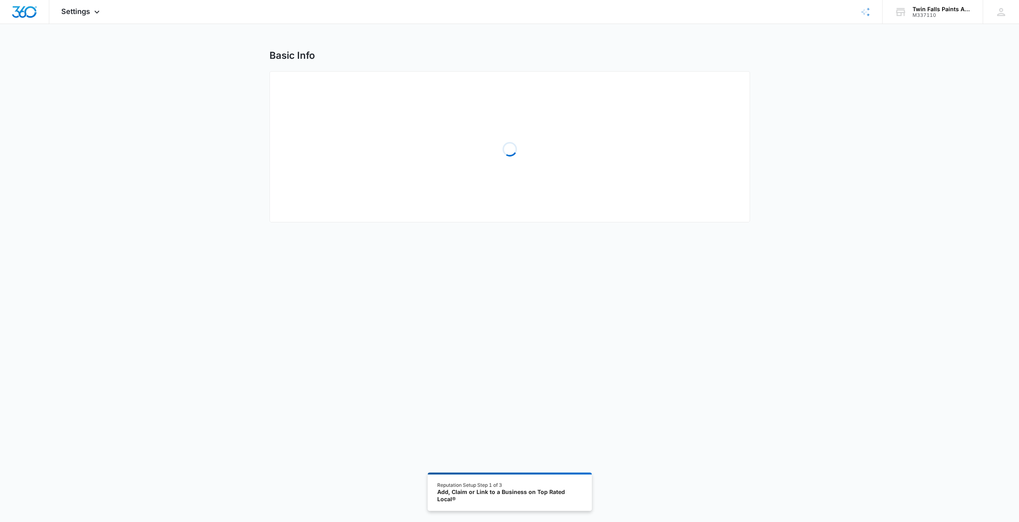
select select "Idaho"
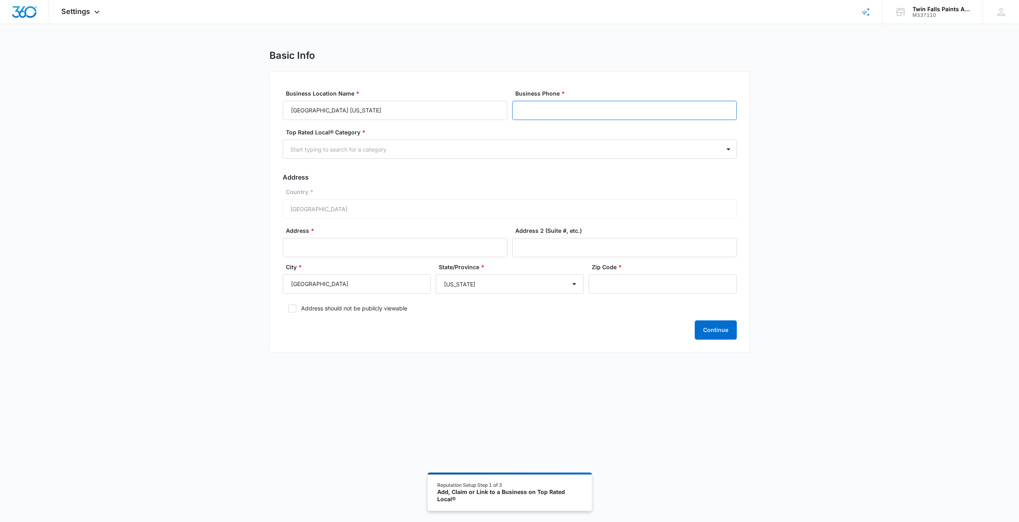
click at [543, 114] on input "Business Phone *" at bounding box center [624, 110] width 225 height 19
type input "(208) 420-3535"
click at [339, 150] on div at bounding box center [500, 150] width 420 height 10
click at [212, 134] on div "Basic Info Business Location Name * Twin Falls Idaho Business Phone * (208) 420…" at bounding box center [509, 206] width 1019 height 313
click at [330, 210] on div "Country * United States of America" at bounding box center [510, 203] width 454 height 31
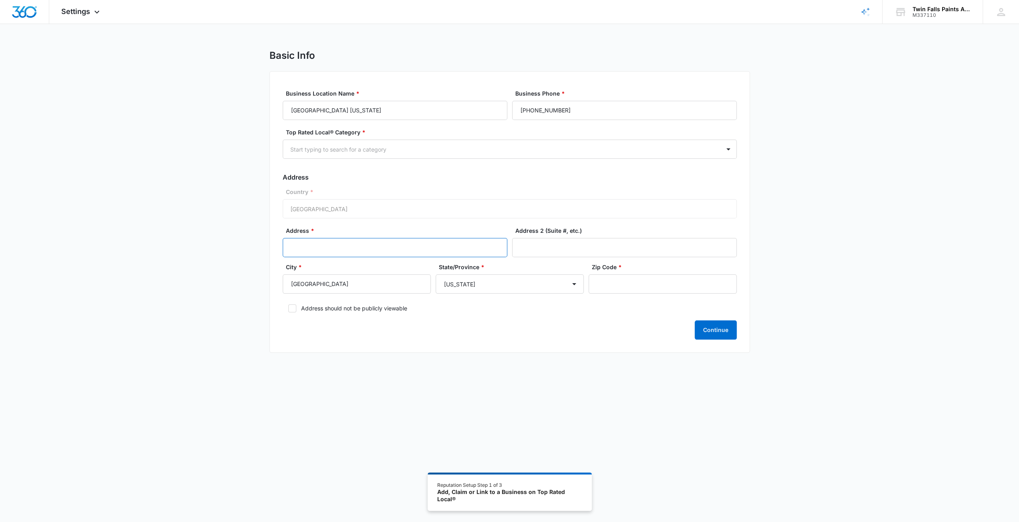
click at [323, 247] on input "Address *" at bounding box center [395, 247] width 225 height 19
type input "3257 N 3200 E"
type input "83301"
click at [711, 327] on button "Continue" at bounding box center [716, 330] width 42 height 19
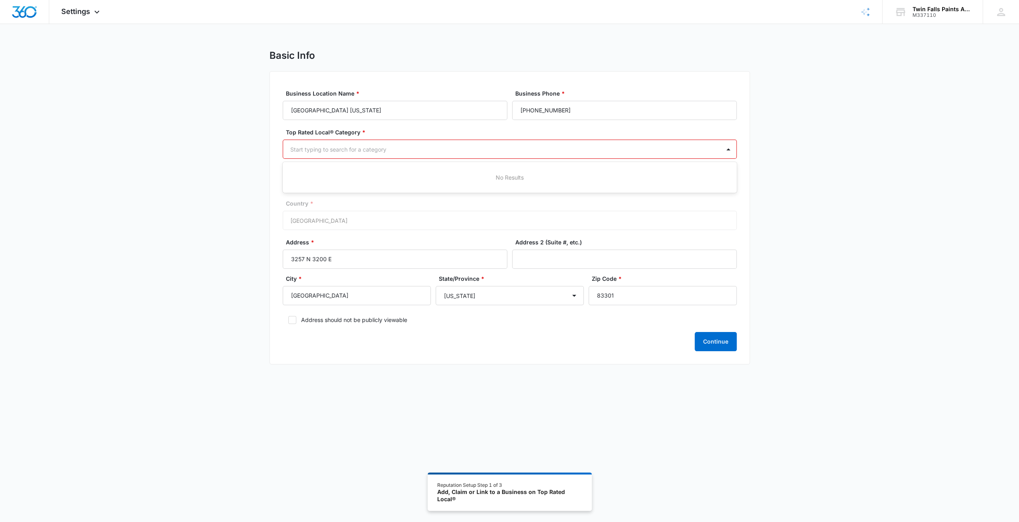
click at [351, 152] on div at bounding box center [500, 150] width 420 height 10
type input "N"
type input "paint"
click at [344, 189] on p "Painting Contractors" at bounding box center [319, 192] width 54 height 8
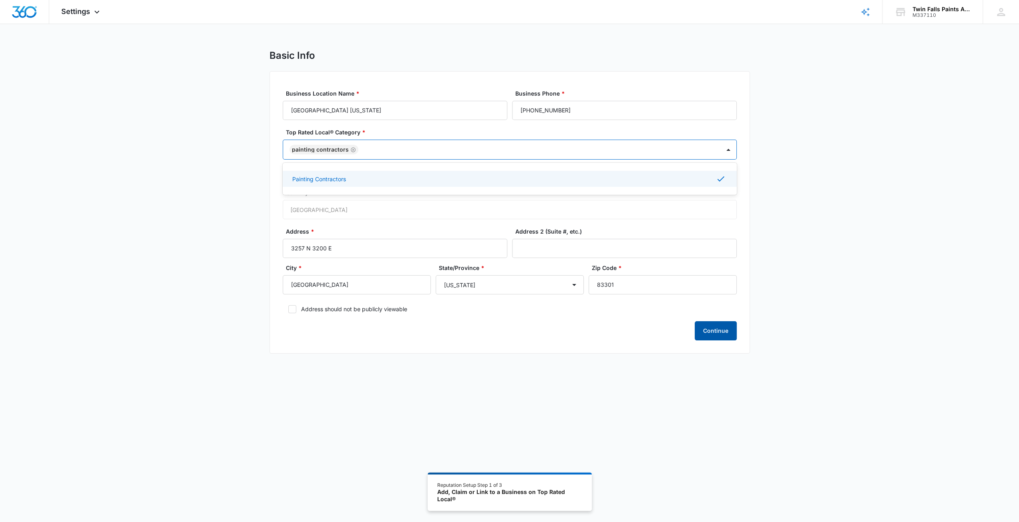
click at [709, 331] on button "Continue" at bounding box center [716, 330] width 42 height 19
click at [292, 310] on icon at bounding box center [292, 309] width 7 height 7
click at [288, 310] on input "Address should not be publicly viewable" at bounding box center [286, 310] width 6 height 6
checkbox input "true"
click at [714, 330] on button "Continue" at bounding box center [716, 330] width 42 height 19
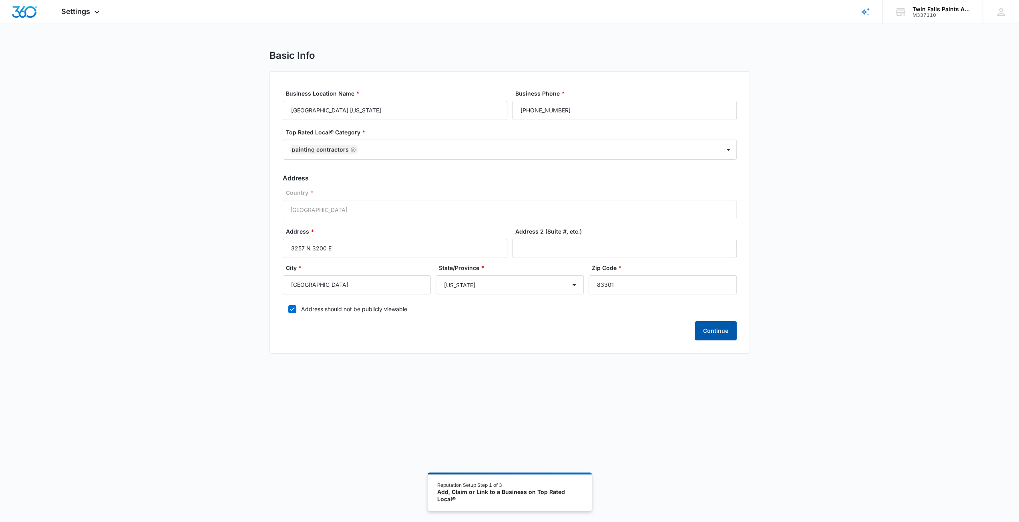
click at [715, 333] on button "Continue" at bounding box center [716, 330] width 42 height 19
click at [345, 110] on input "Twin Falls Idaho" at bounding box center [395, 110] width 225 height 19
type input "Twin Falls"
click at [727, 331] on button "Continue" at bounding box center [716, 330] width 42 height 19
click at [330, 211] on div "Country * United States of America" at bounding box center [510, 204] width 454 height 31
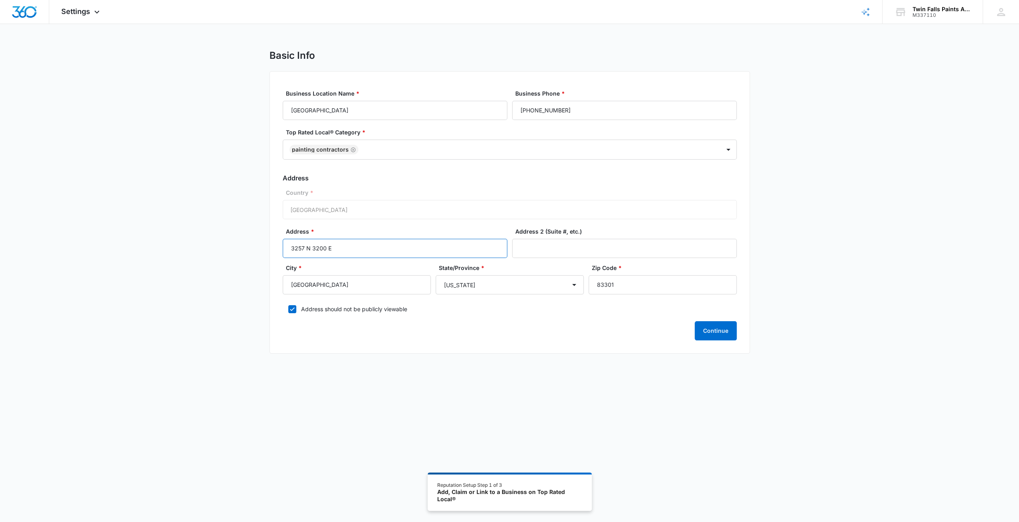
click at [337, 245] on input "3257 N 3200 E" at bounding box center [395, 248] width 225 height 19
type input "3257 N 3200 E"
click at [707, 332] on button "Continue" at bounding box center [716, 330] width 42 height 19
click at [447, 153] on div at bounding box center [535, 150] width 349 height 10
click at [313, 175] on p "Painting Contractors" at bounding box center [319, 179] width 54 height 8
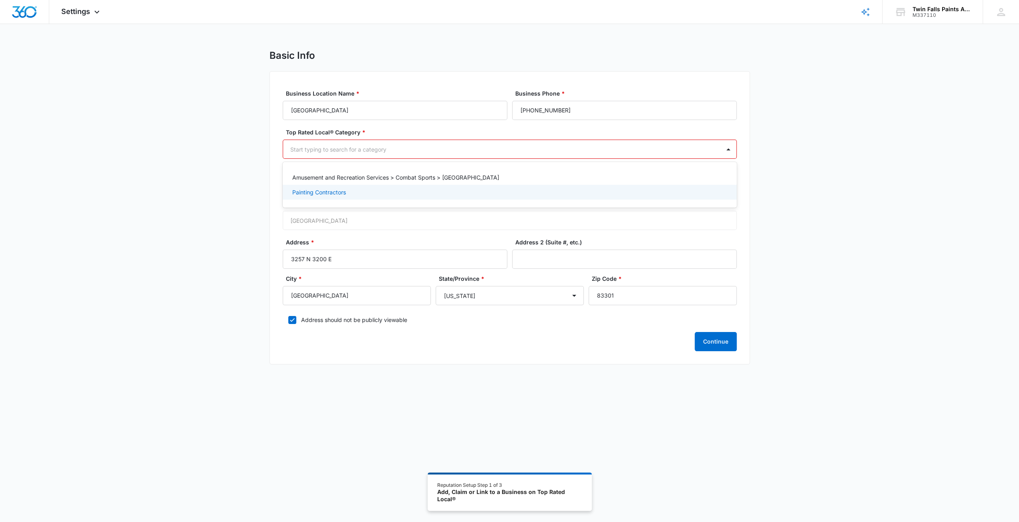
click at [324, 195] on p "Painting Contractors" at bounding box center [319, 192] width 54 height 8
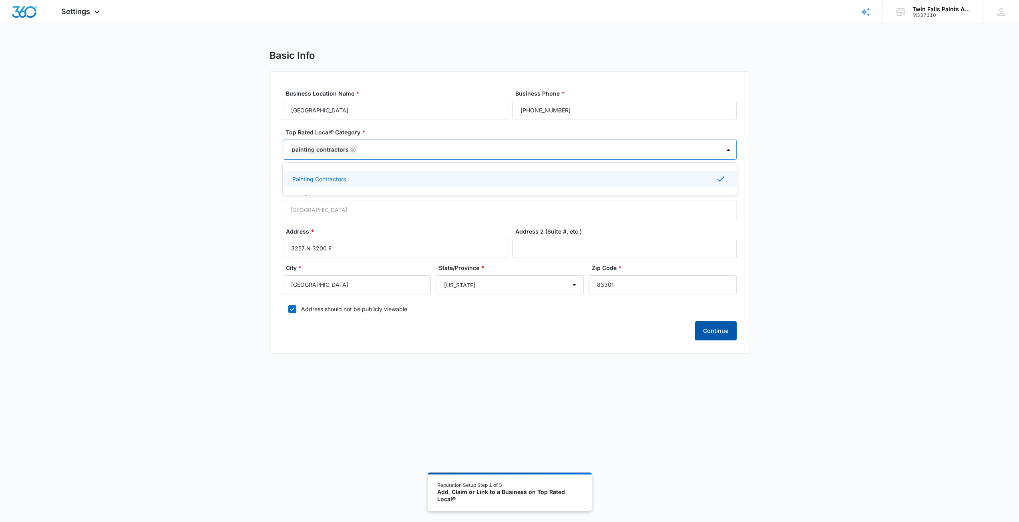
click at [713, 333] on button "Continue" at bounding box center [716, 330] width 42 height 19
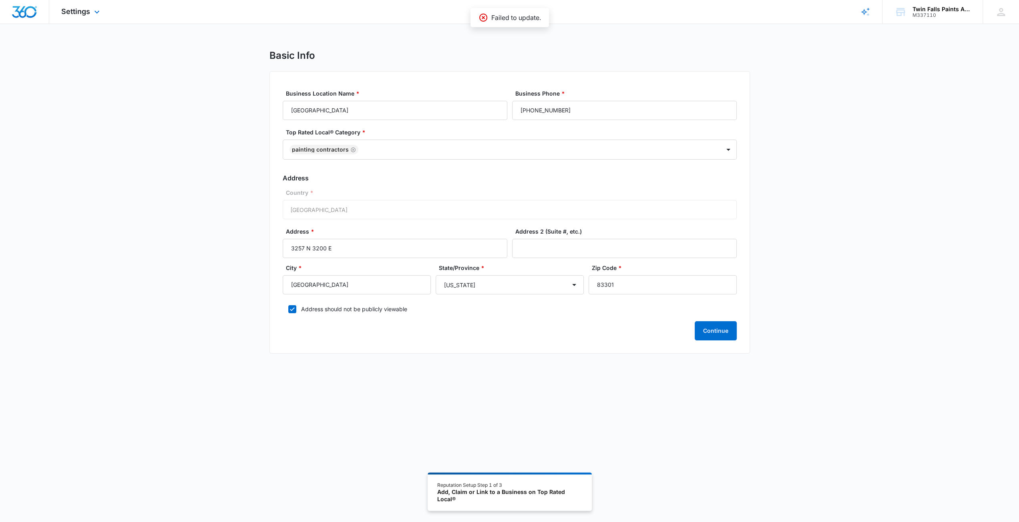
click at [28, 8] on img "Dashboard" at bounding box center [25, 12] width 26 height 12
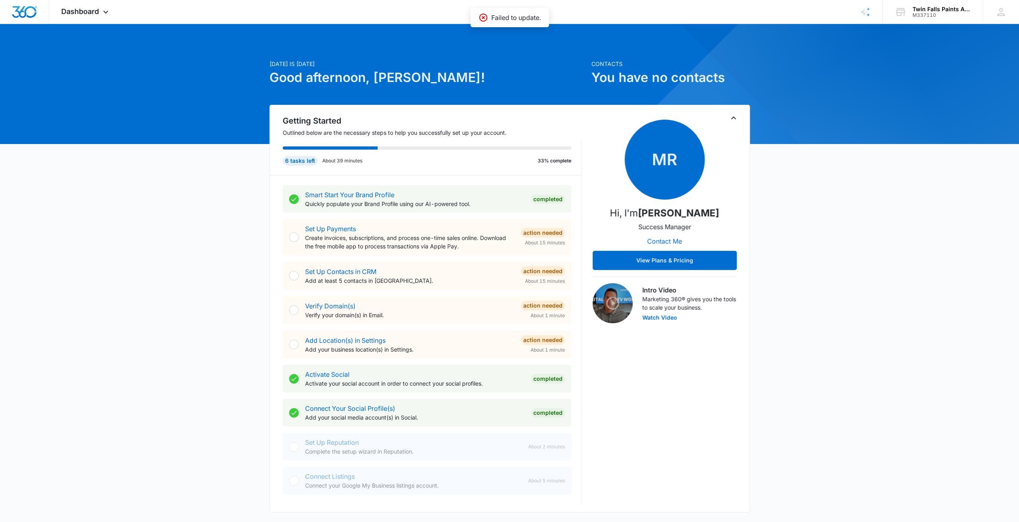
scroll to position [40, 0]
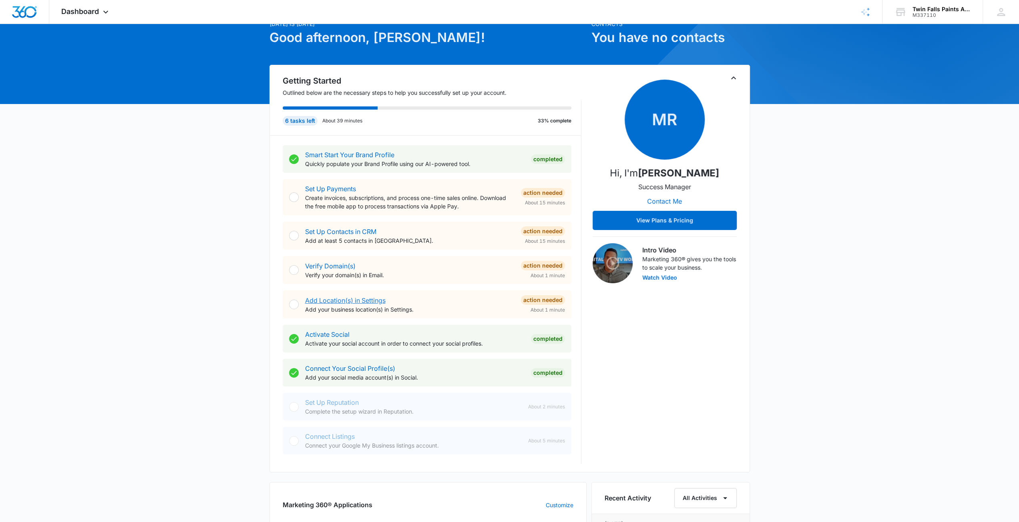
click at [373, 299] on link "Add Location(s) in Settings" at bounding box center [345, 301] width 80 height 8
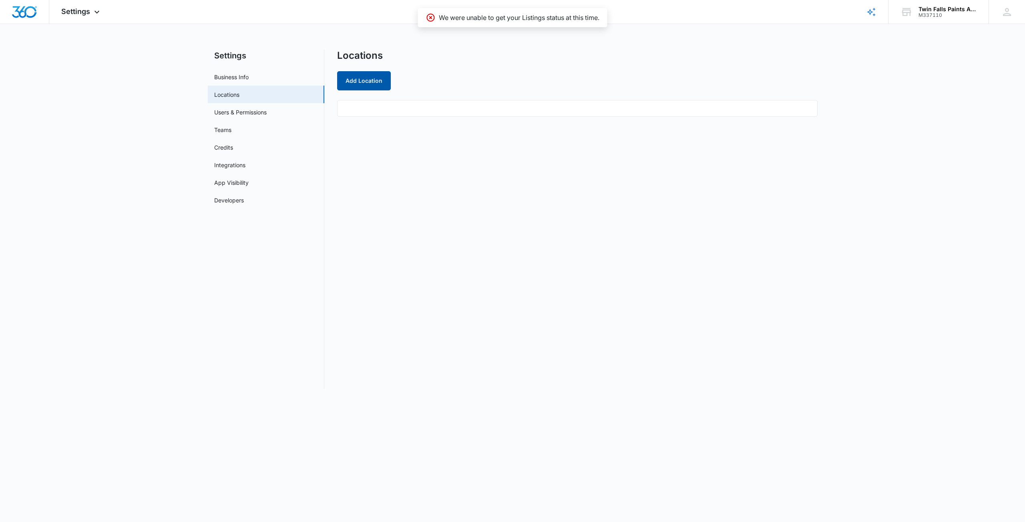
click at [375, 77] on button "Add Location" at bounding box center [364, 80] width 54 height 19
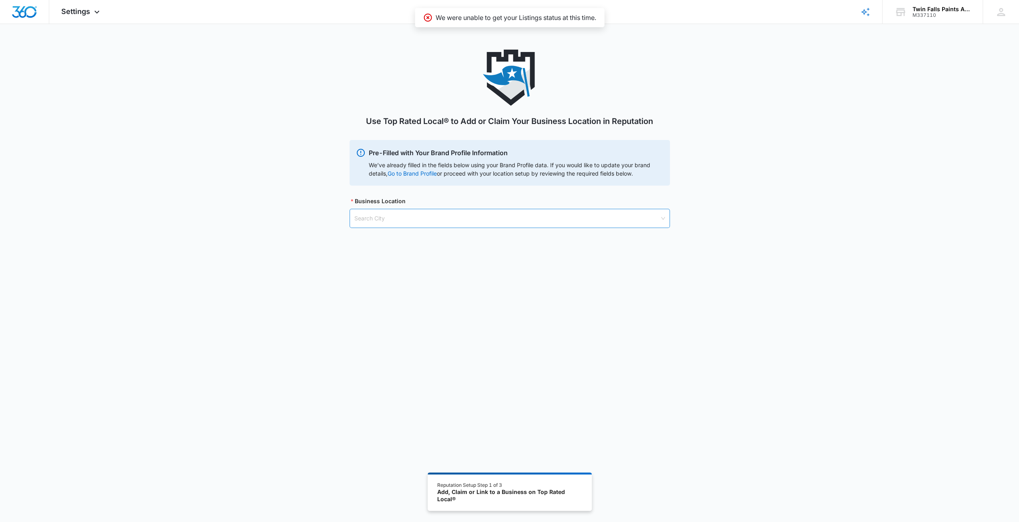
click at [461, 219] on input "search" at bounding box center [506, 218] width 305 height 18
type input "twi"
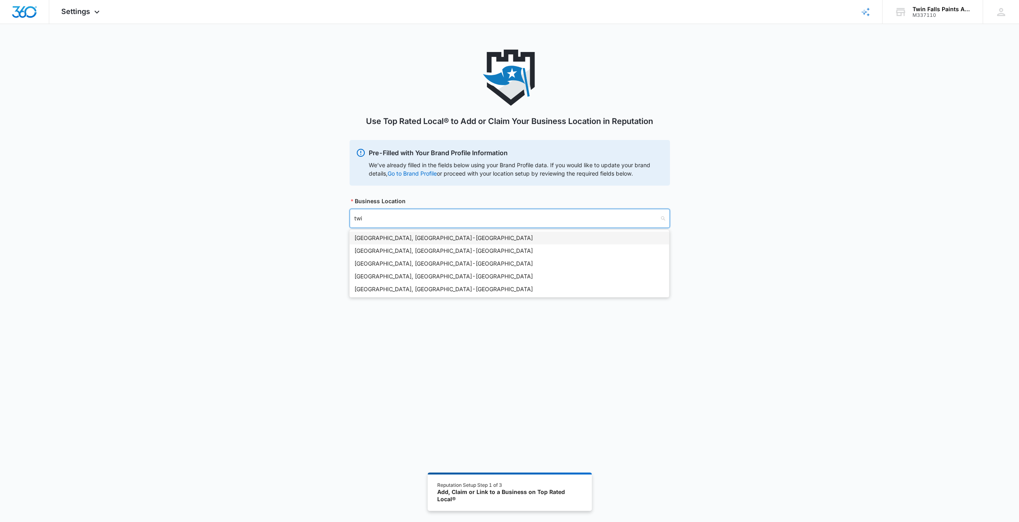
click at [397, 237] on div "Twin Falls, ID - USA" at bounding box center [509, 238] width 310 height 9
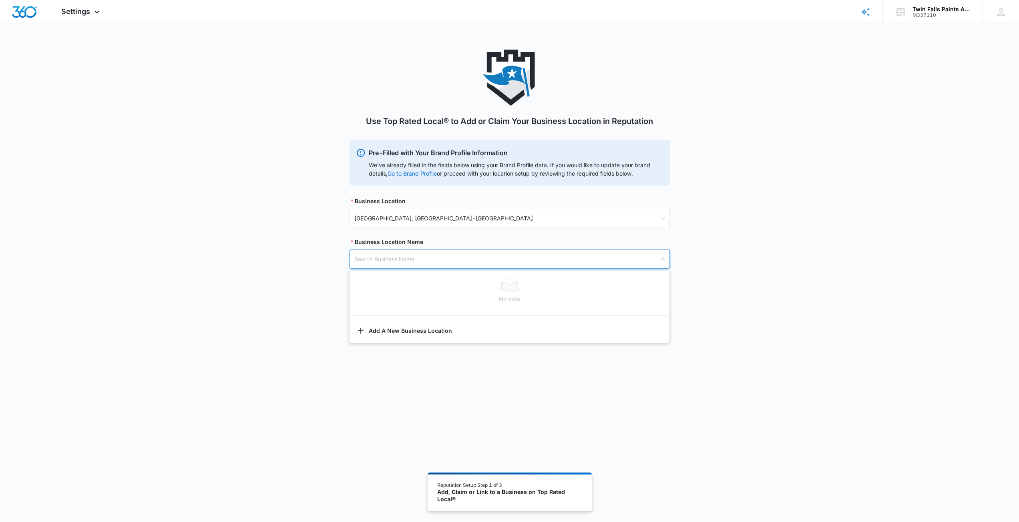
click at [501, 262] on input "search" at bounding box center [506, 259] width 305 height 18
click at [414, 330] on button "Add A New Business Location" at bounding box center [508, 331] width 319 height 19
select select "Idaho"
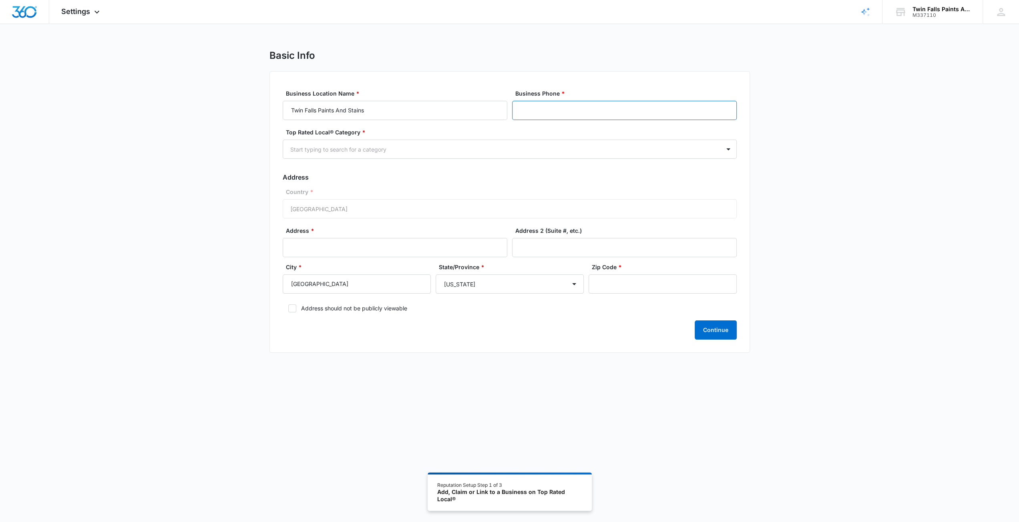
click at [546, 108] on input "Business Phone *" at bounding box center [624, 110] width 225 height 19
type input "(208) 420-3535"
click at [367, 151] on div at bounding box center [500, 150] width 420 height 10
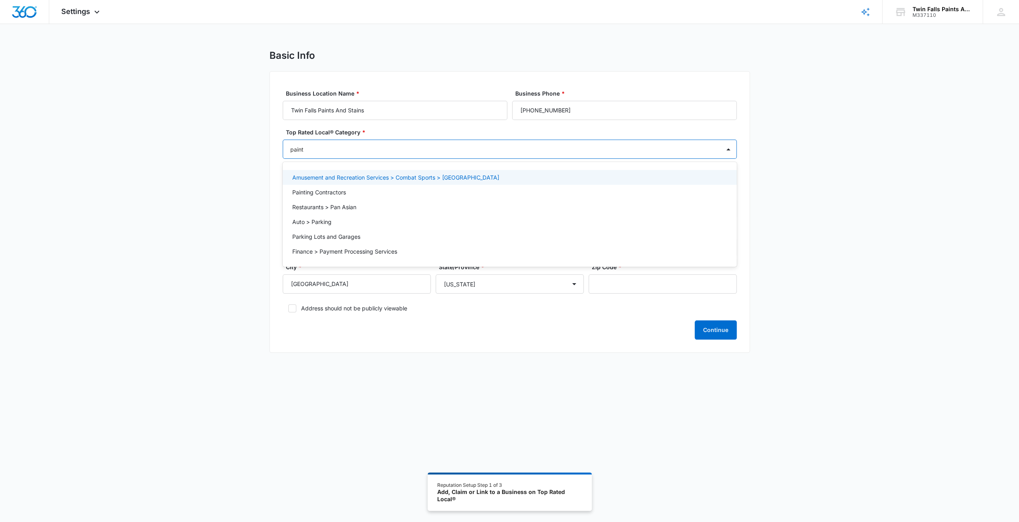
type input "painti"
click at [352, 182] on div "Painting Contractors" at bounding box center [510, 177] width 454 height 15
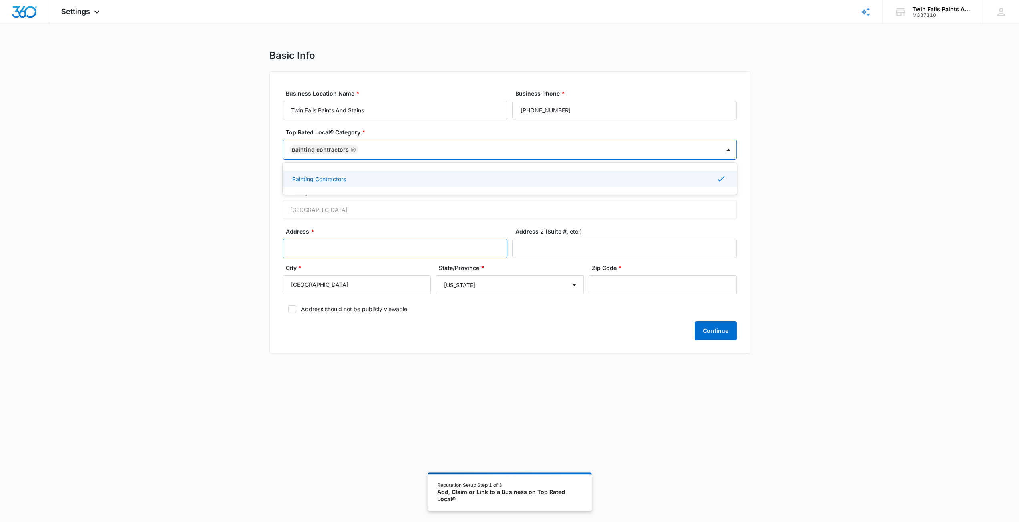
click at [345, 252] on input "Address *" at bounding box center [395, 248] width 225 height 19
type input "3257 N 3200 E"
type input "83301"
click at [709, 329] on button "Continue" at bounding box center [716, 330] width 42 height 19
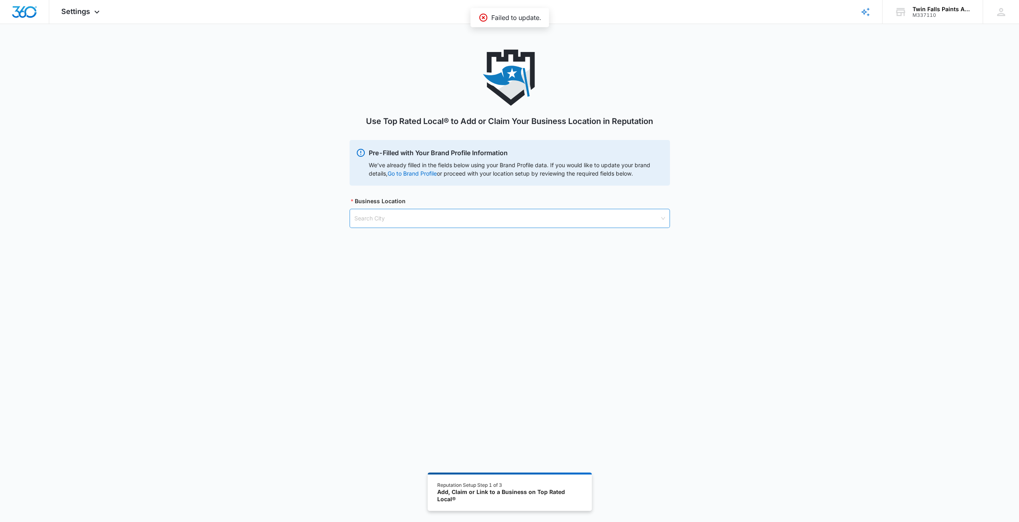
click at [410, 219] on input "search" at bounding box center [506, 218] width 305 height 18
type input "twi"
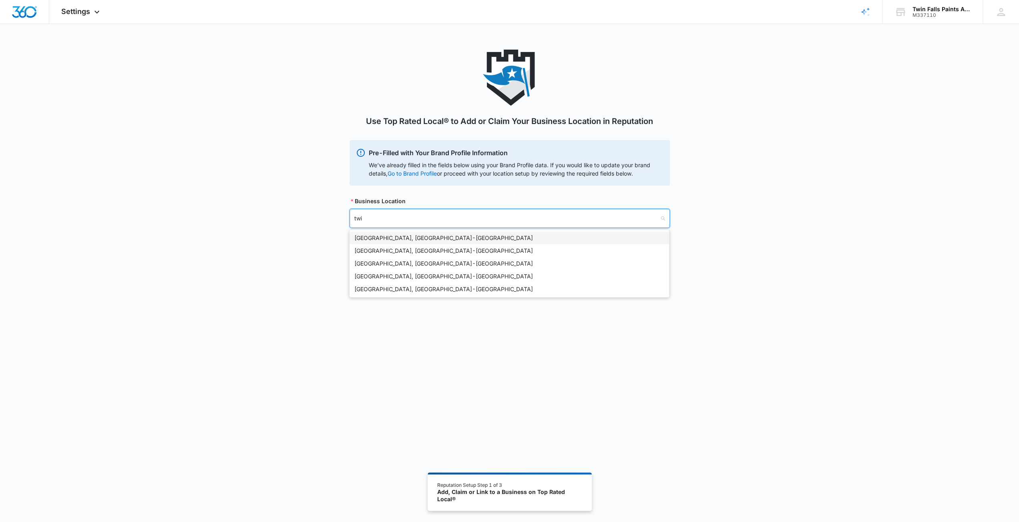
click at [408, 235] on div "Twin Falls, ID - USA" at bounding box center [509, 238] width 310 height 9
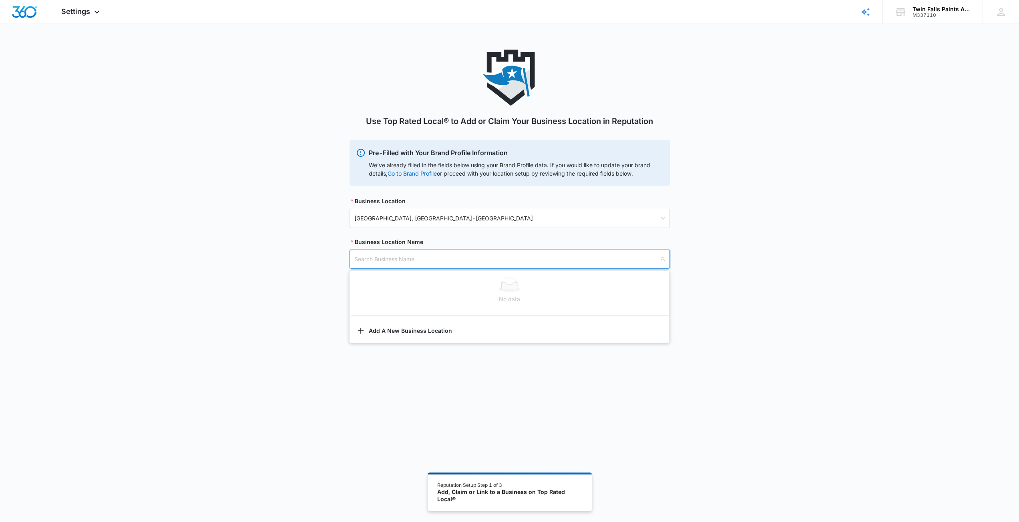
click at [410, 255] on input "search" at bounding box center [506, 259] width 305 height 18
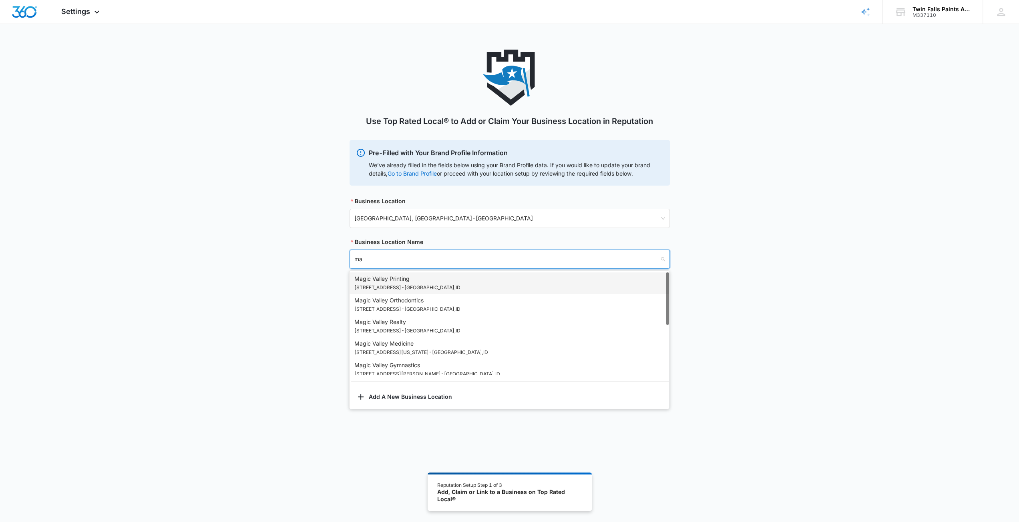
type input "m"
type input "twin falls paints and stains"
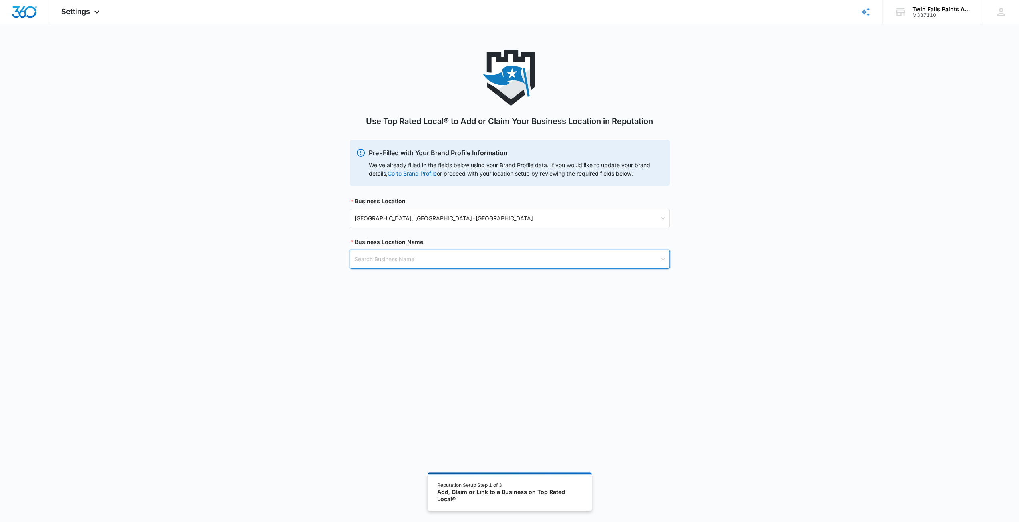
click at [409, 255] on input "search" at bounding box center [506, 259] width 305 height 18
click at [415, 331] on button "Add A New Business Location" at bounding box center [508, 331] width 319 height 19
select select "Idaho"
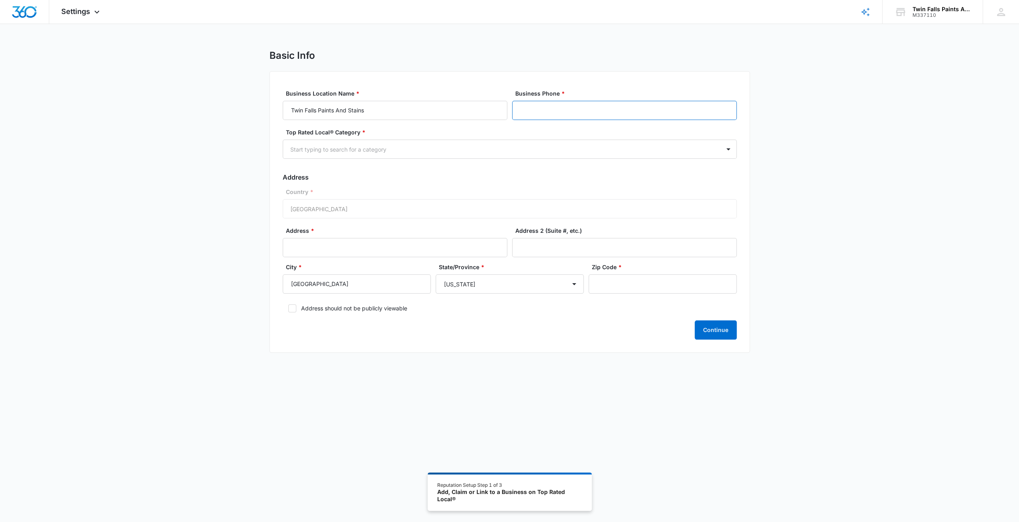
click at [539, 108] on input "Business Phone *" at bounding box center [624, 110] width 225 height 19
type input "(208) 420-3535"
click at [400, 149] on div at bounding box center [500, 150] width 420 height 10
type input "painti"
click at [377, 175] on div "Painting Contractors" at bounding box center [508, 177] width 433 height 8
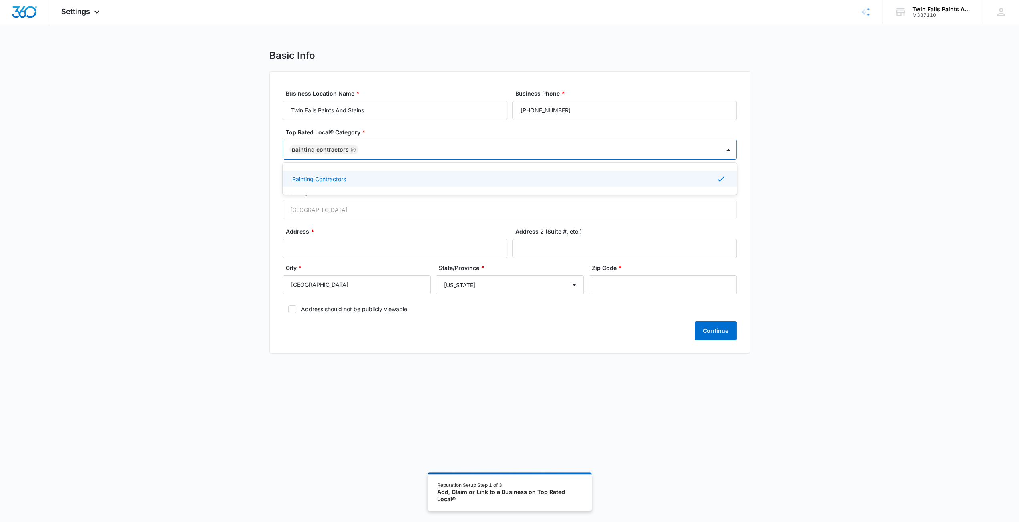
click at [340, 178] on p "Painting Contractors" at bounding box center [319, 179] width 54 height 8
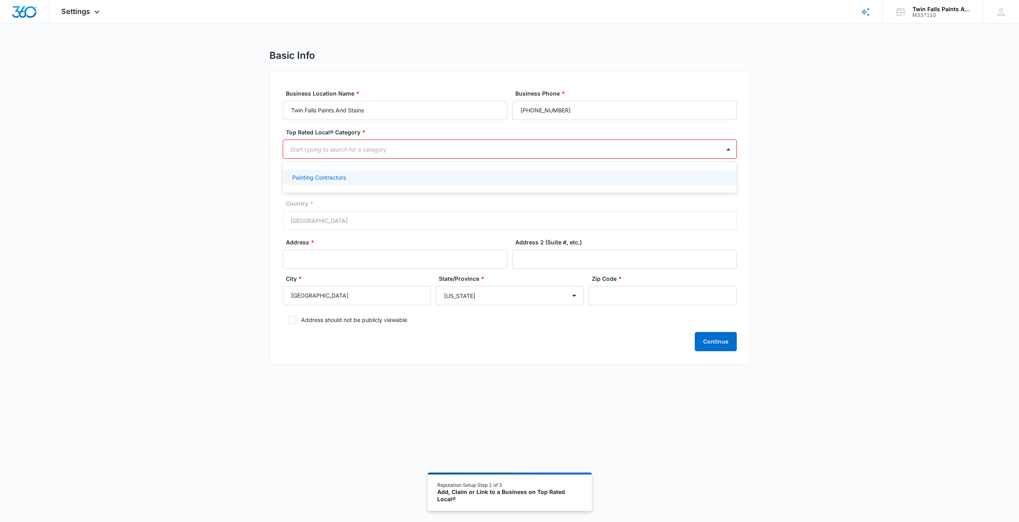
click at [322, 177] on p "Painting Contractors" at bounding box center [319, 177] width 54 height 8
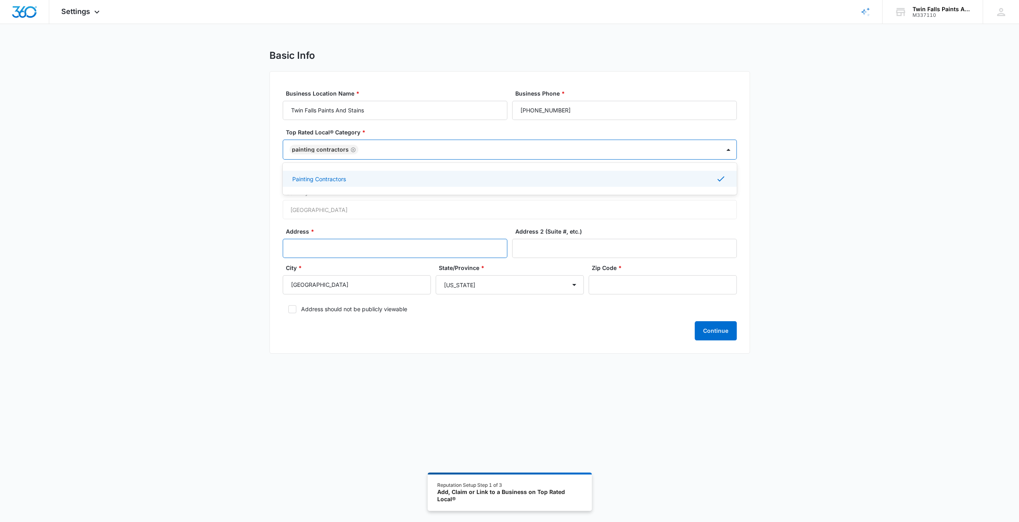
click at [315, 251] on input "Address *" at bounding box center [395, 248] width 225 height 19
type input "3257 N 3200 E"
click at [462, 325] on div "Continue" at bounding box center [510, 330] width 454 height 19
click at [639, 288] on input "Zip Code *" at bounding box center [663, 284] width 148 height 19
type input "83301"
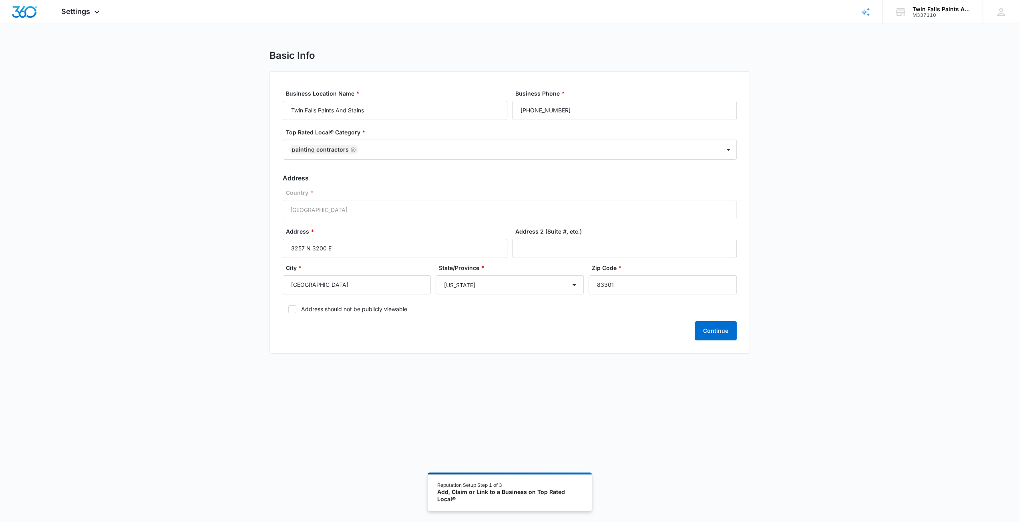
click at [662, 403] on div "Basic Info Business Location Name * Twin Falls Paints And Stains Business Phone…" at bounding box center [509, 288] width 1019 height 476
click at [294, 311] on icon at bounding box center [292, 309] width 7 height 7
click at [288, 311] on input "Address should not be publicly viewable" at bounding box center [286, 310] width 6 height 6
click at [716, 335] on button "Continue" at bounding box center [716, 330] width 42 height 19
click at [291, 311] on icon at bounding box center [292, 309] width 7 height 7
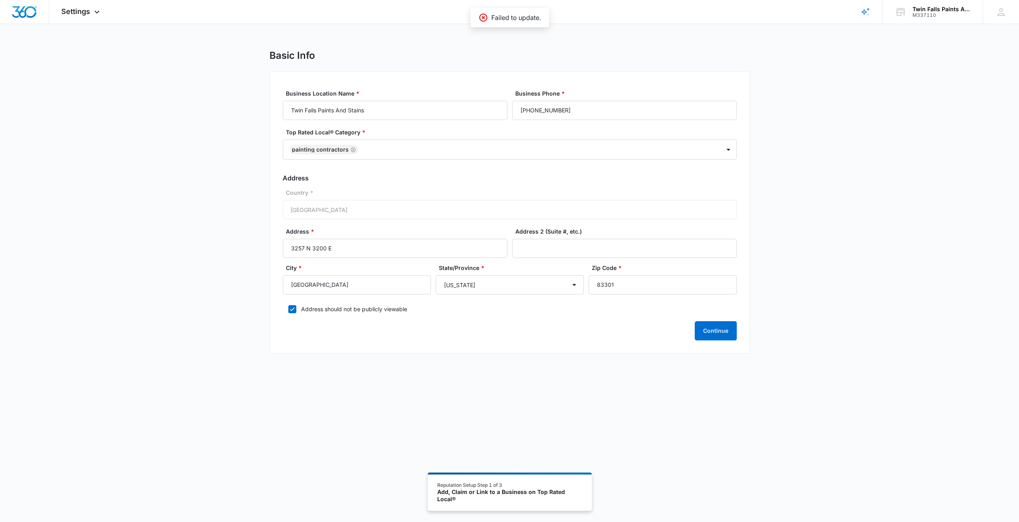
click at [288, 311] on input "Address should not be publicly viewable" at bounding box center [286, 310] width 6 height 6
click at [718, 332] on button "Continue" at bounding box center [716, 330] width 42 height 19
click at [289, 307] on icon at bounding box center [292, 309] width 7 height 7
click at [288, 307] on input "Address should not be publicly viewable" at bounding box center [286, 310] width 6 height 6
checkbox input "true"
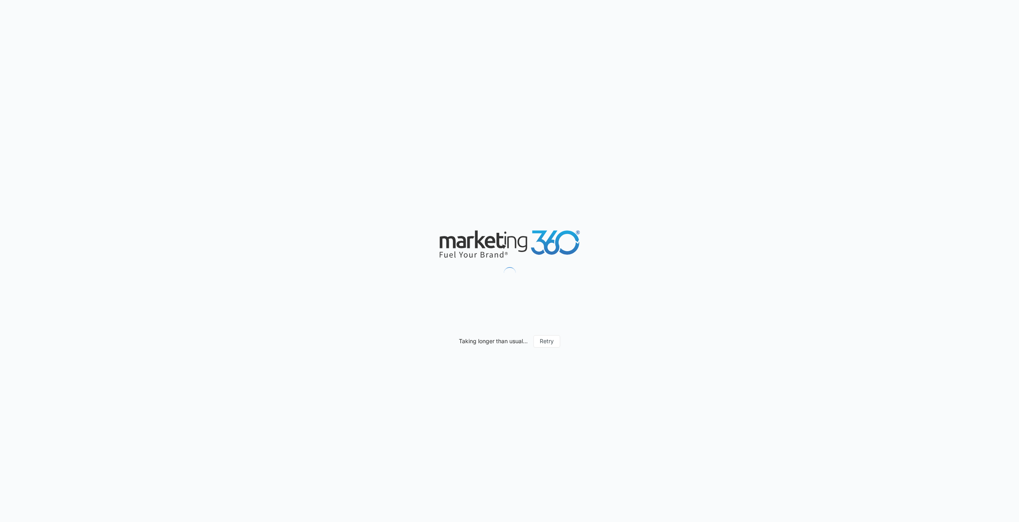
select select "[US_STATE]"
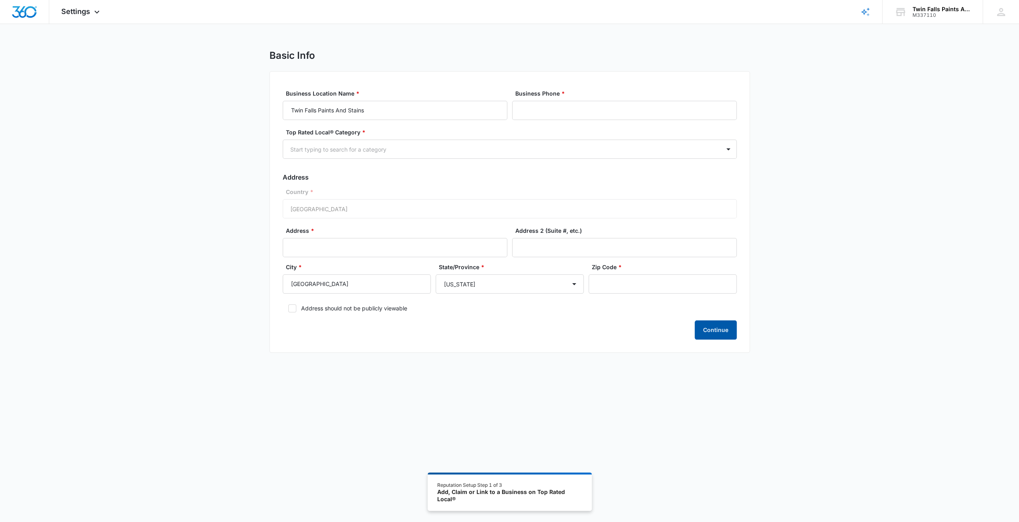
click at [733, 333] on button "Continue" at bounding box center [716, 330] width 42 height 19
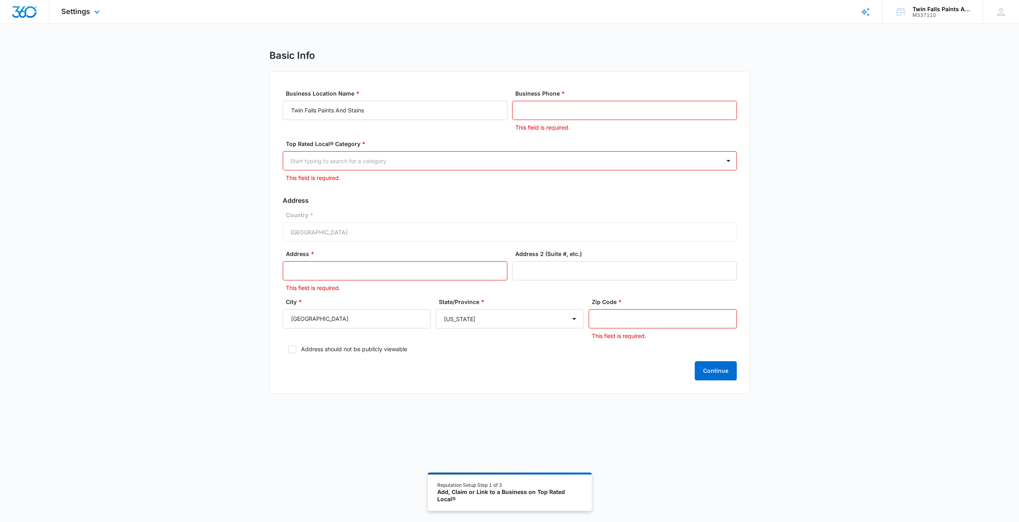
click at [29, 13] on img "Dashboard" at bounding box center [25, 12] width 26 height 12
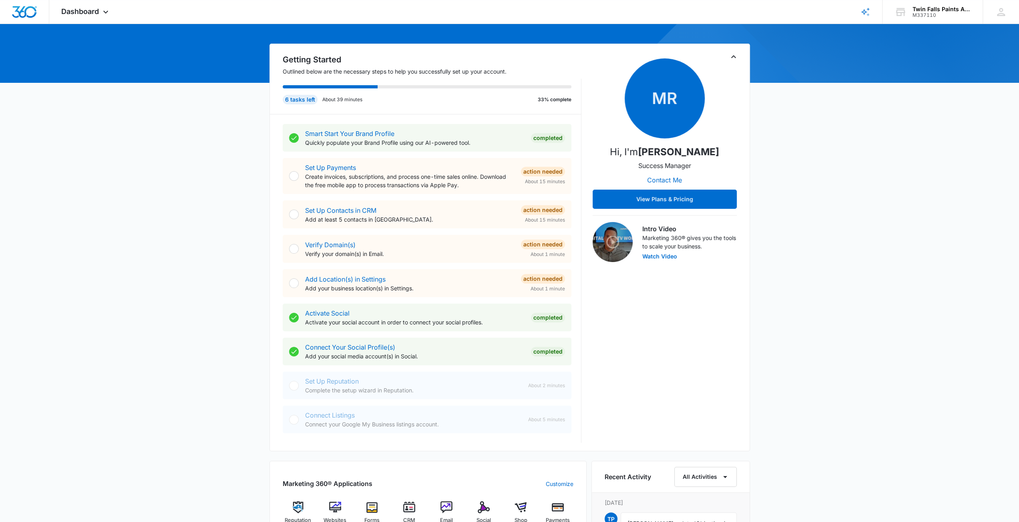
scroll to position [80, 0]
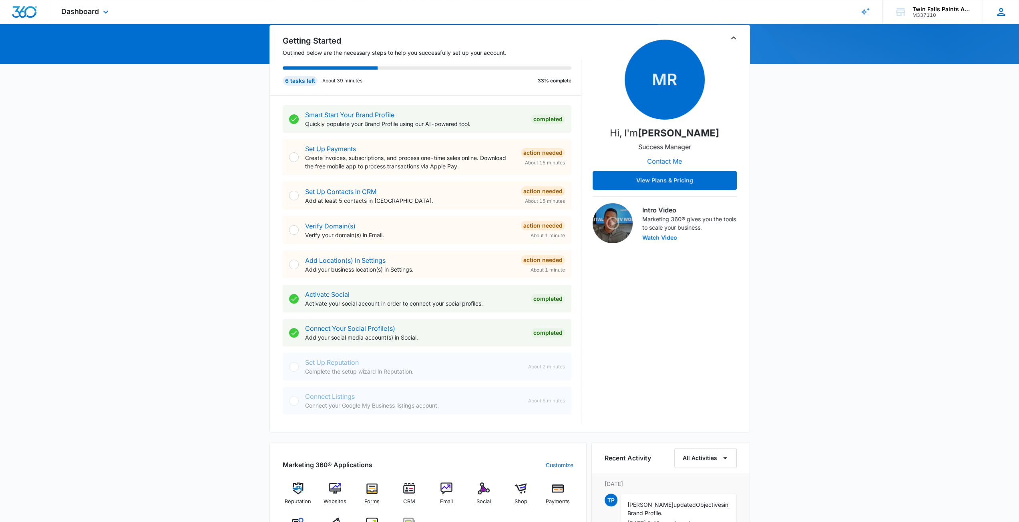
click at [999, 8] on icon at bounding box center [1001, 12] width 8 height 8
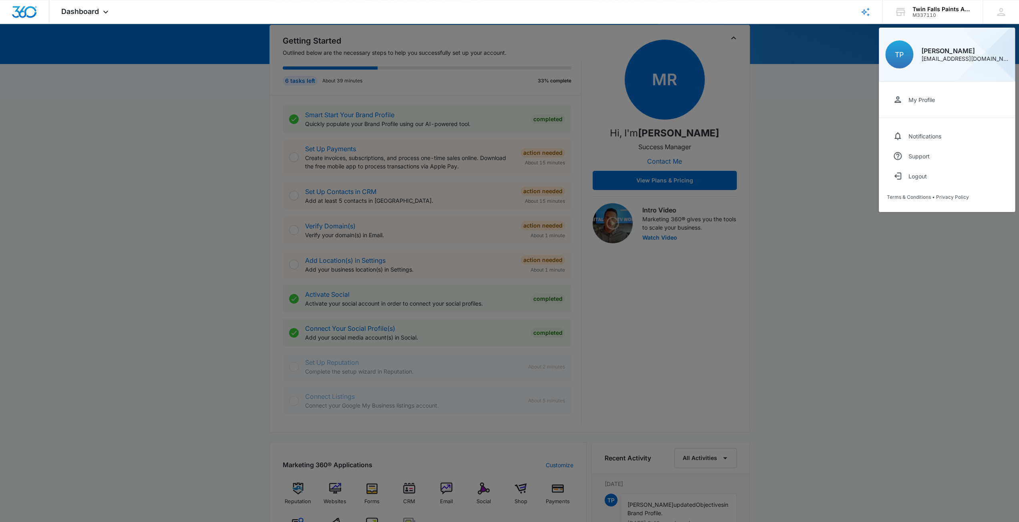
click at [819, 126] on div at bounding box center [509, 261] width 1019 height 522
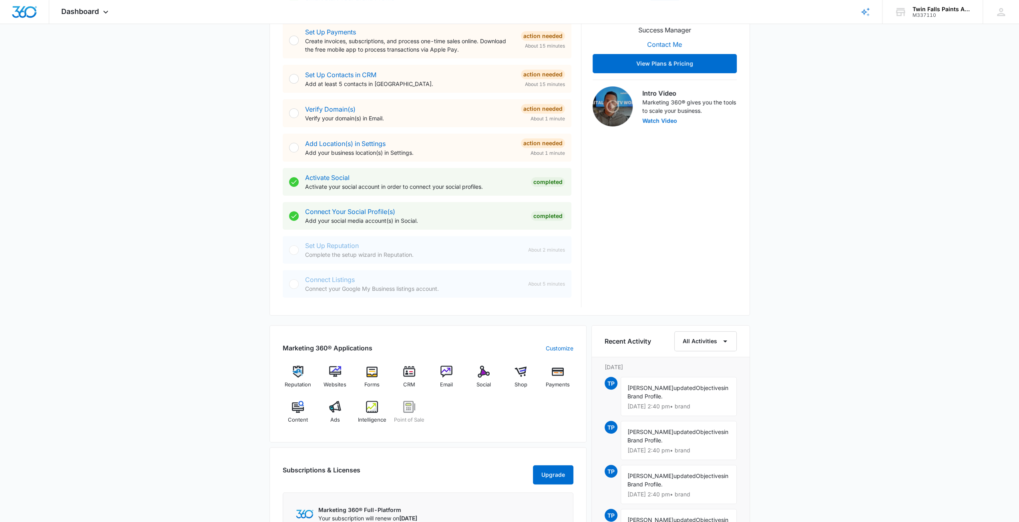
scroll to position [200, 0]
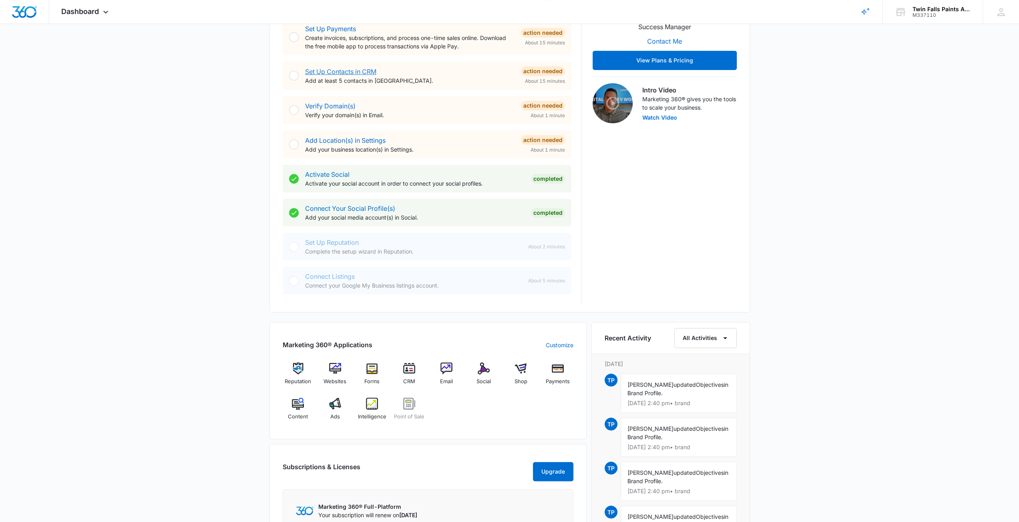
click at [355, 73] on link "Set Up Contacts in CRM" at bounding box center [340, 72] width 71 height 8
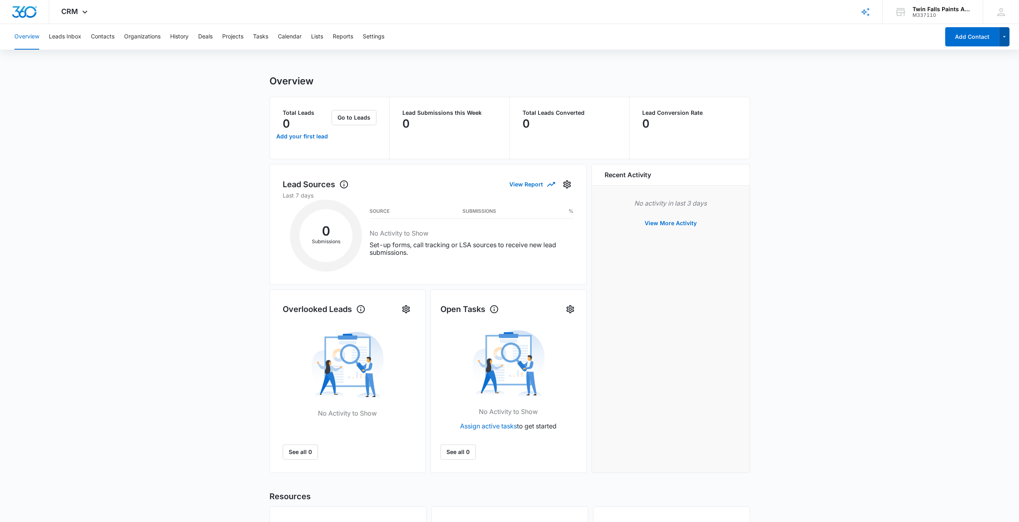
click at [1004, 37] on icon "button" at bounding box center [1003, 36] width 3 height 1
click at [844, 105] on main "Overview Total Leads 0 Add your first lead Go to Leads Lead Submissions this We…" at bounding box center [509, 357] width 1019 height 564
click at [106, 34] on button "Contacts" at bounding box center [103, 37] width 24 height 26
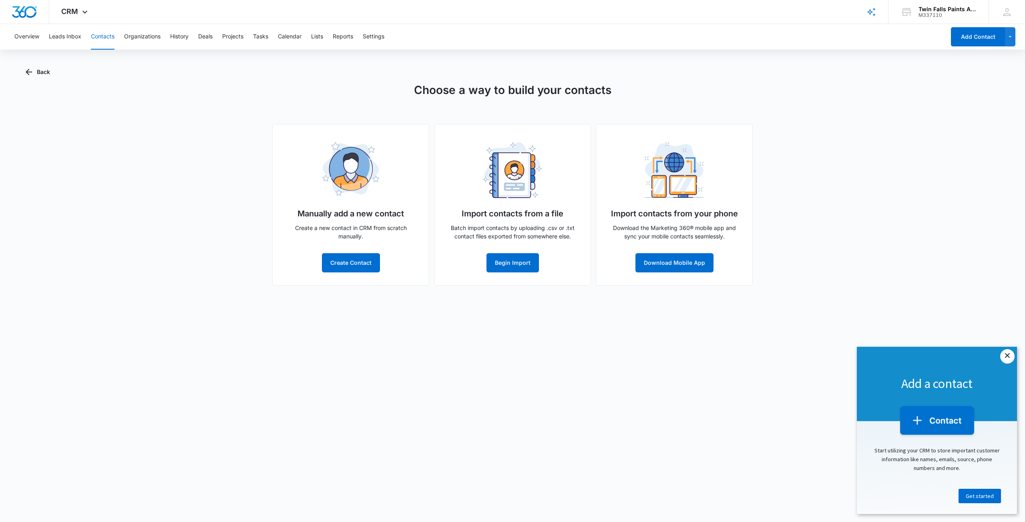
click at [1008, 356] on link "×" at bounding box center [1007, 356] width 14 height 14
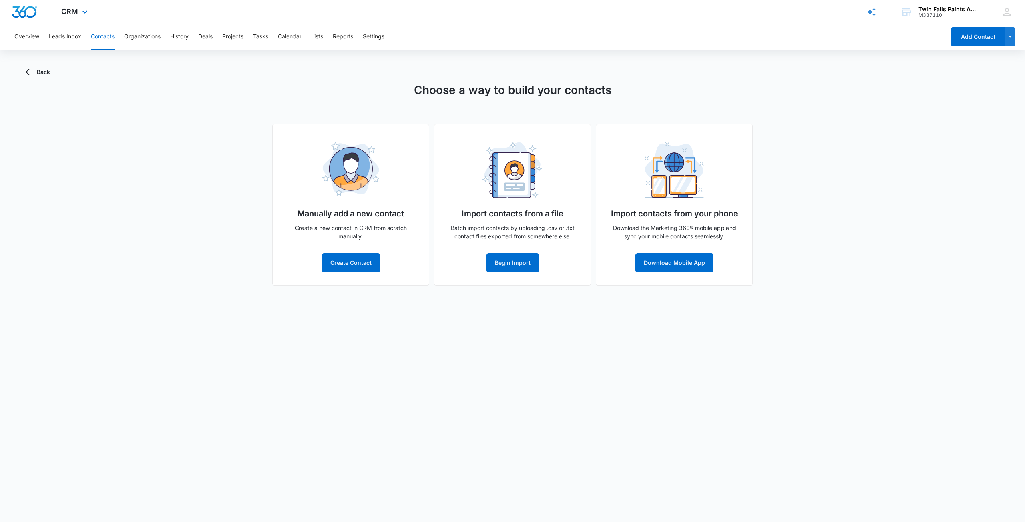
click at [18, 9] on img "Dashboard" at bounding box center [25, 12] width 26 height 12
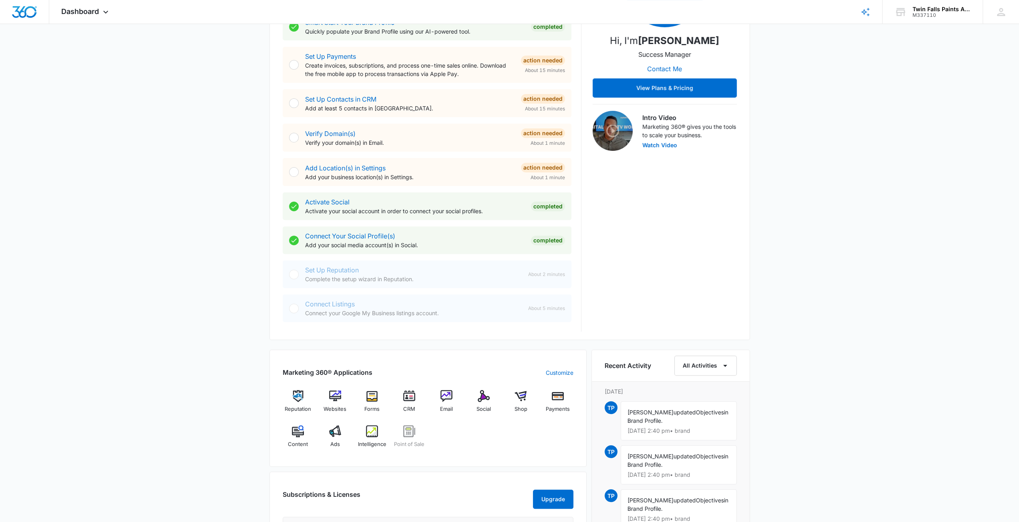
scroll to position [160, 0]
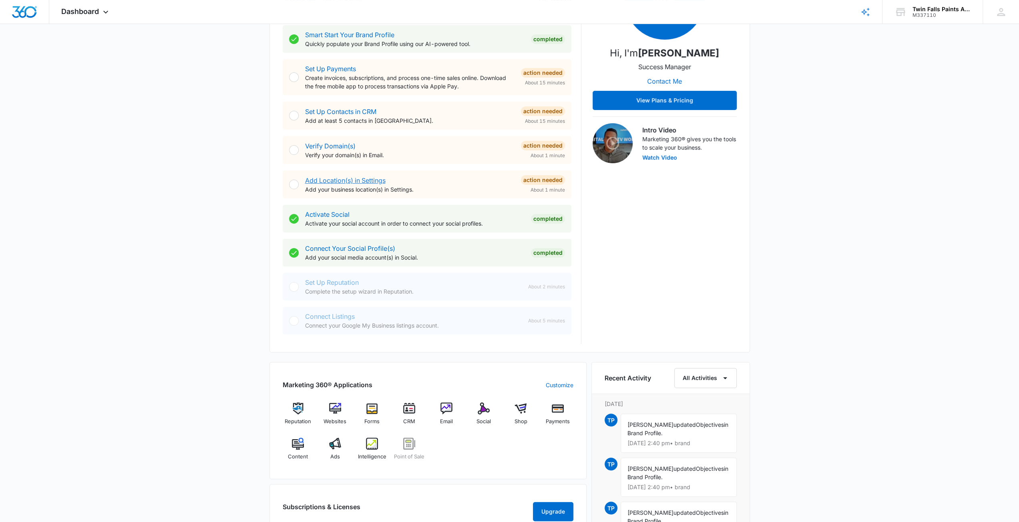
click at [346, 180] on link "Add Location(s) in Settings" at bounding box center [345, 181] width 80 height 8
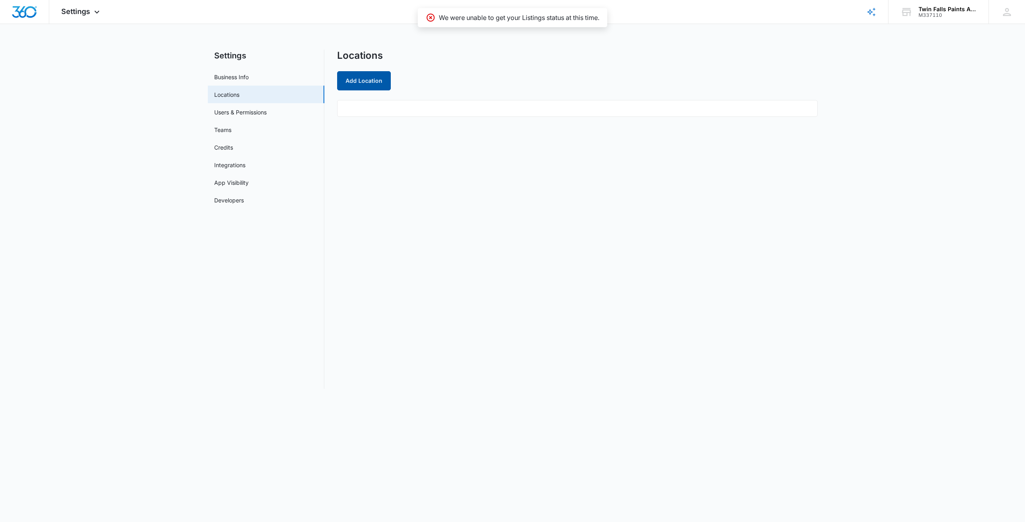
click at [349, 81] on button "Add Location" at bounding box center [364, 80] width 54 height 19
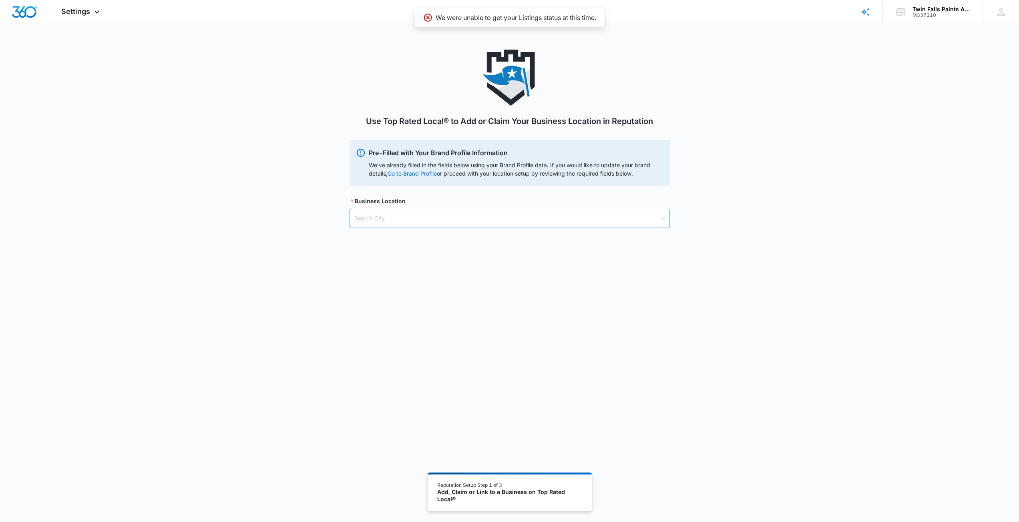
click at [390, 224] on input "search" at bounding box center [506, 218] width 305 height 18
type input "tw"
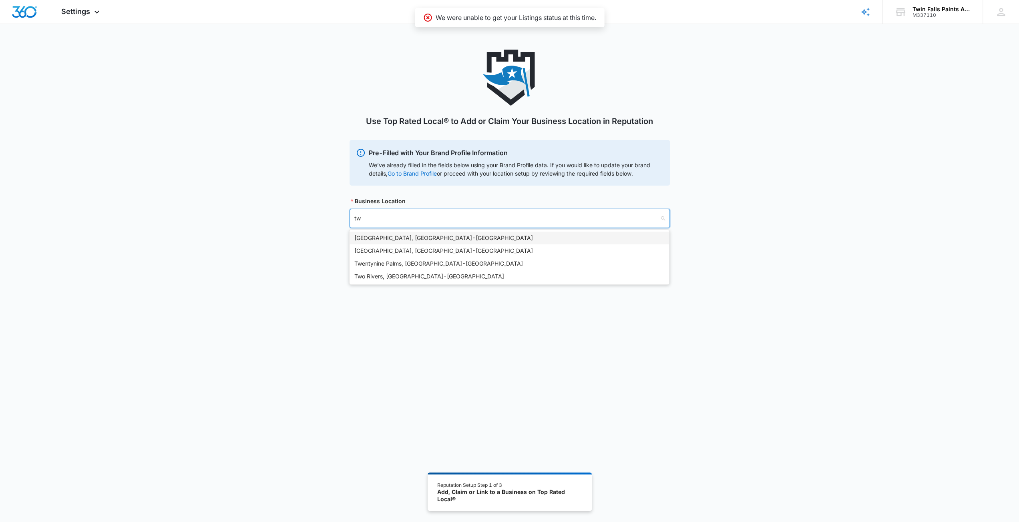
click at [390, 238] on div "Twin Falls, ID - USA" at bounding box center [509, 238] width 310 height 9
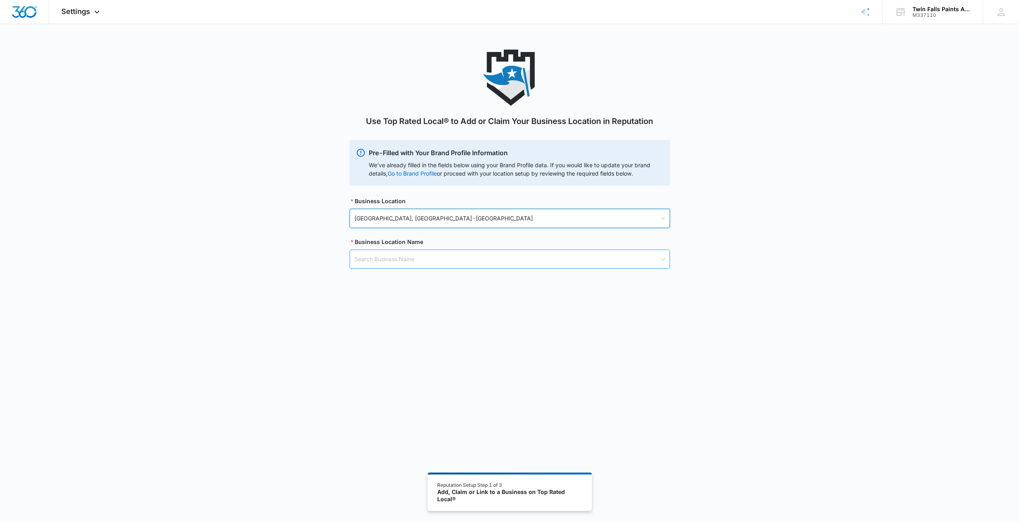
click at [406, 263] on input "search" at bounding box center [506, 259] width 305 height 18
type input "Twin Falls Paints and Stains"
click at [414, 329] on button "Add A New Business Location" at bounding box center [508, 331] width 319 height 19
select select "Idaho"
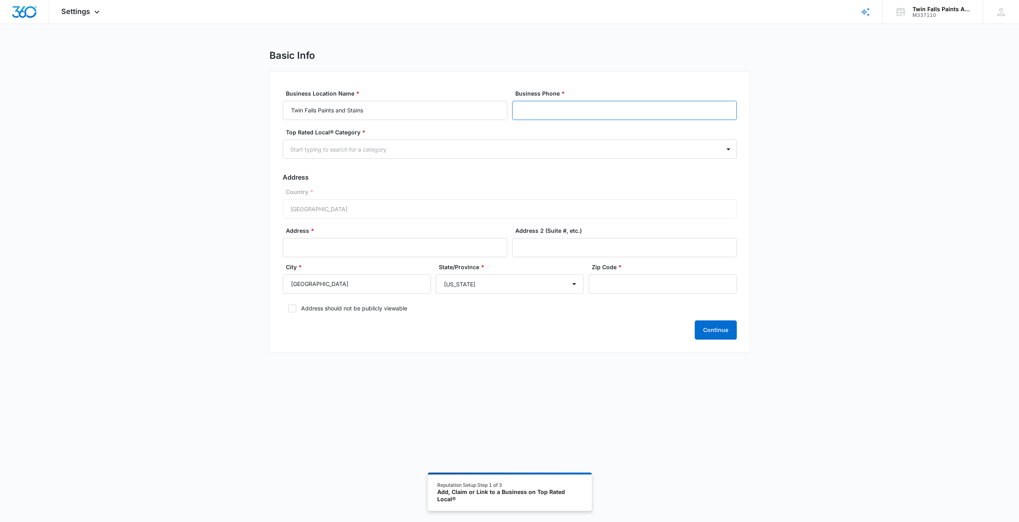
click at [519, 112] on input "Business Phone *" at bounding box center [624, 110] width 225 height 19
click at [536, 109] on input "(208) 420-3535" at bounding box center [624, 110] width 225 height 19
type input "(208) 420-3535"
click at [407, 153] on div at bounding box center [500, 150] width 420 height 10
type input "painting"
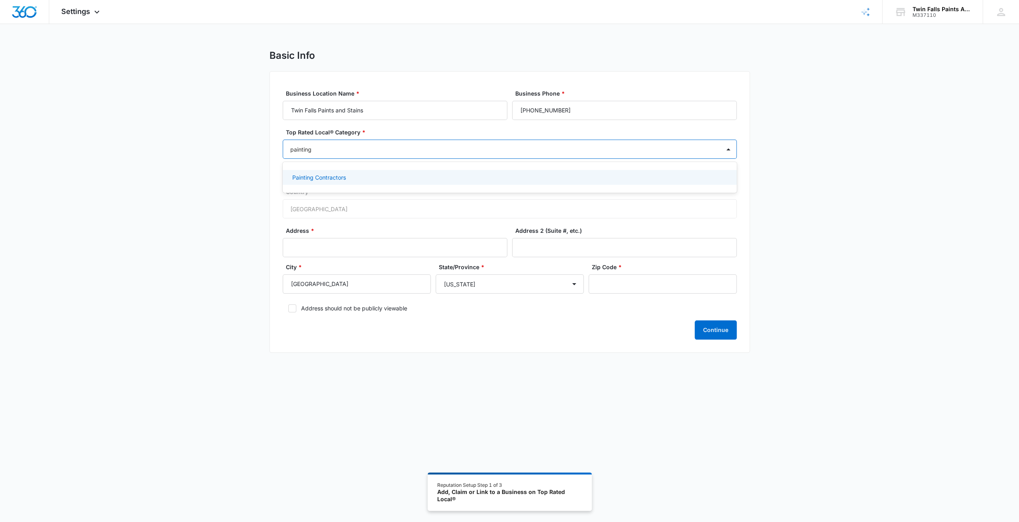
click at [392, 176] on div "Painting Contractors" at bounding box center [508, 177] width 433 height 8
click at [356, 245] on input "Address *" at bounding box center [395, 248] width 225 height 19
type input "3257 N 3200 E"
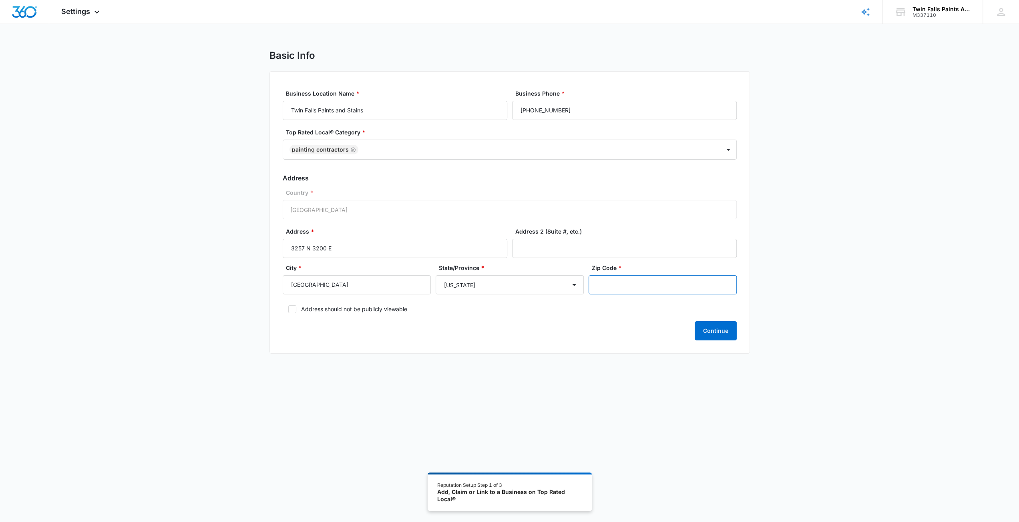
type input "83301"
click at [711, 327] on button "Continue" at bounding box center [716, 330] width 42 height 19
